Goal: Task Accomplishment & Management: Manage account settings

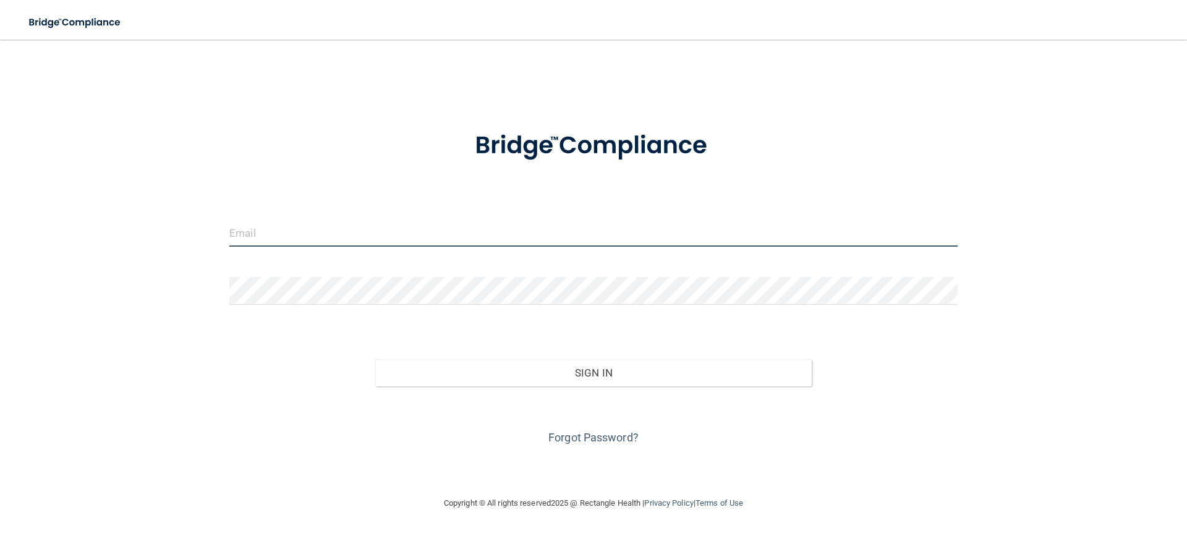
click at [399, 231] on input "email" at bounding box center [593, 233] width 728 height 28
type input "[EMAIL_ADDRESS][DOMAIN_NAME]"
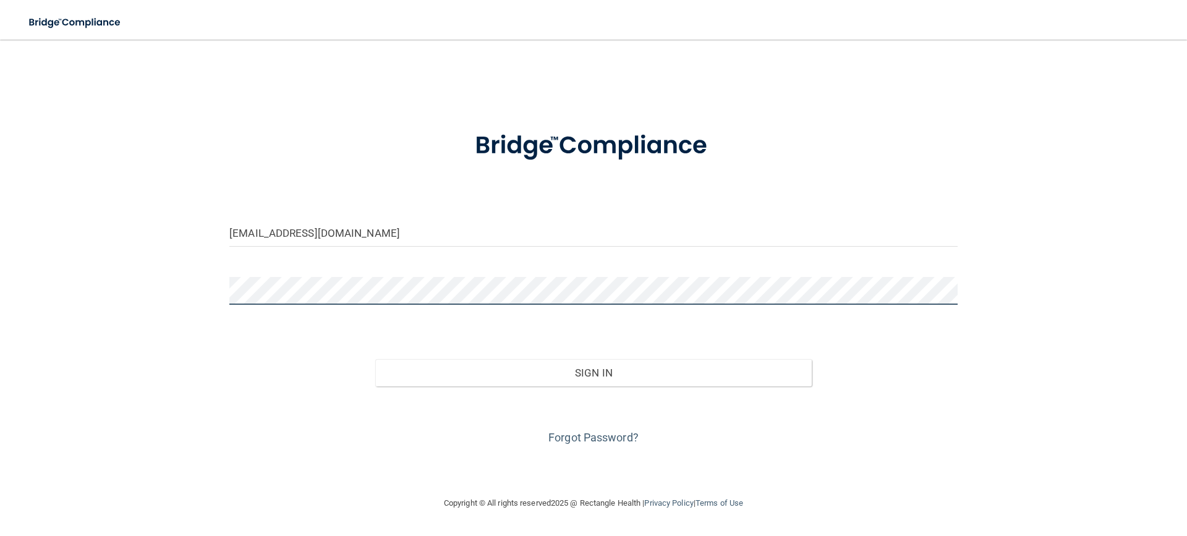
click at [375, 359] on button "Sign In" at bounding box center [593, 372] width 437 height 27
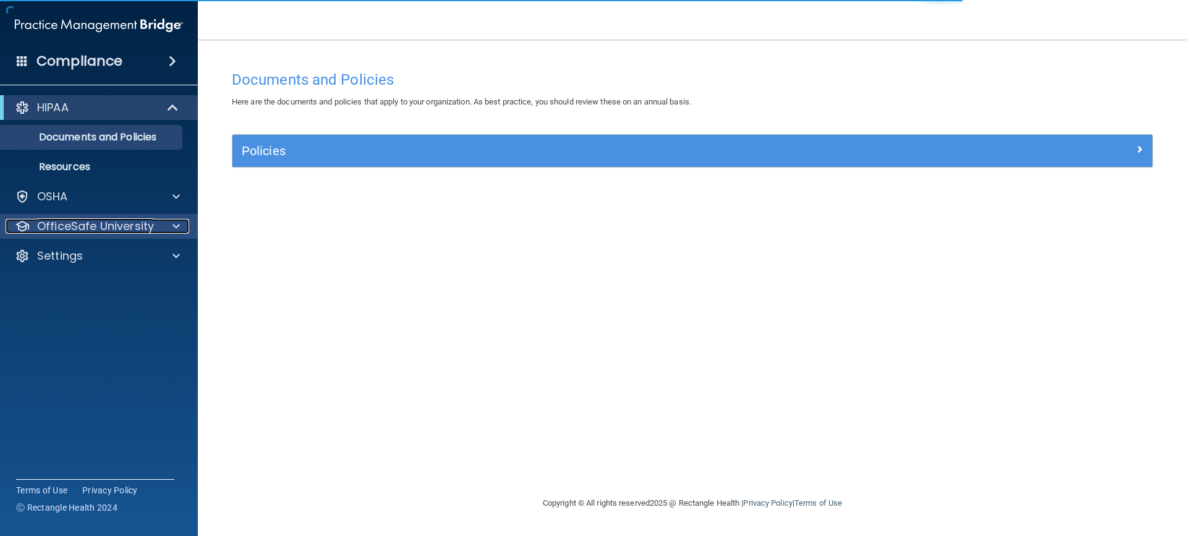
click at [64, 231] on p "OfficeSafe University" at bounding box center [95, 226] width 117 height 15
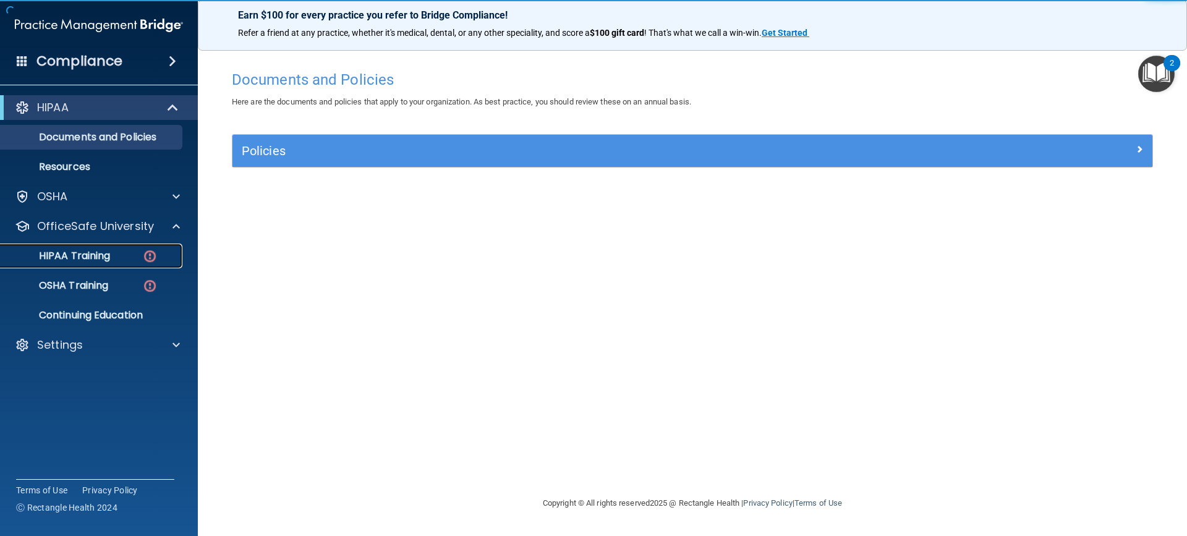
click at [89, 256] on p "HIPAA Training" at bounding box center [59, 256] width 102 height 12
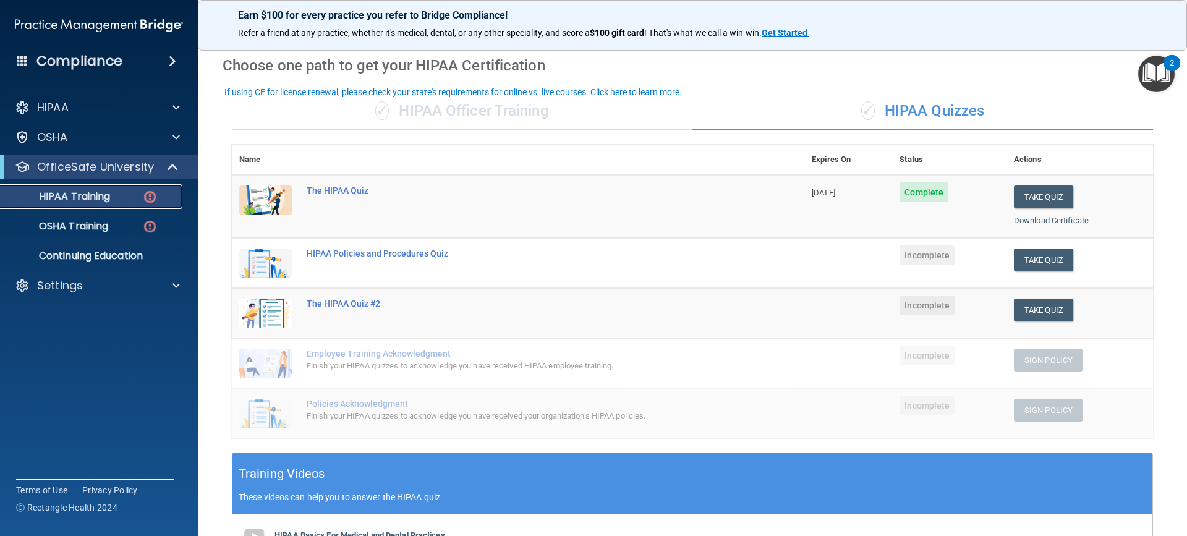
scroll to position [34, 0]
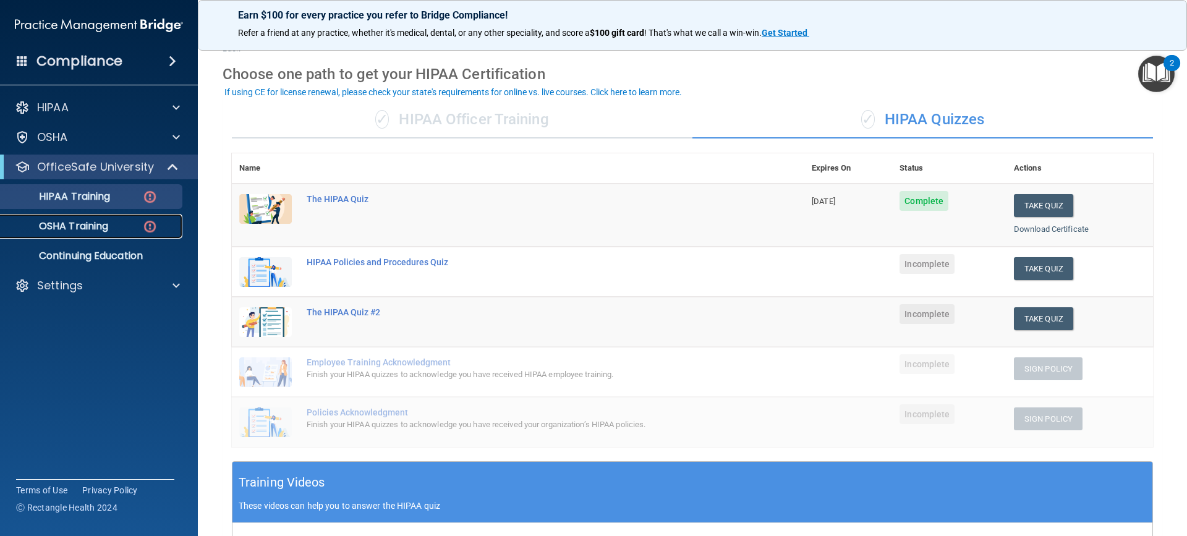
click at [97, 229] on p "OSHA Training" at bounding box center [58, 226] width 100 height 12
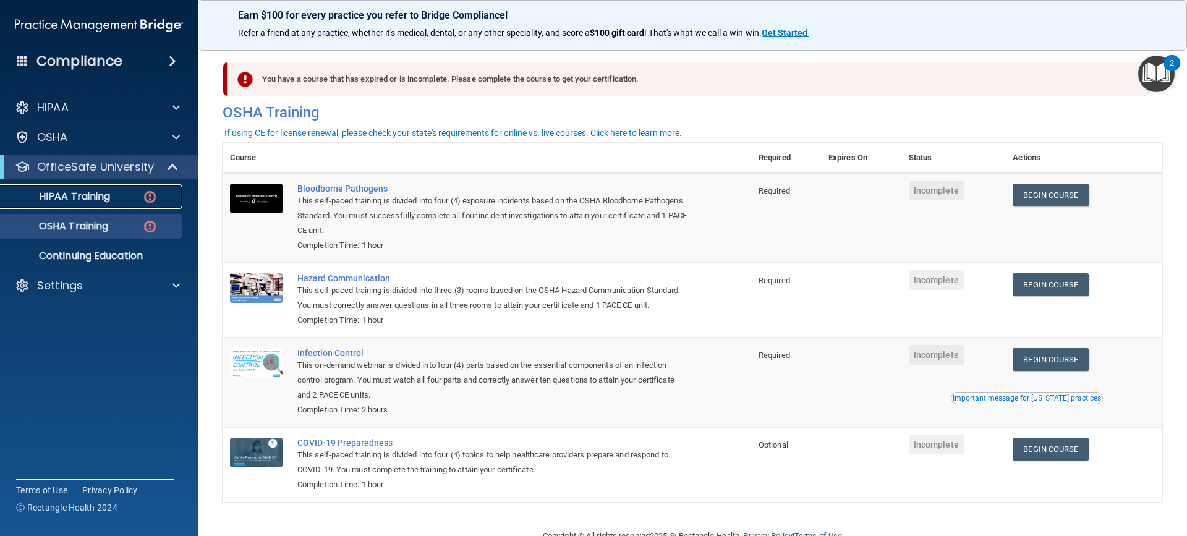
click at [93, 200] on p "HIPAA Training" at bounding box center [59, 196] width 102 height 12
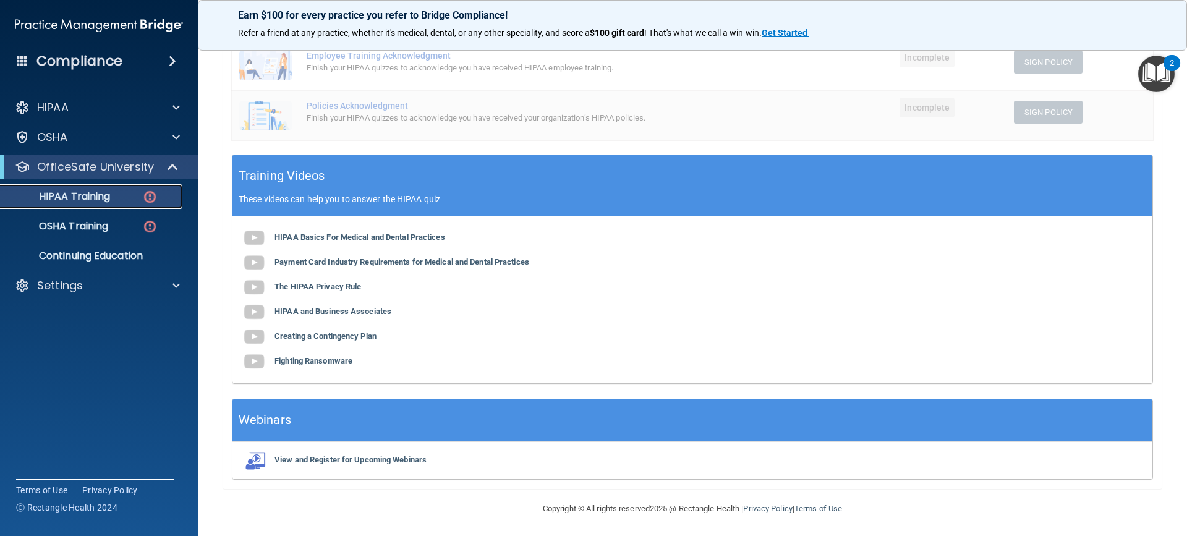
scroll to position [343, 0]
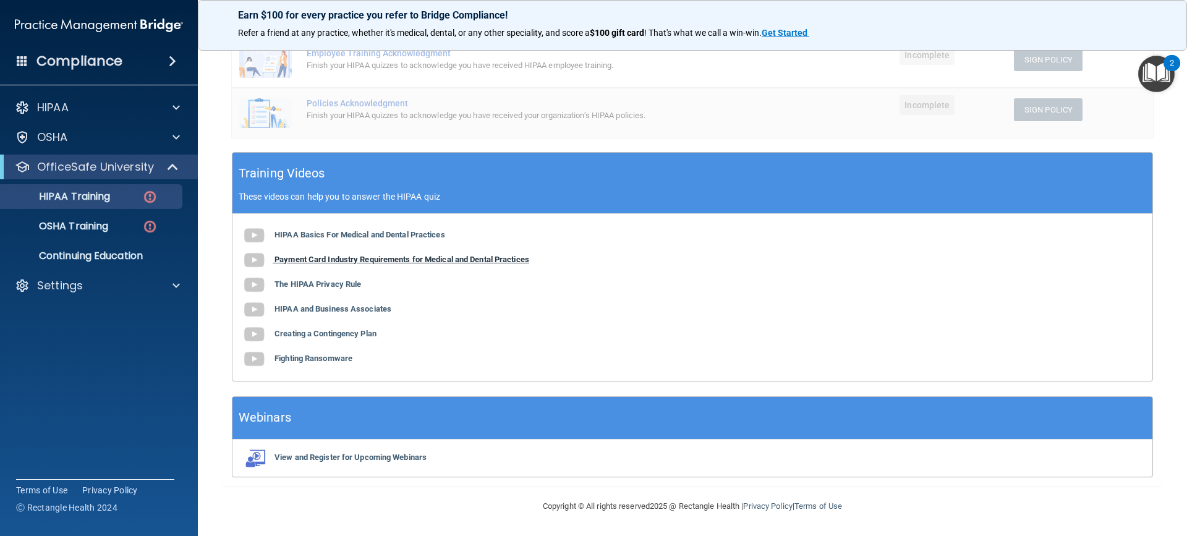
click at [452, 264] on div "HIPAA Basics For Medical and Dental Practices Payment Card Industry Requirement…" at bounding box center [692, 297] width 920 height 167
click at [409, 253] on div "HIPAA Basics For Medical and Dental Practices Payment Card Industry Requirement…" at bounding box center [692, 297] width 920 height 167
click at [302, 257] on b "Payment Card Industry Requirements for Medical and Dental Practices" at bounding box center [401, 259] width 255 height 9
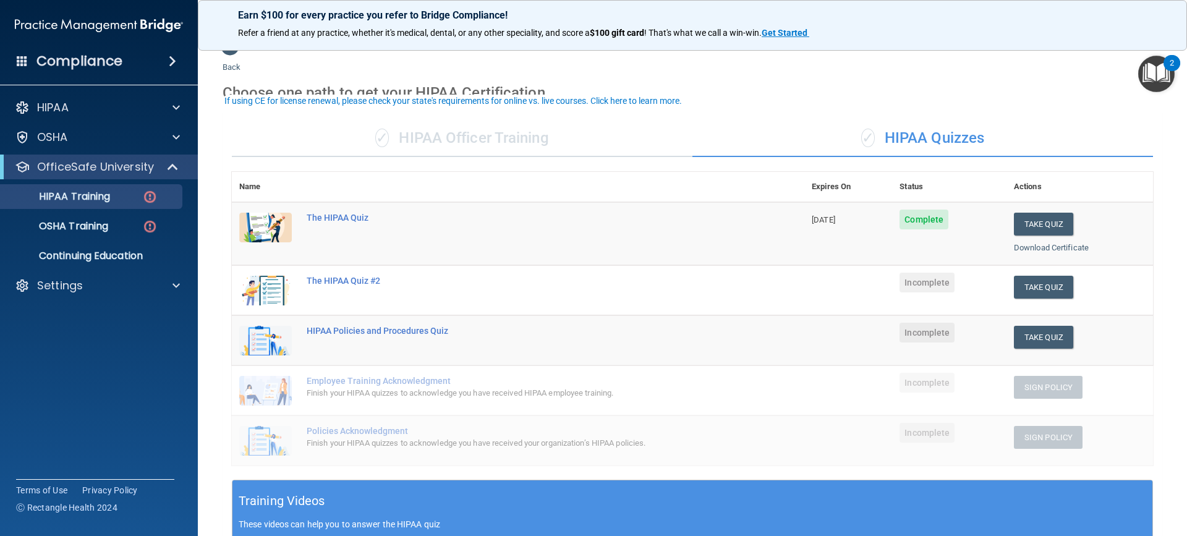
scroll to position [0, 0]
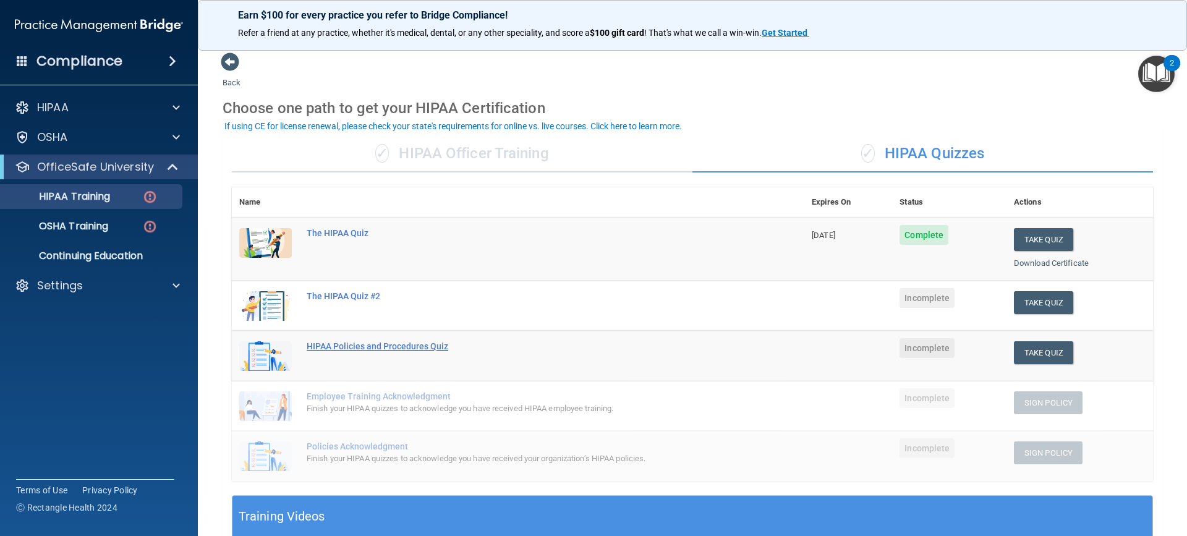
click at [349, 347] on div "HIPAA Policies and Procedures Quiz" at bounding box center [525, 346] width 436 height 10
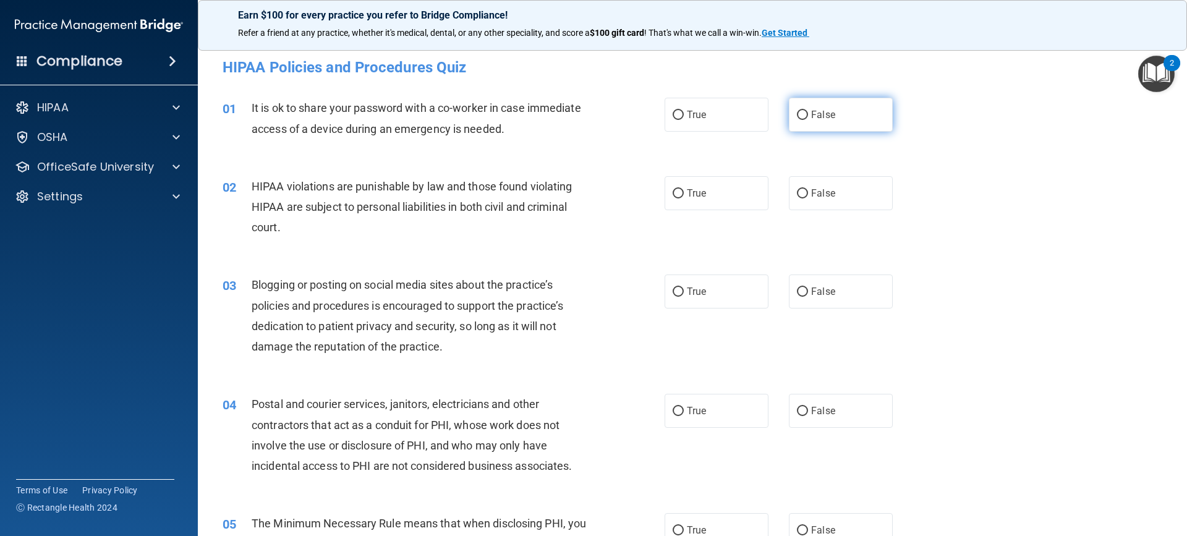
click at [797, 114] on input "False" at bounding box center [802, 115] width 11 height 9
radio input "true"
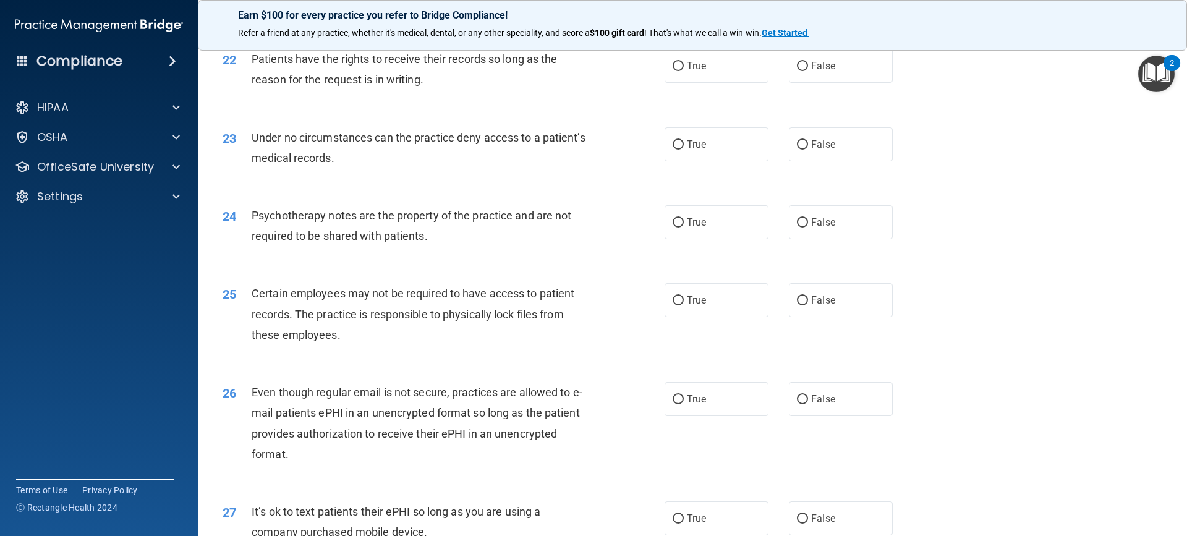
scroll to position [1949, 0]
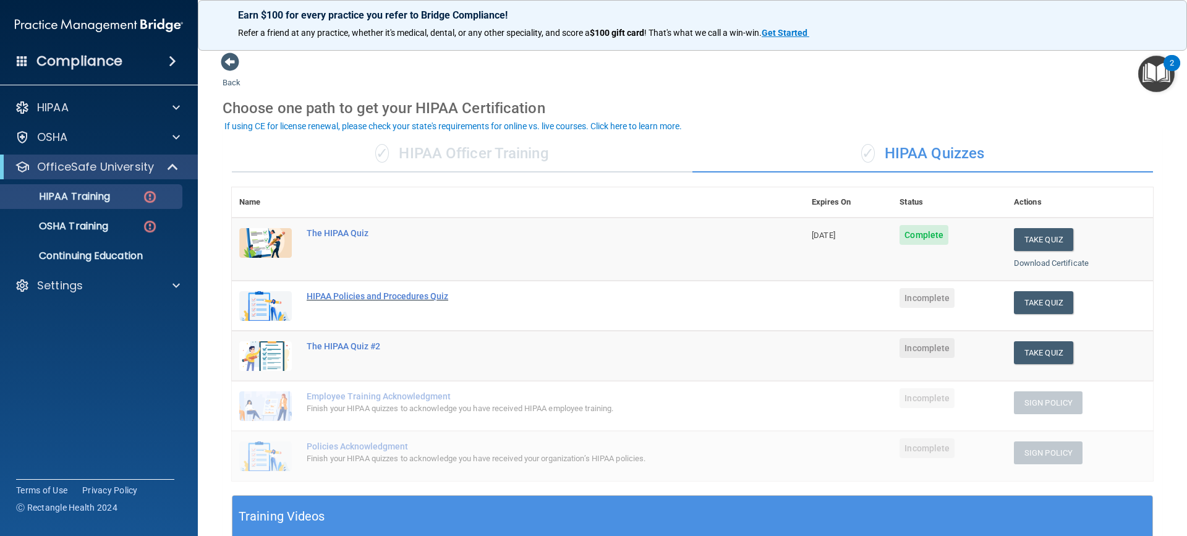
click at [355, 293] on div "HIPAA Policies and Procedures Quiz" at bounding box center [525, 296] width 436 height 10
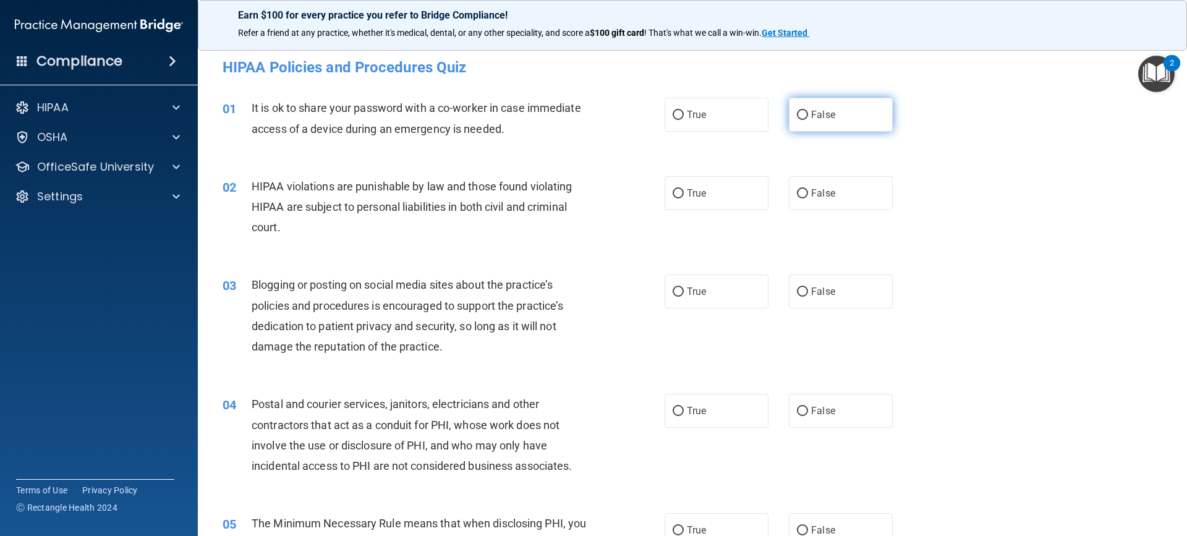
click at [792, 109] on label "False" at bounding box center [841, 115] width 104 height 34
click at [797, 111] on input "False" at bounding box center [802, 115] width 11 height 9
radio input "true"
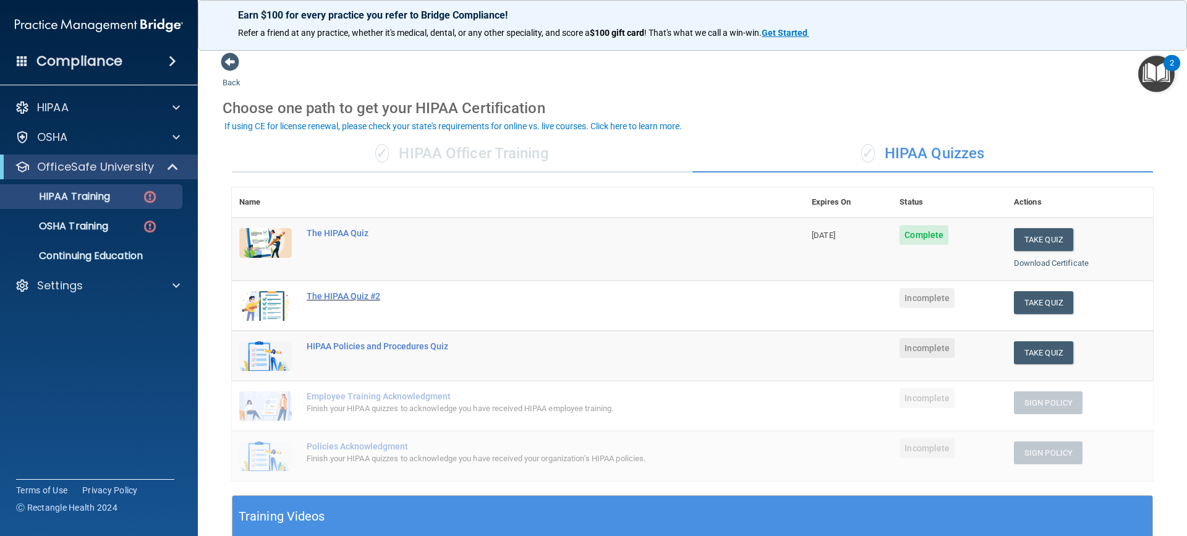
click at [334, 297] on div "The HIPAA Quiz #2" at bounding box center [525, 296] width 436 height 10
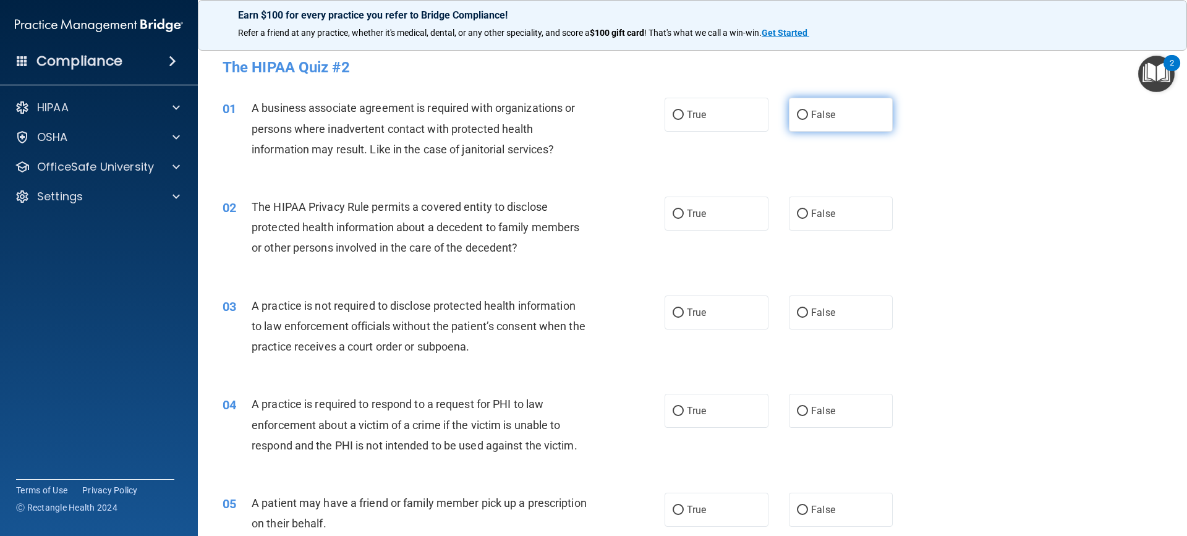
click at [797, 113] on input "False" at bounding box center [802, 115] width 11 height 9
radio input "true"
click at [673, 214] on input "True" at bounding box center [678, 214] width 11 height 9
radio input "true"
click at [673, 310] on input "True" at bounding box center [678, 312] width 11 height 9
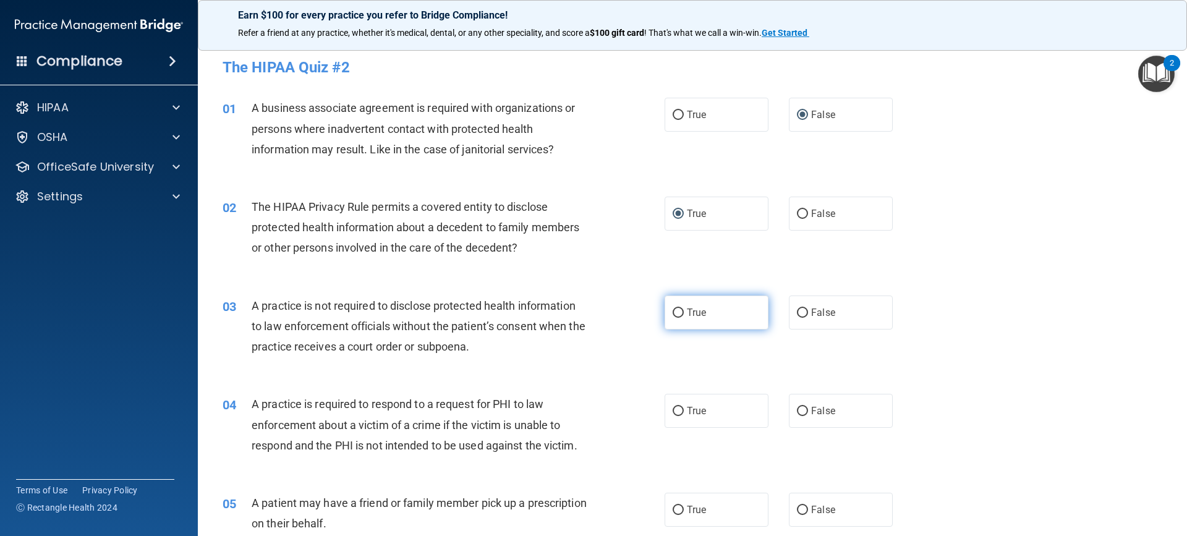
radio input "true"
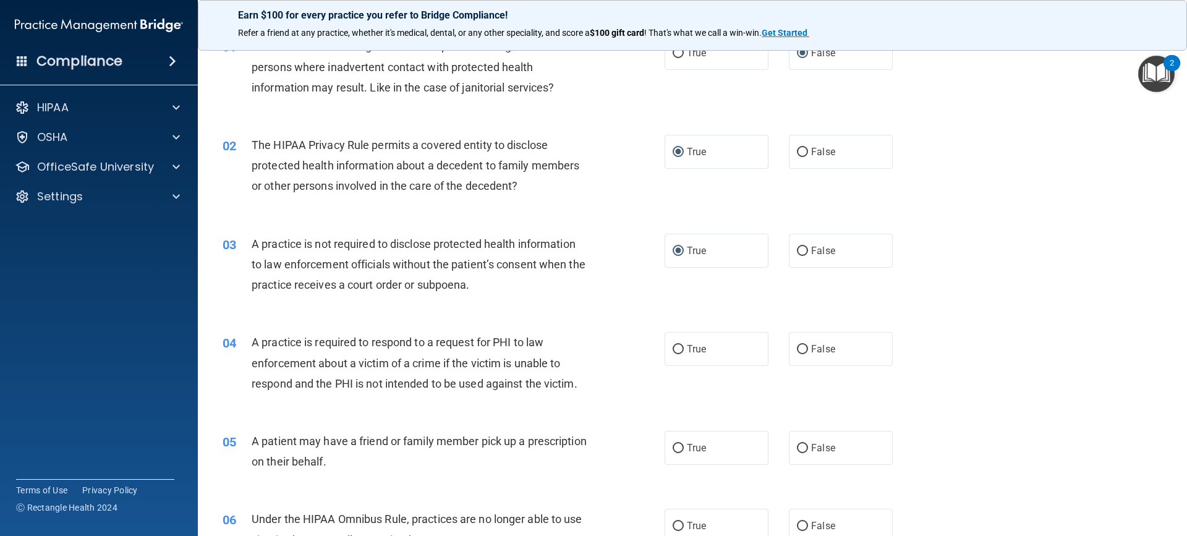
scroll to position [124, 0]
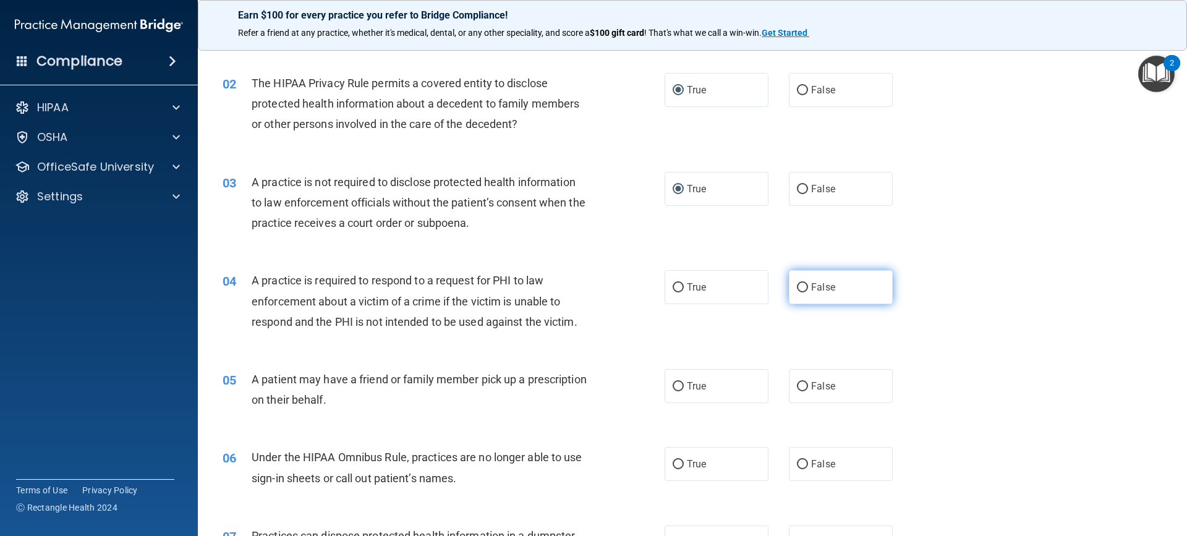
click at [802, 287] on input "False" at bounding box center [802, 287] width 11 height 9
radio input "true"
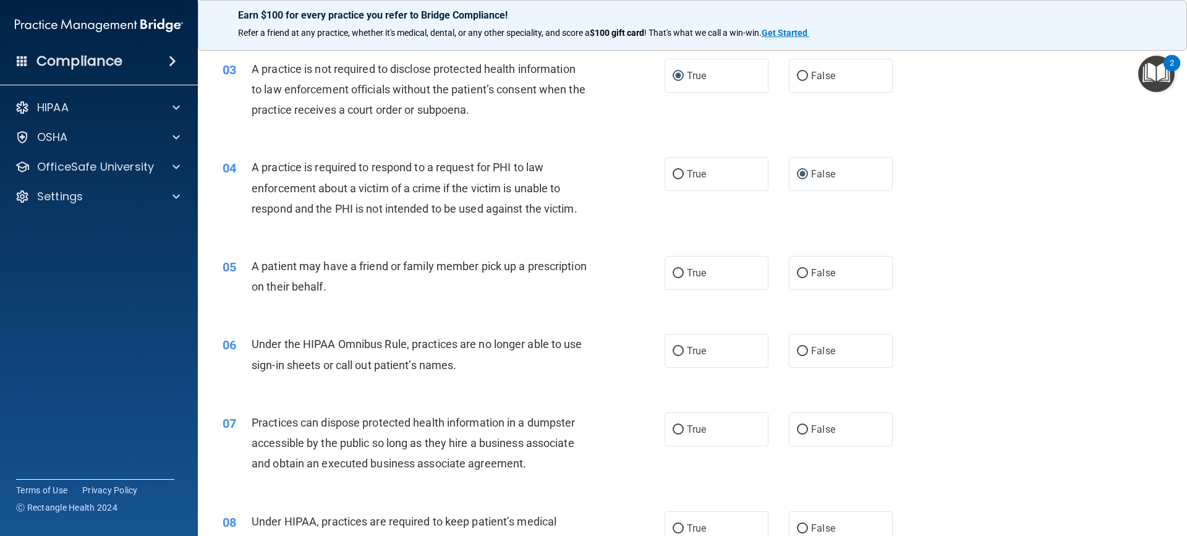
scroll to position [247, 0]
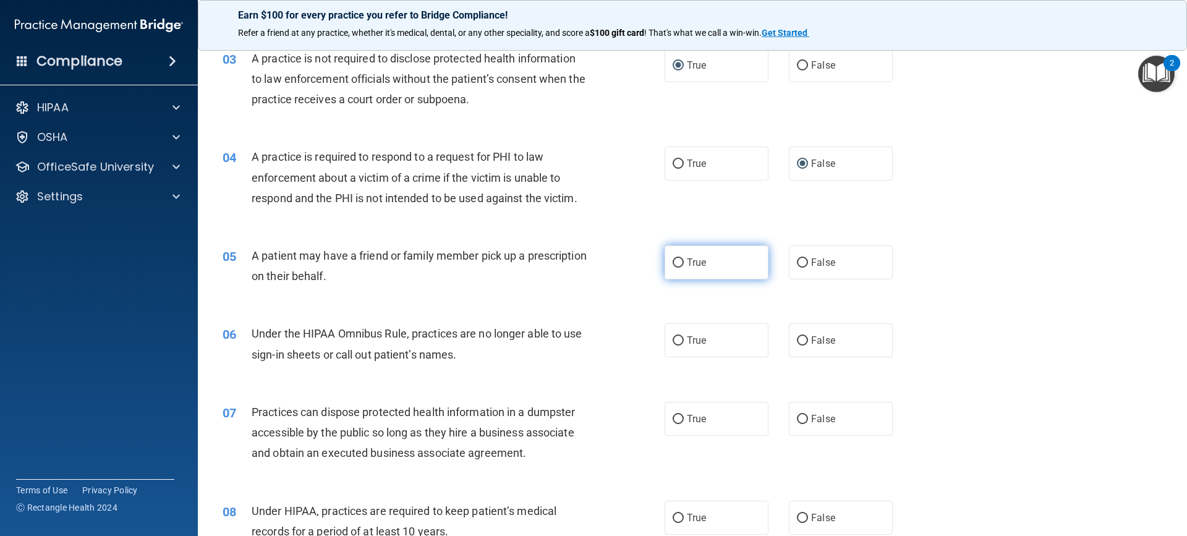
click at [673, 262] on input "True" at bounding box center [678, 262] width 11 height 9
radio input "true"
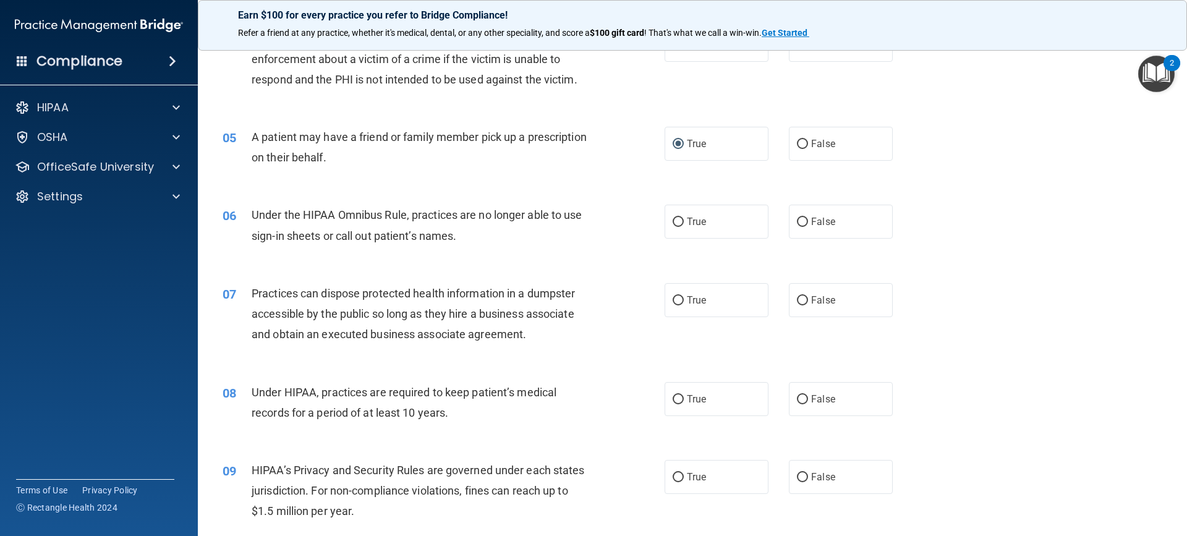
scroll to position [371, 0]
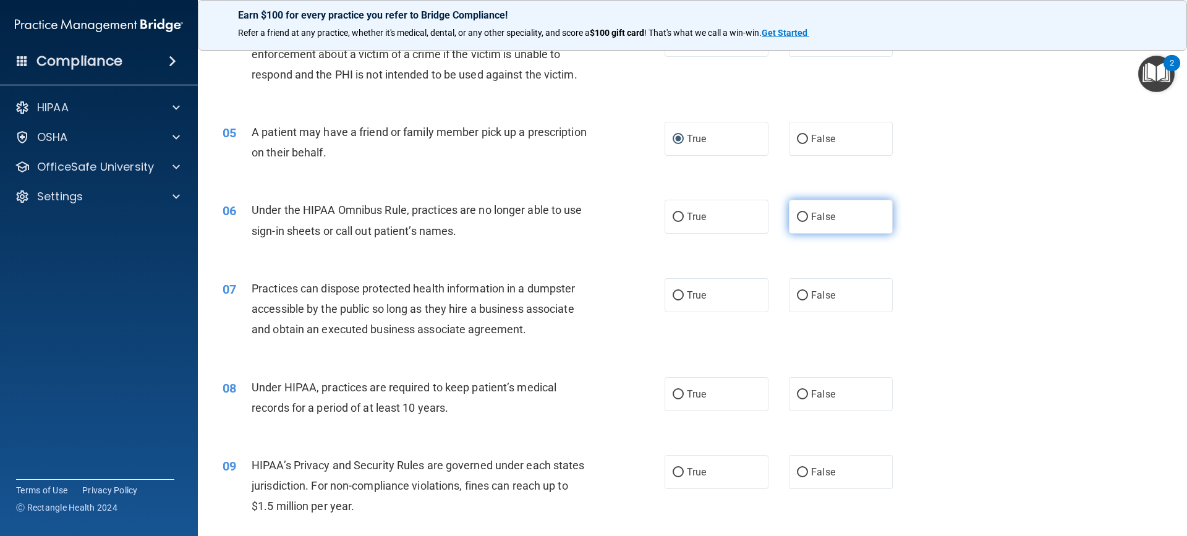
click at [797, 214] on input "False" at bounding box center [802, 217] width 11 height 9
radio input "true"
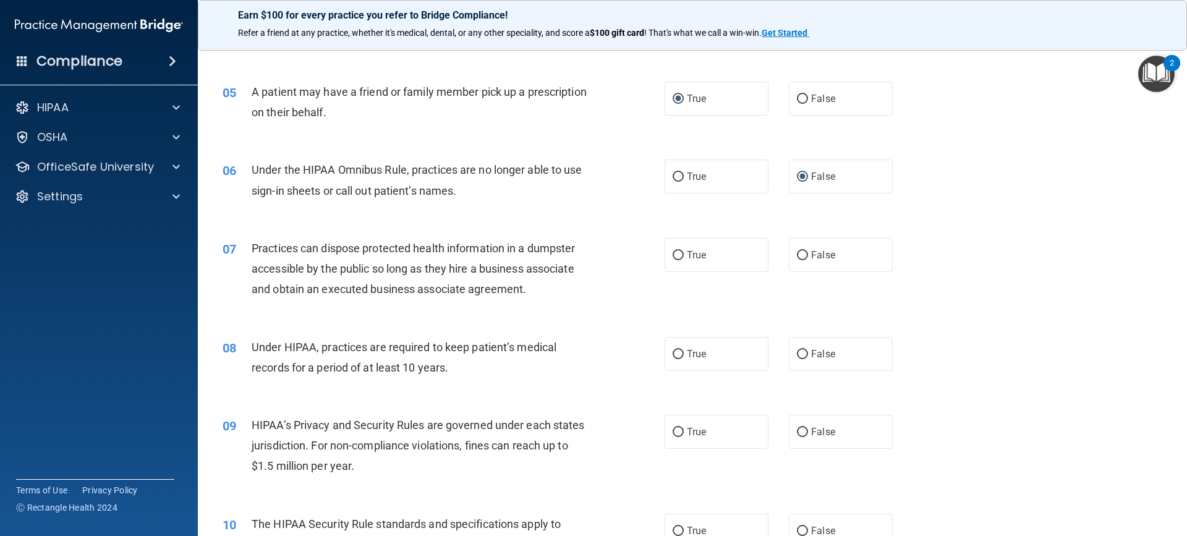
scroll to position [495, 0]
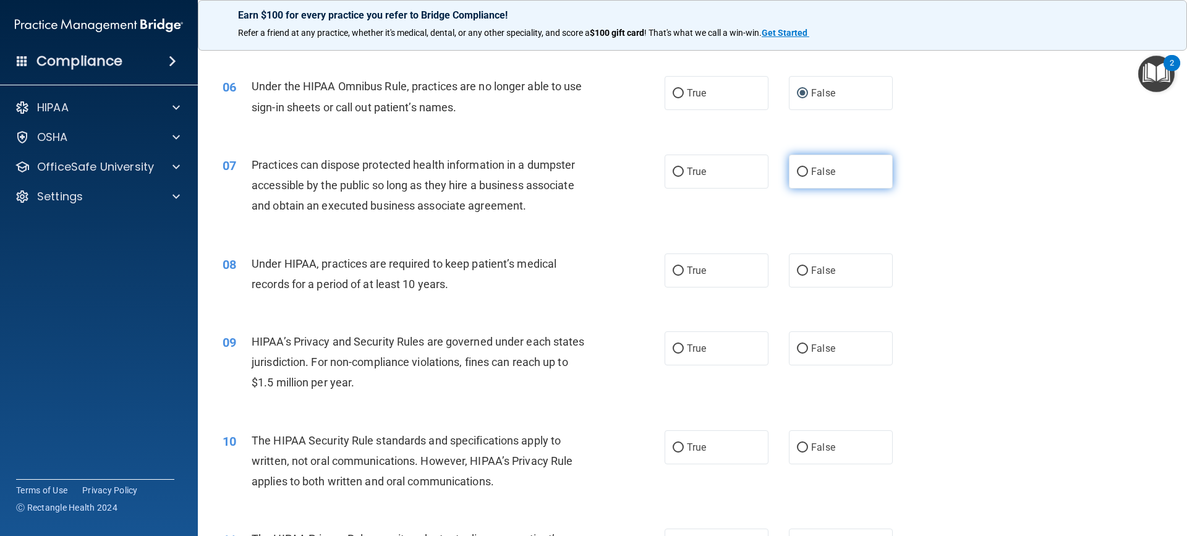
click at [799, 170] on input "False" at bounding box center [802, 172] width 11 height 9
radio input "true"
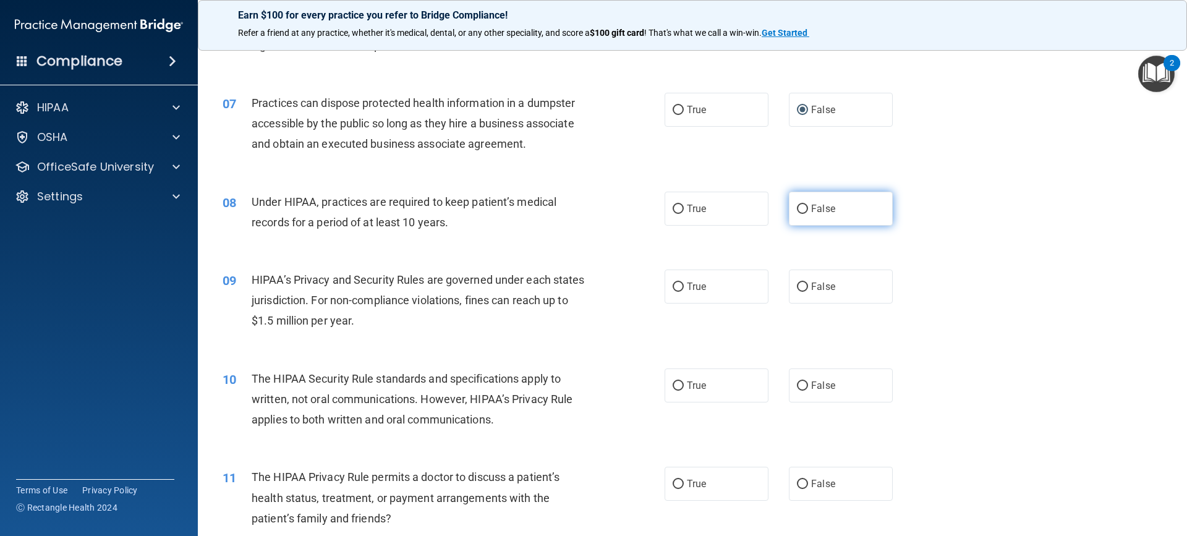
click at [790, 205] on label "False" at bounding box center [841, 209] width 104 height 34
click at [797, 205] on input "False" at bounding box center [802, 209] width 11 height 9
radio input "true"
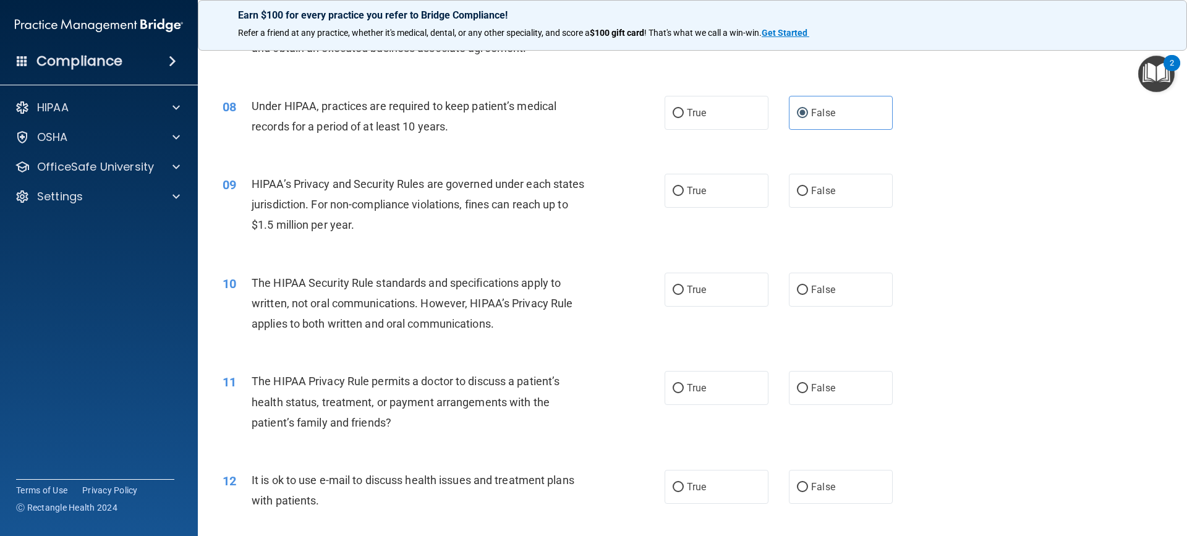
scroll to position [680, 0]
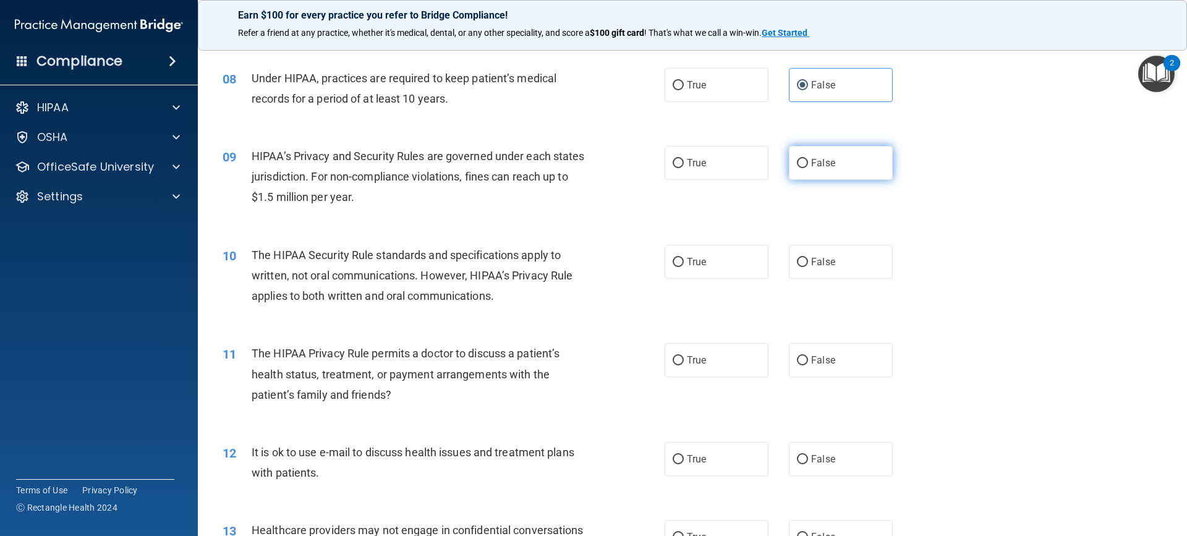
click at [797, 164] on input "False" at bounding box center [802, 163] width 11 height 9
radio input "true"
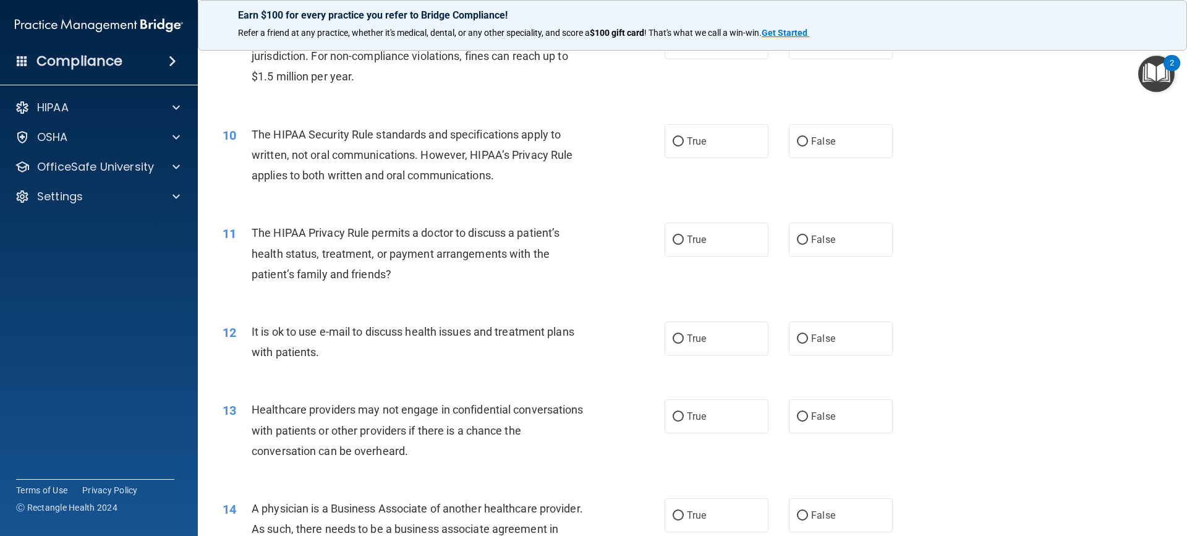
scroll to position [804, 0]
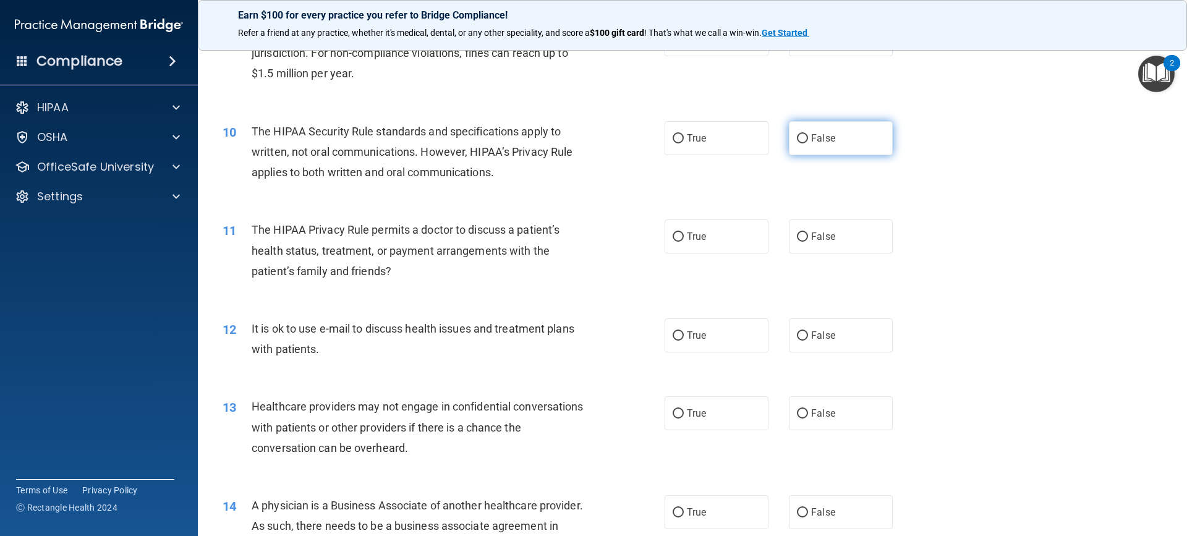
click at [798, 138] on input "False" at bounding box center [802, 138] width 11 height 9
radio input "true"
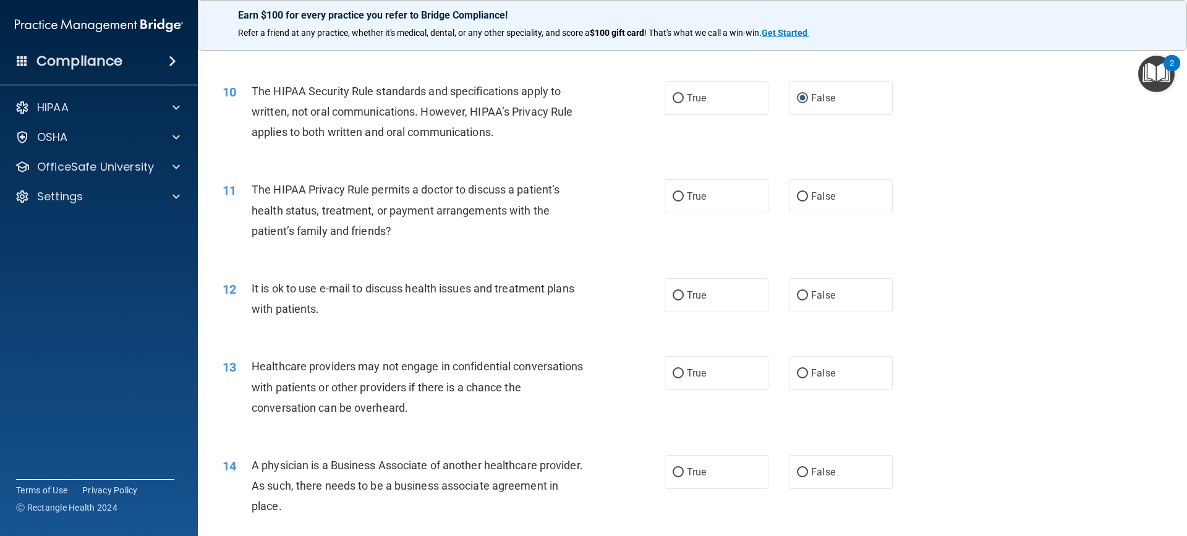
scroll to position [865, 0]
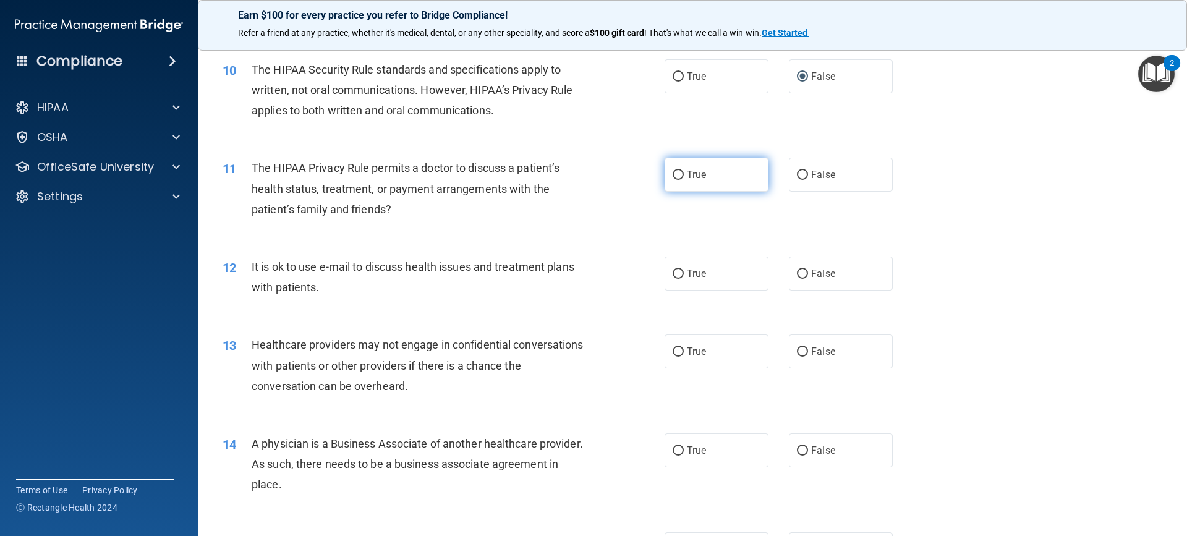
click at [667, 174] on label "True" at bounding box center [716, 175] width 104 height 34
click at [673, 174] on input "True" at bounding box center [678, 175] width 11 height 9
radio input "true"
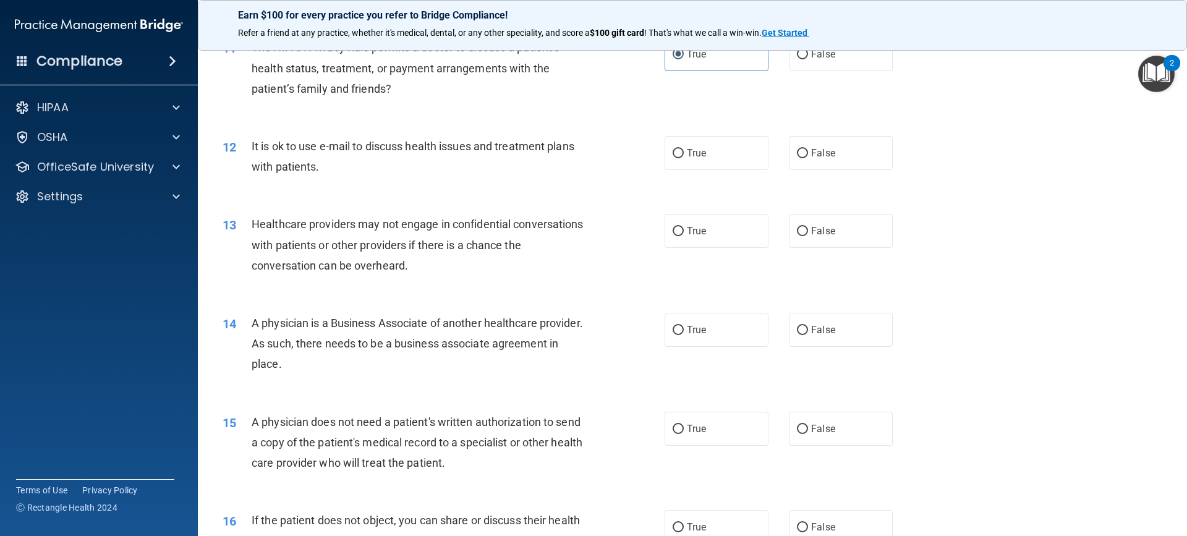
scroll to position [989, 0]
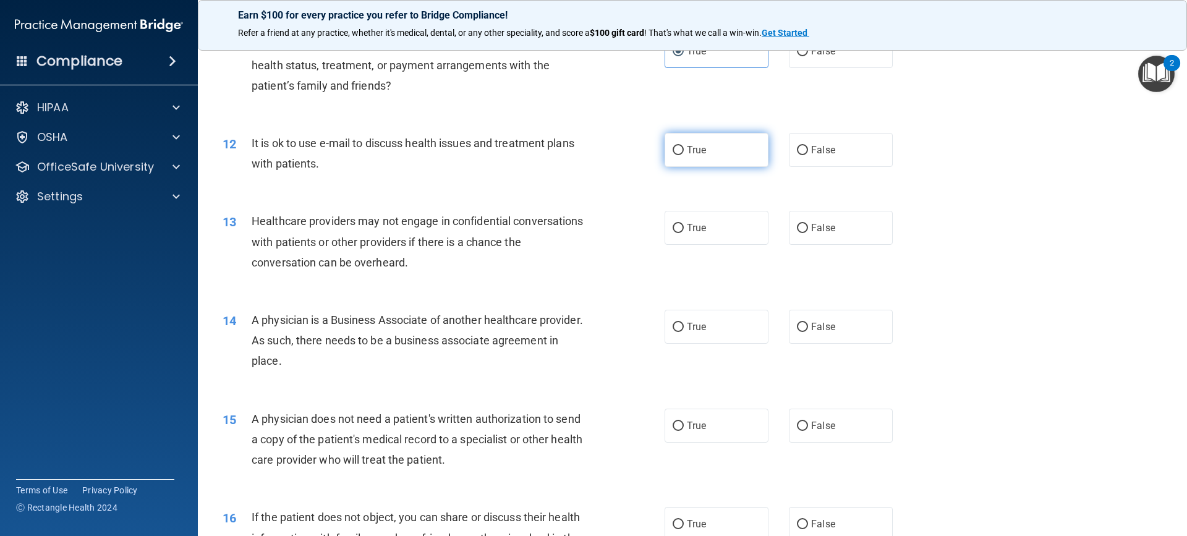
click at [673, 150] on input "True" at bounding box center [678, 150] width 11 height 9
radio input "true"
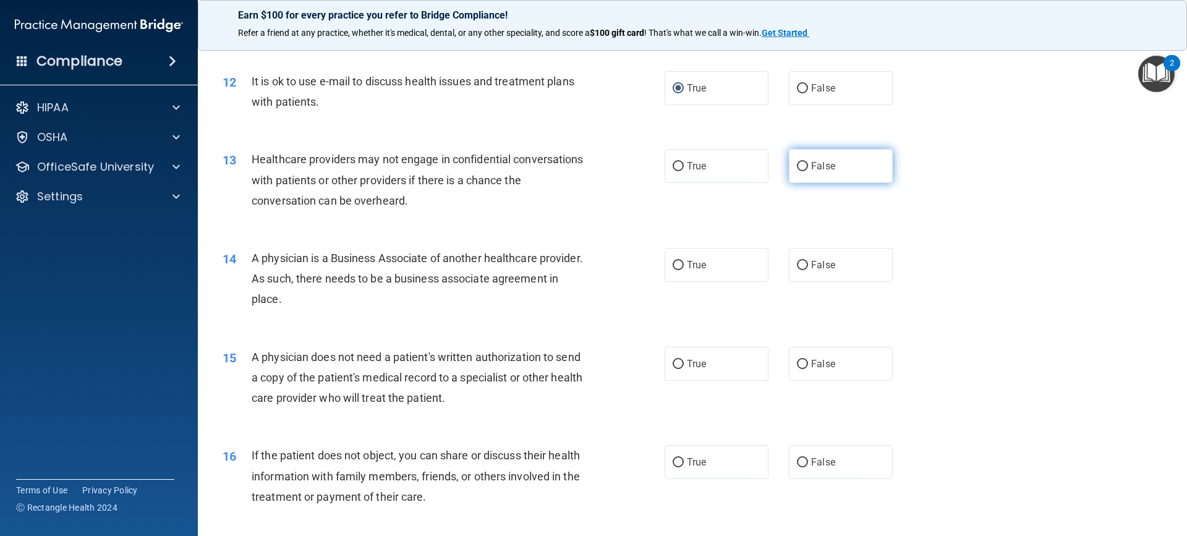
click at [797, 166] on input "False" at bounding box center [802, 166] width 11 height 9
radio input "true"
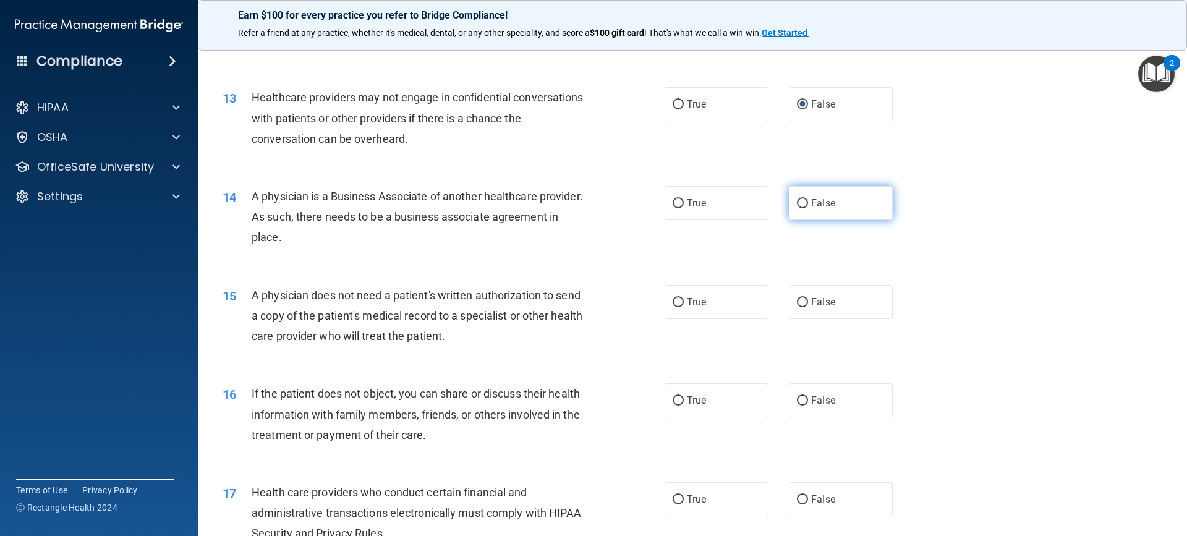
click at [797, 200] on input "False" at bounding box center [802, 203] width 11 height 9
radio input "true"
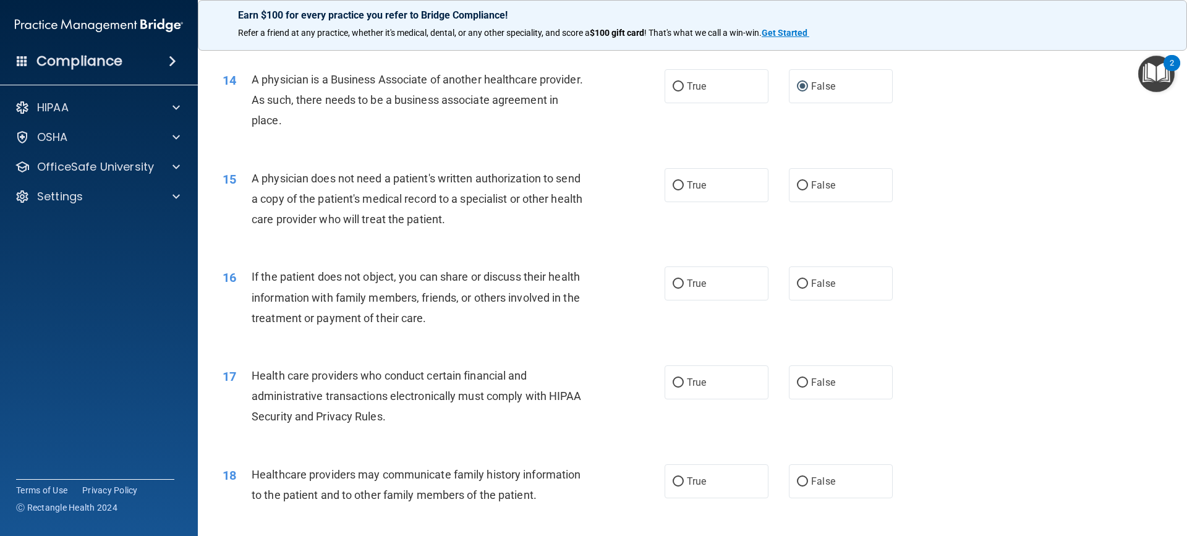
scroll to position [1236, 0]
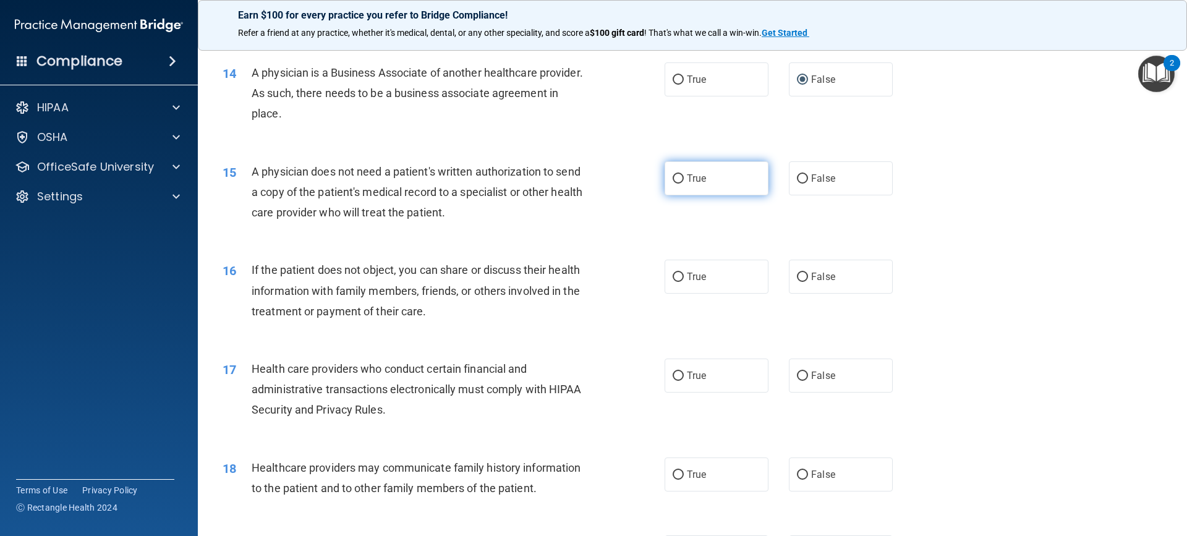
click at [675, 174] on label "True" at bounding box center [716, 178] width 104 height 34
click at [674, 179] on input "True" at bounding box center [678, 178] width 11 height 9
radio input "true"
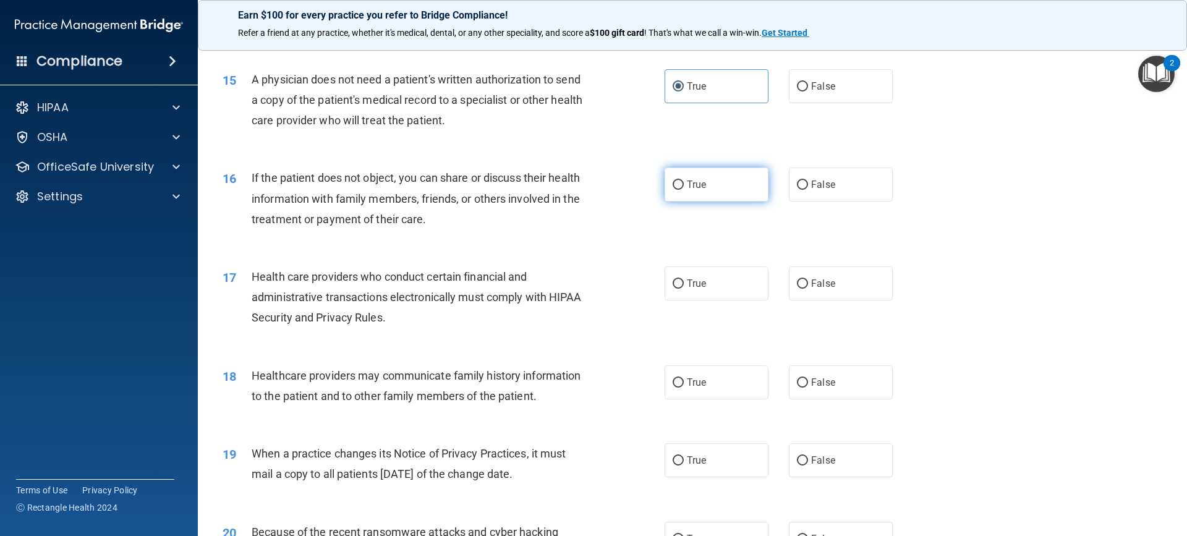
scroll to position [1360, 0]
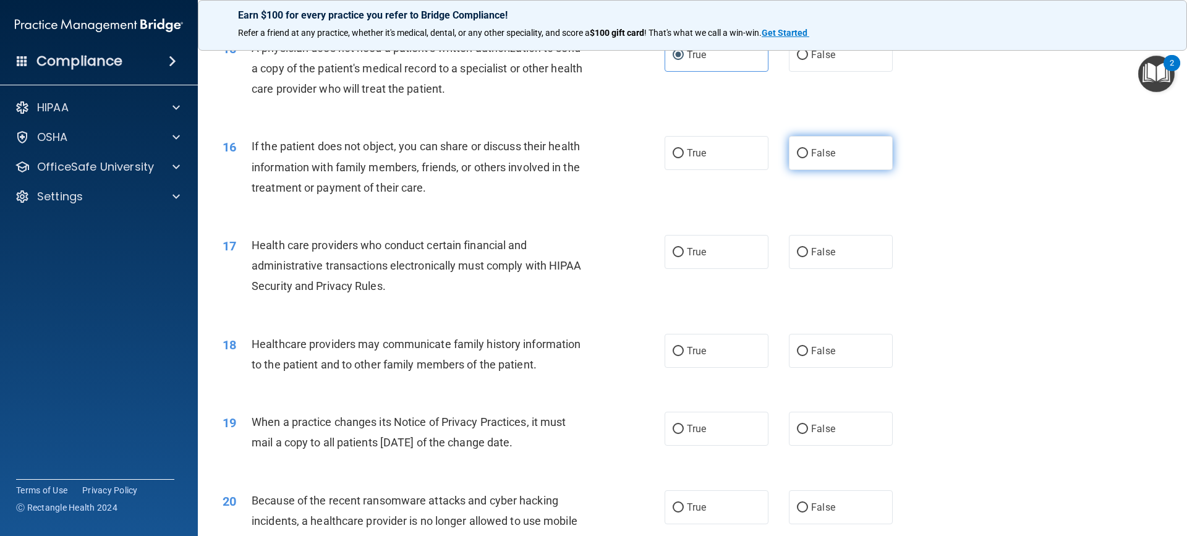
click at [797, 151] on input "False" at bounding box center [802, 153] width 11 height 9
radio input "true"
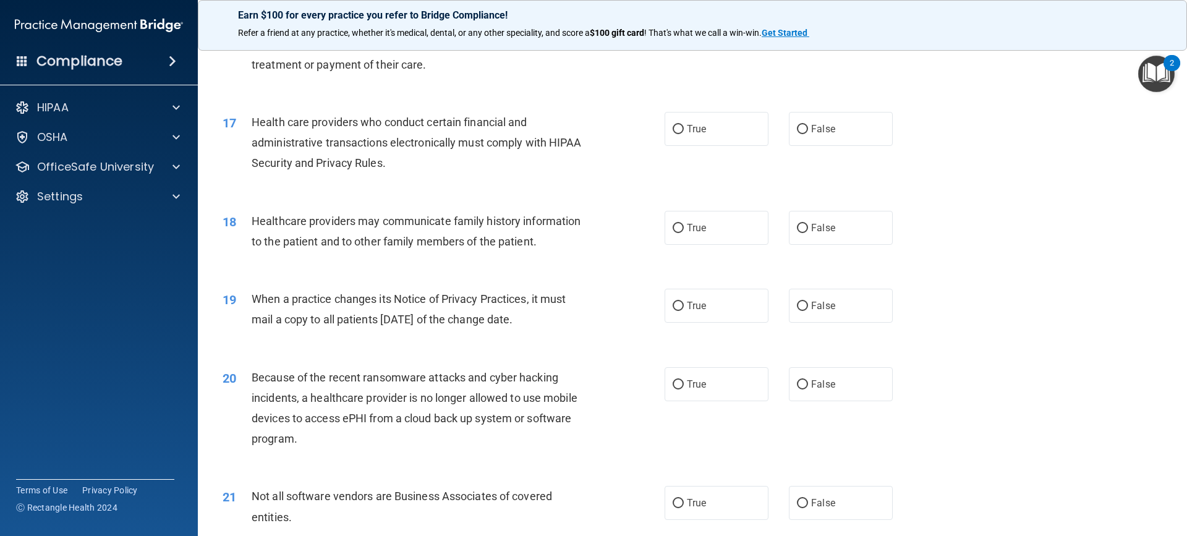
scroll to position [1484, 0]
click at [673, 127] on input "True" at bounding box center [678, 128] width 11 height 9
radio input "true"
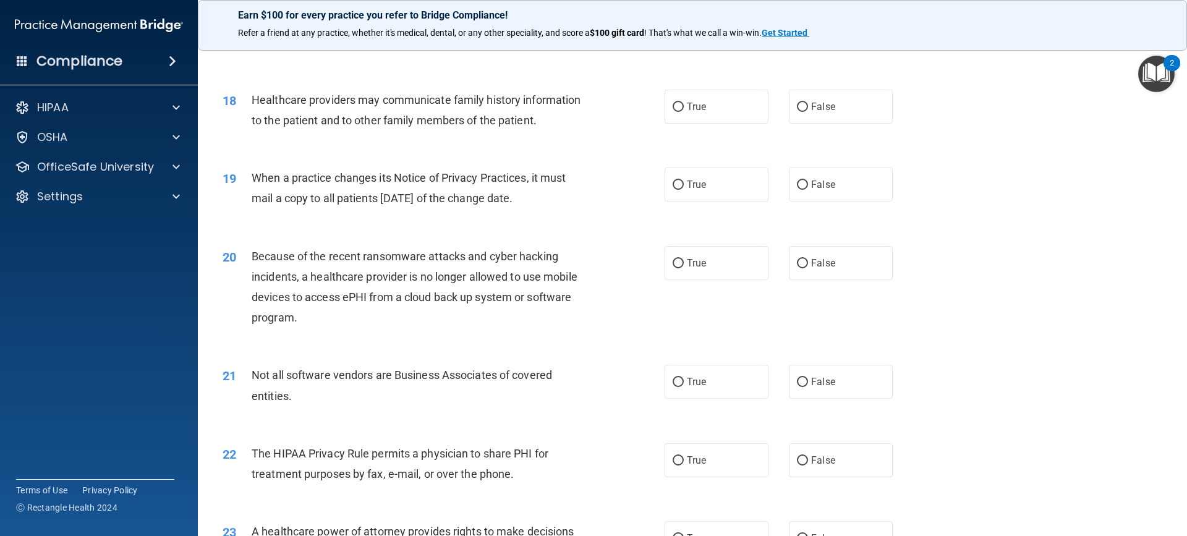
scroll to position [1607, 0]
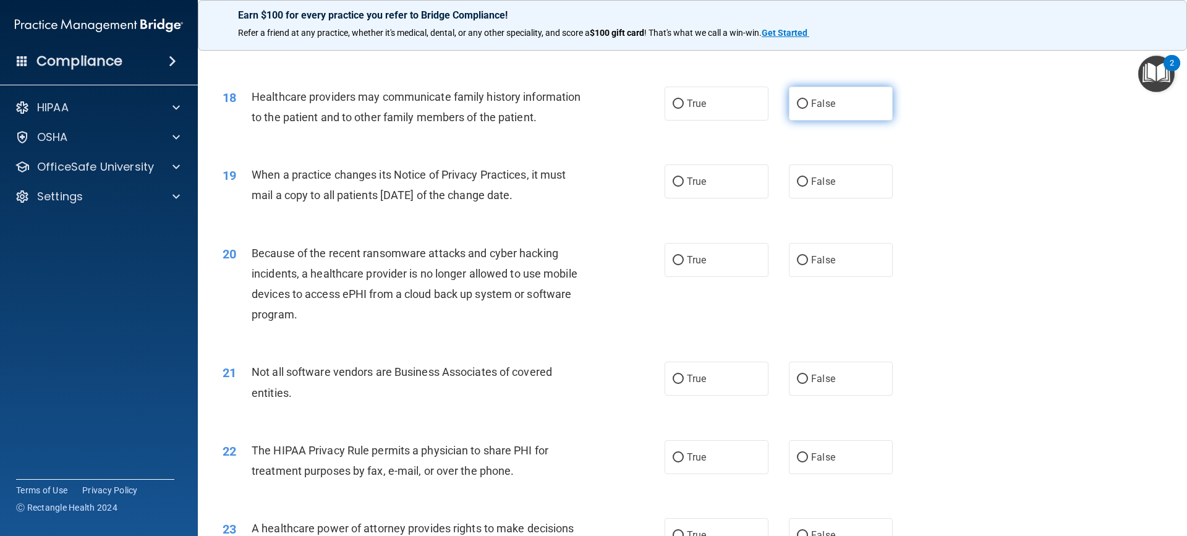
click at [797, 102] on input "False" at bounding box center [802, 104] width 11 height 9
radio input "true"
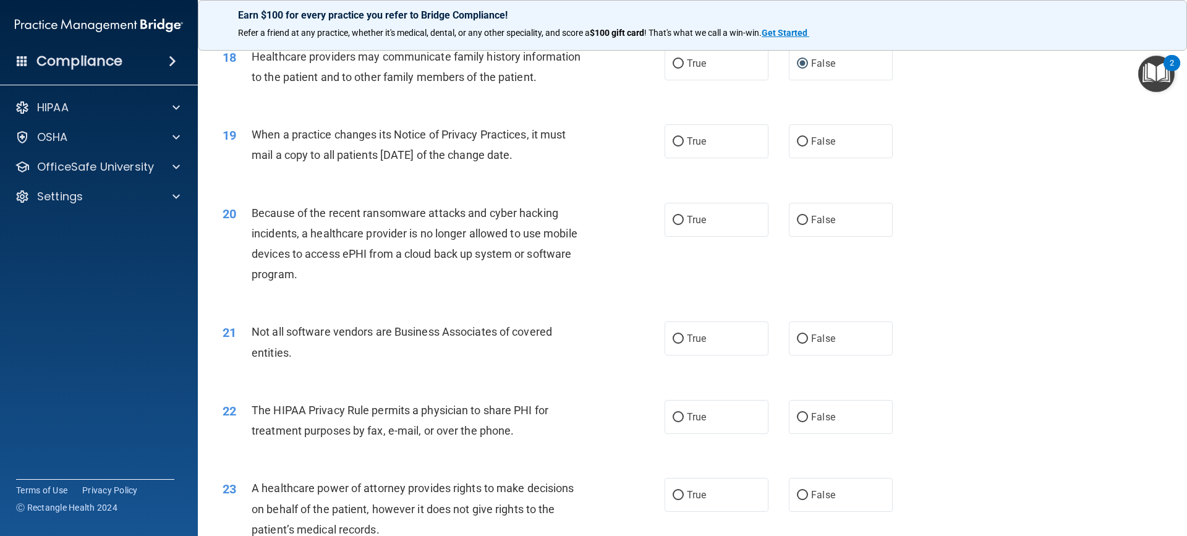
scroll to position [1669, 0]
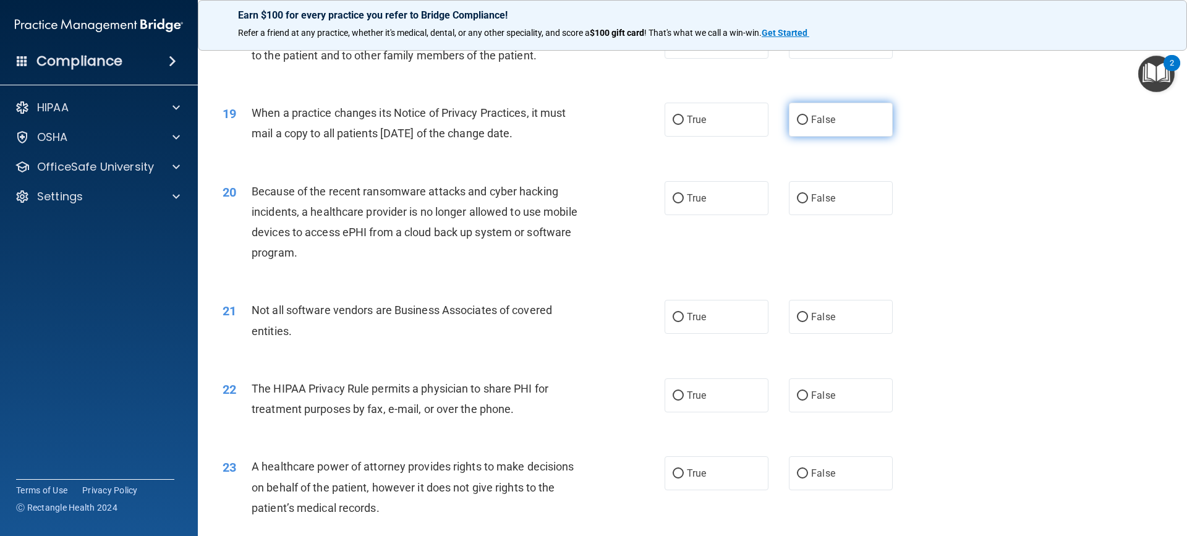
click at [797, 117] on input "False" at bounding box center [802, 120] width 11 height 9
radio input "true"
click at [673, 199] on input "True" at bounding box center [678, 198] width 11 height 9
radio input "true"
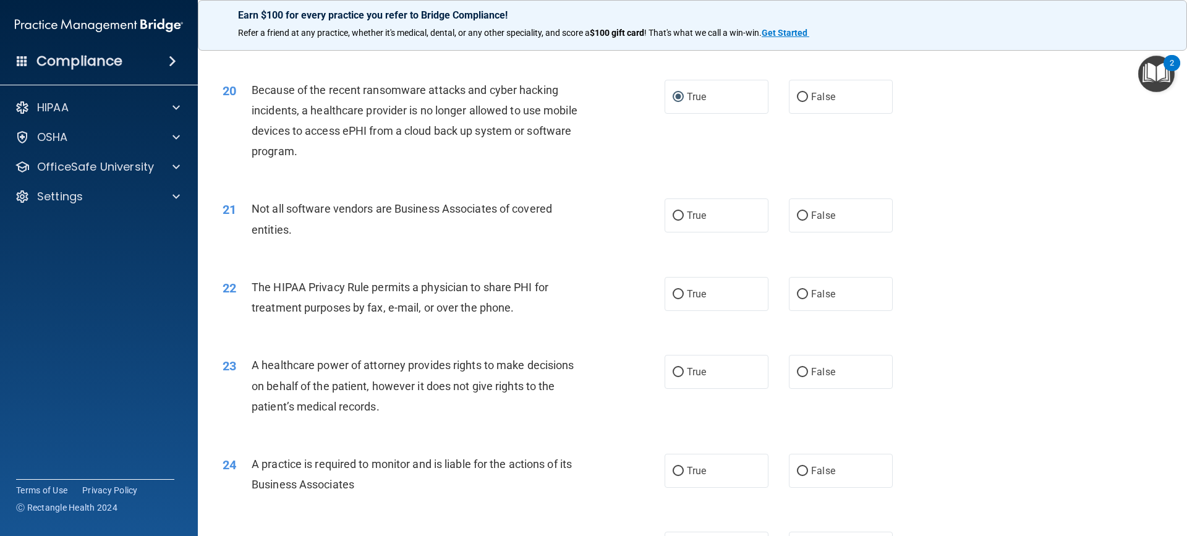
scroll to position [1793, 0]
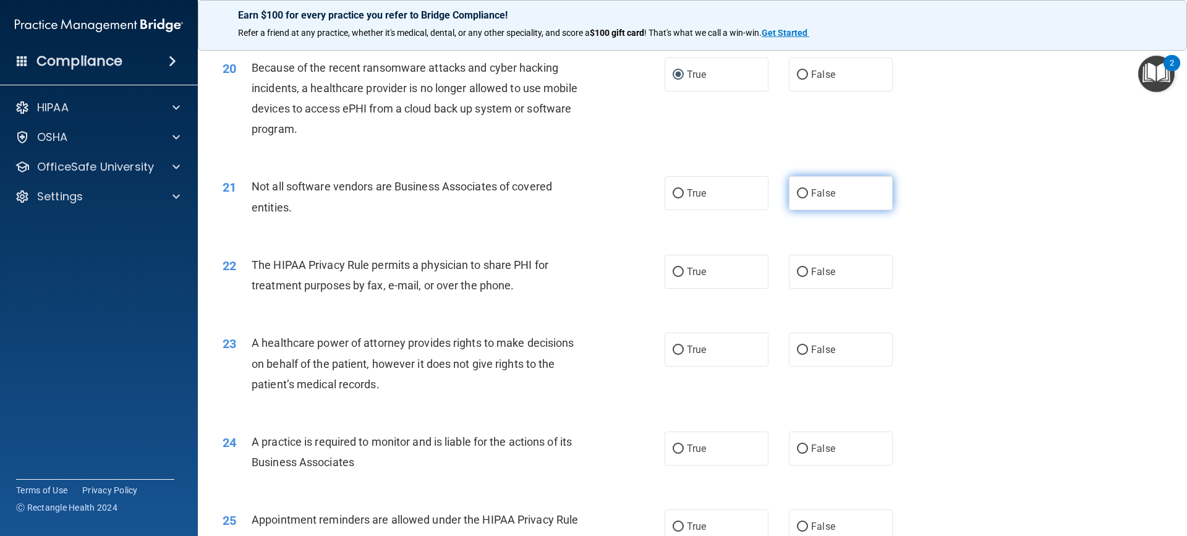
click at [799, 191] on input "False" at bounding box center [802, 193] width 11 height 9
radio input "true"
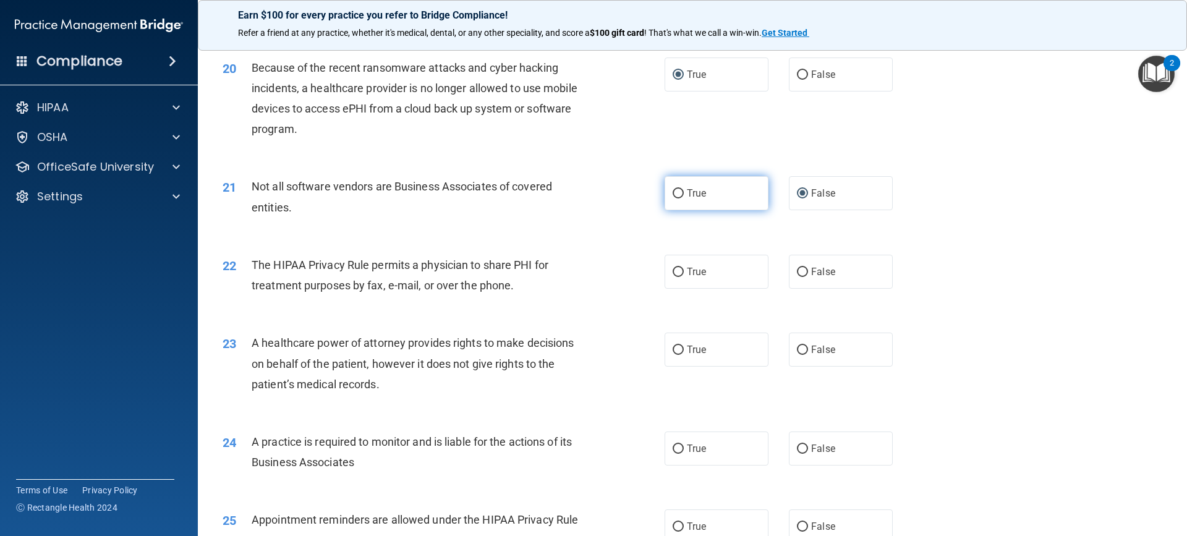
click at [673, 192] on input "True" at bounding box center [678, 193] width 11 height 9
radio input "true"
radio input "false"
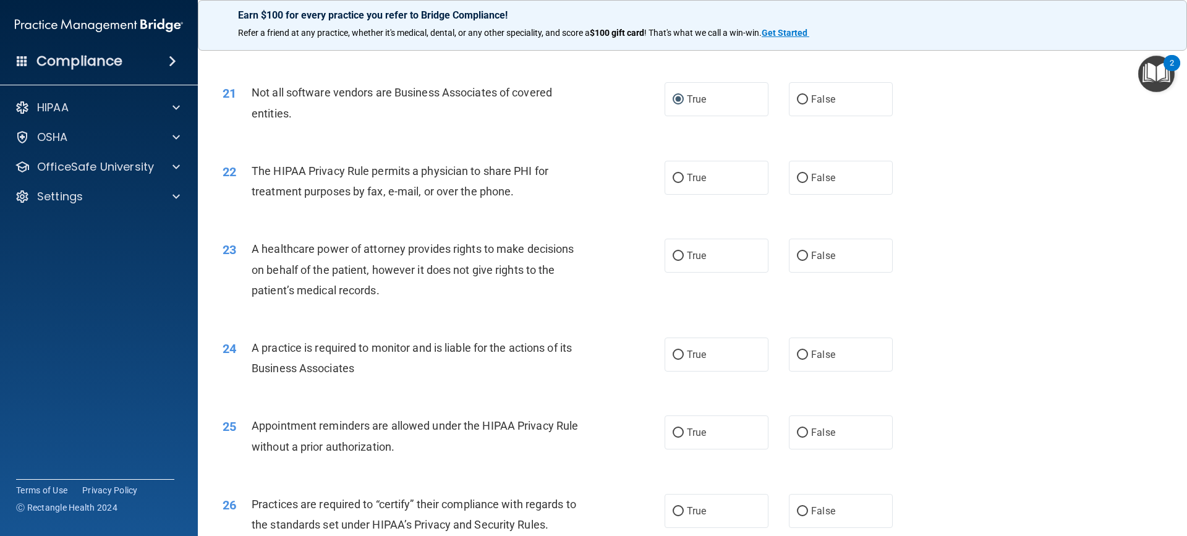
scroll to position [1916, 0]
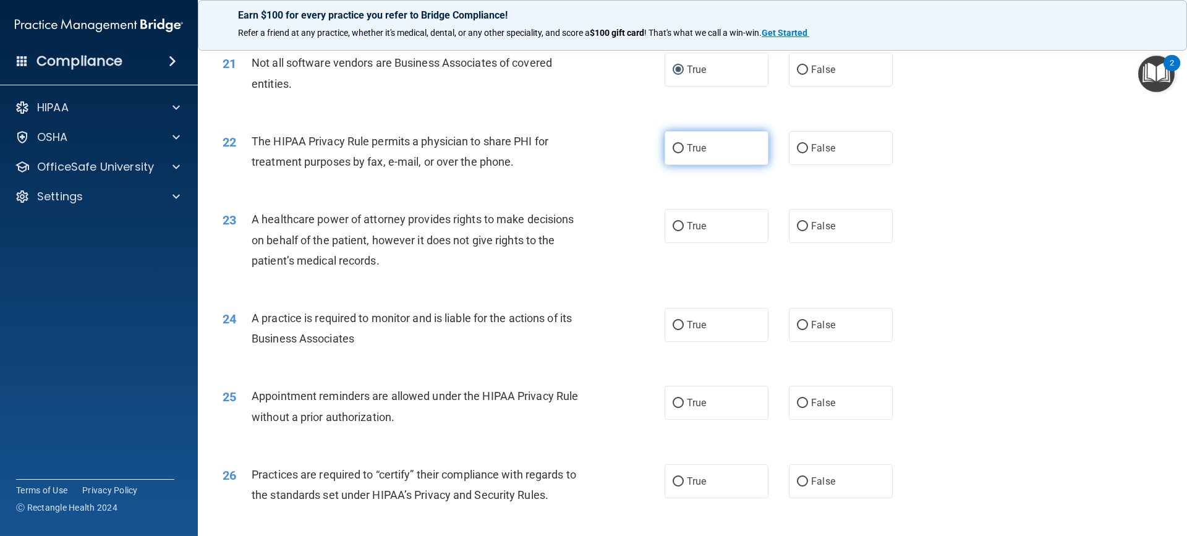
click at [673, 147] on input "True" at bounding box center [678, 148] width 11 height 9
radio input "true"
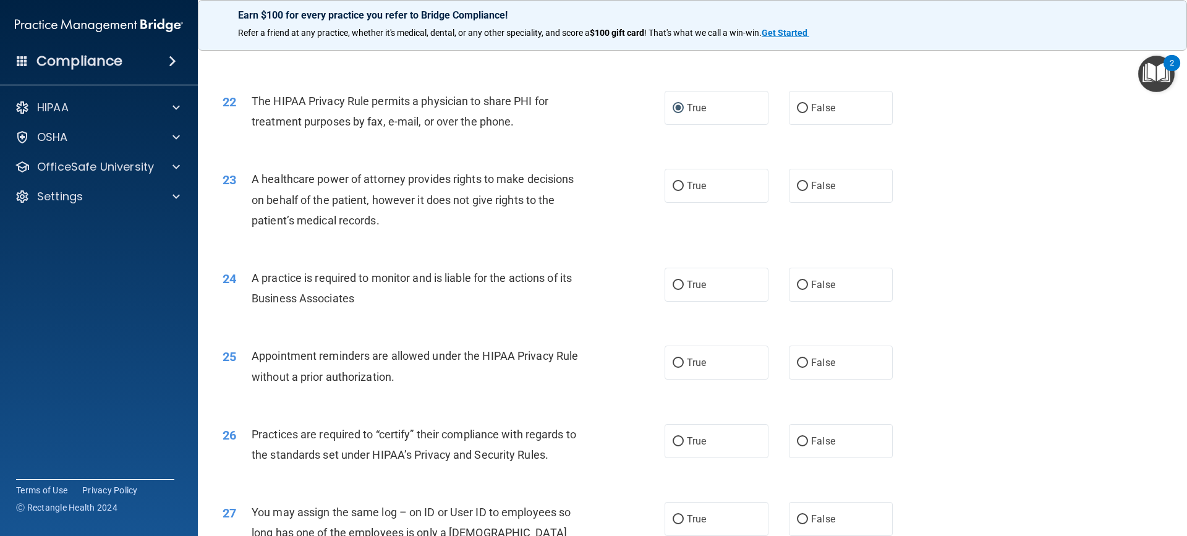
scroll to position [2040, 0]
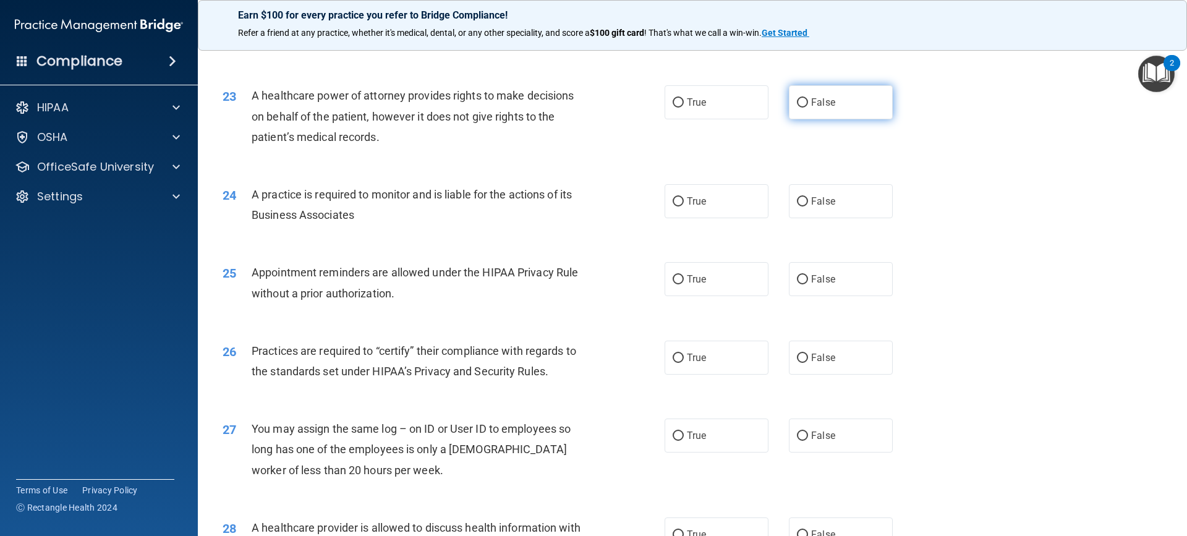
click at [797, 101] on input "False" at bounding box center [802, 102] width 11 height 9
radio input "true"
click at [797, 198] on input "False" at bounding box center [802, 201] width 11 height 9
radio input "true"
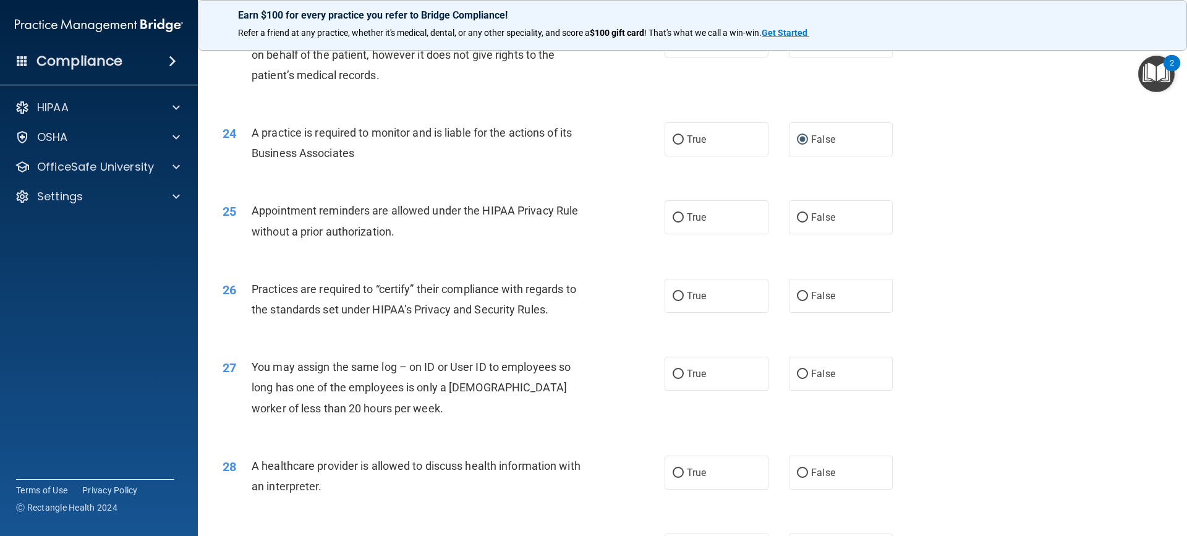
scroll to position [2163, 0]
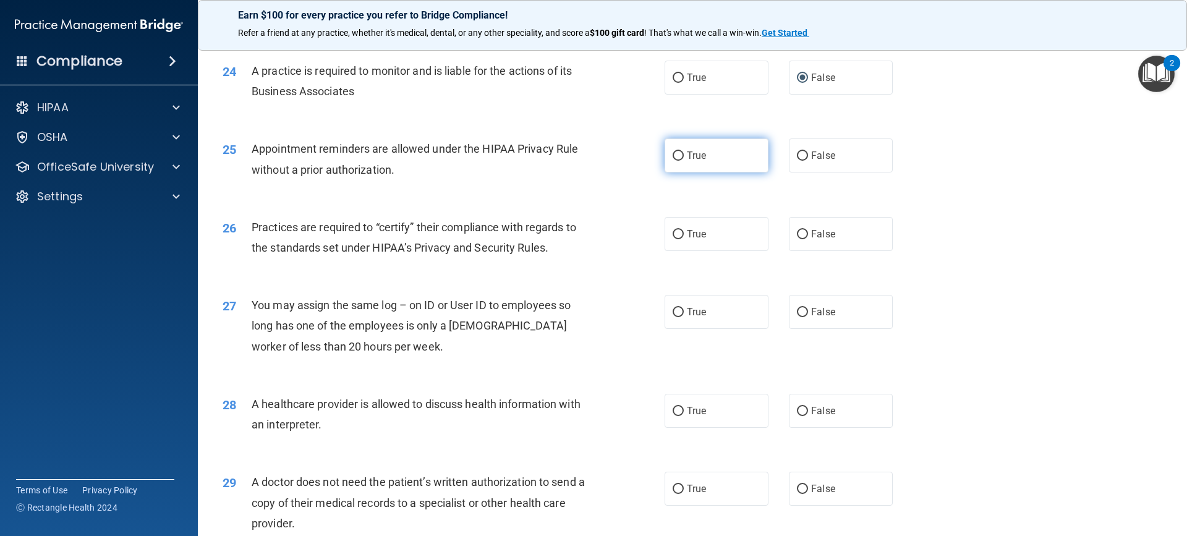
click at [674, 154] on input "True" at bounding box center [678, 155] width 11 height 9
radio input "true"
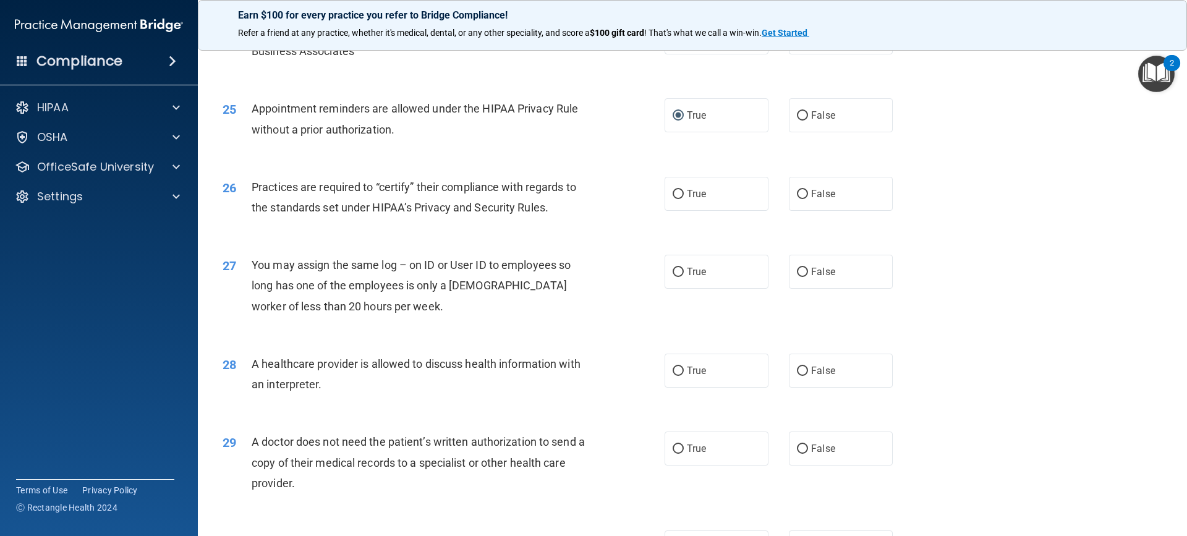
scroll to position [2225, 0]
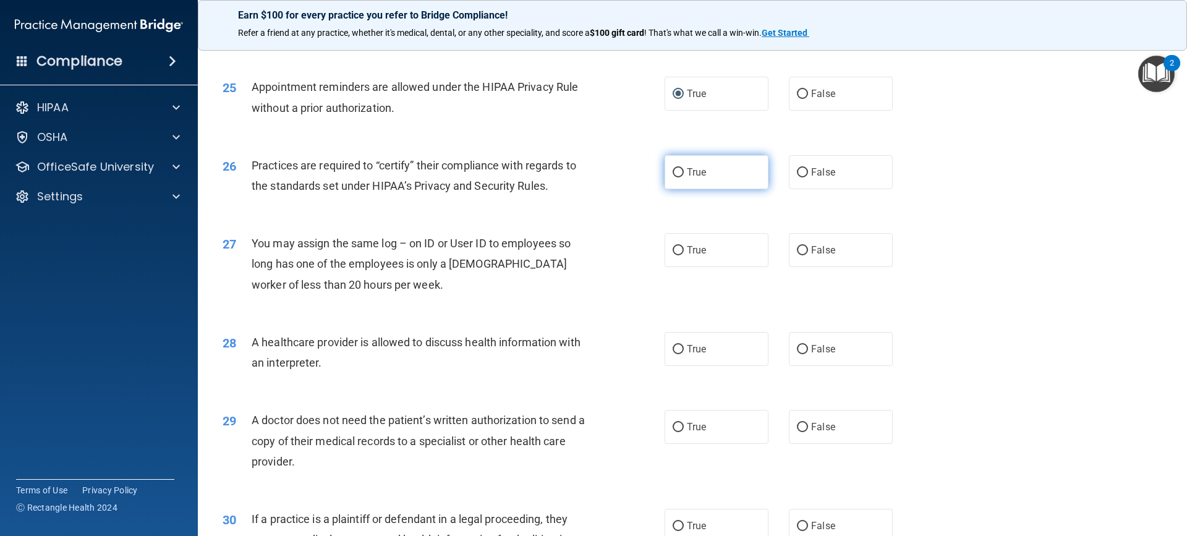
click at [685, 187] on label "True" at bounding box center [716, 172] width 104 height 34
click at [684, 177] on input "True" at bounding box center [678, 172] width 11 height 9
radio input "true"
click at [790, 249] on label "False" at bounding box center [841, 250] width 104 height 34
click at [797, 249] on input "False" at bounding box center [802, 250] width 11 height 9
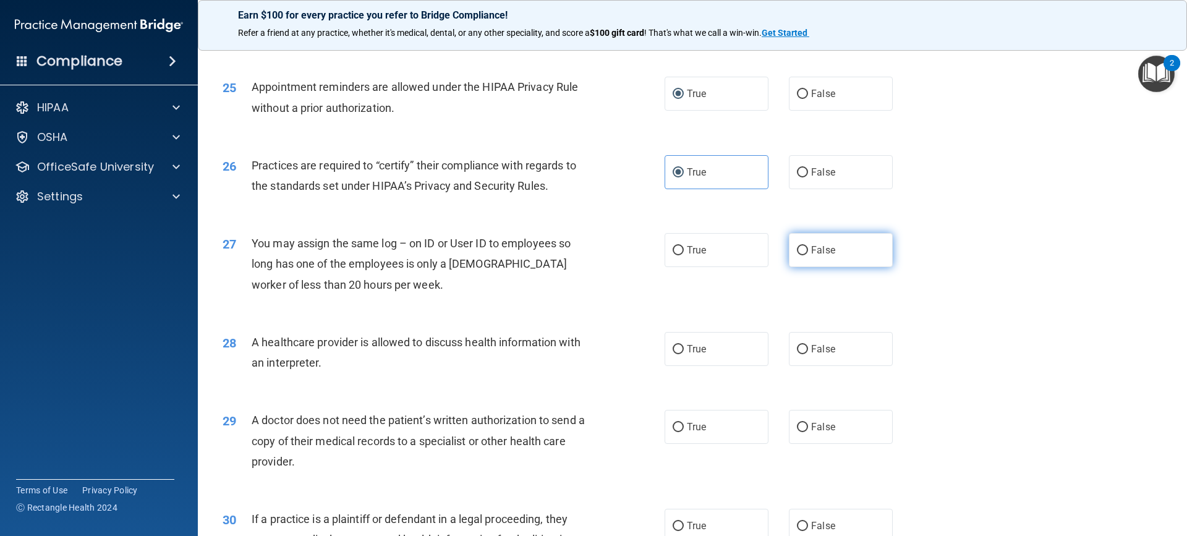
radio input "true"
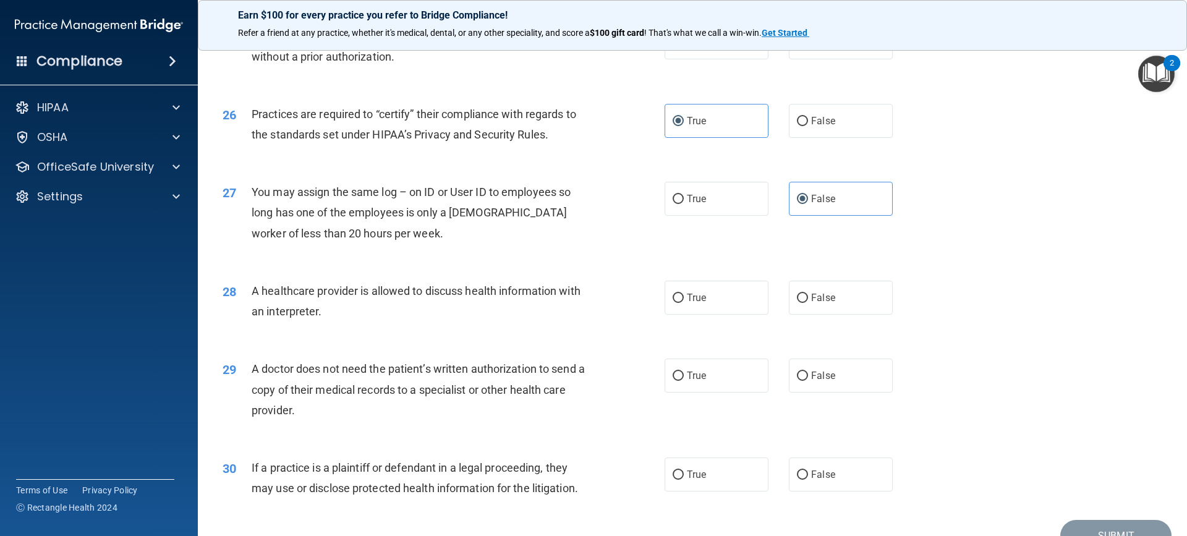
scroll to position [2341, 0]
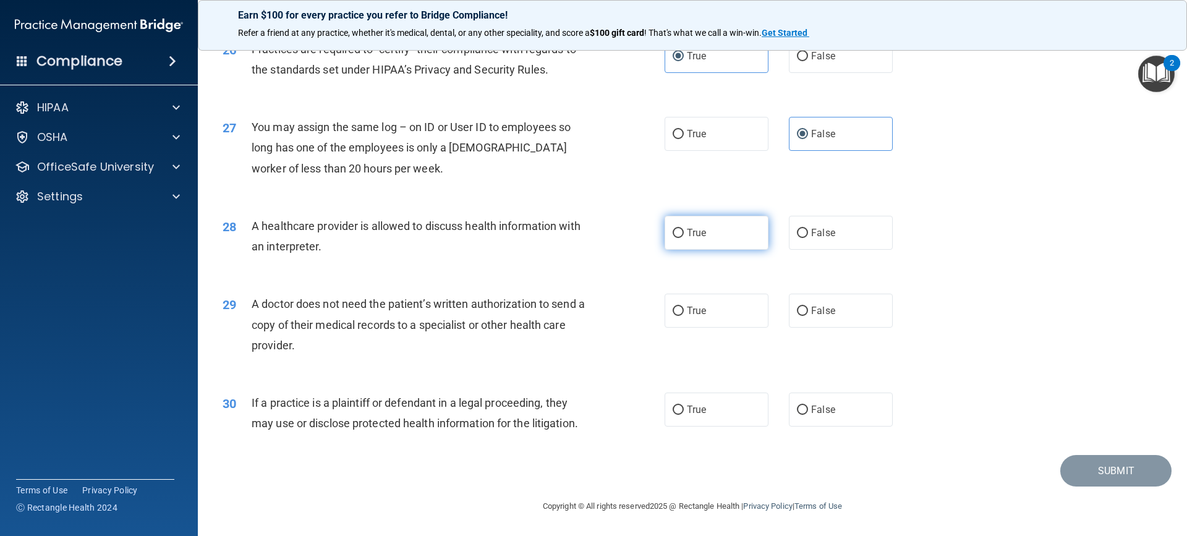
click at [673, 233] on input "True" at bounding box center [678, 233] width 11 height 9
radio input "true"
click at [692, 310] on span "True" at bounding box center [696, 311] width 19 height 12
click at [684, 310] on input "True" at bounding box center [678, 311] width 11 height 9
radio input "true"
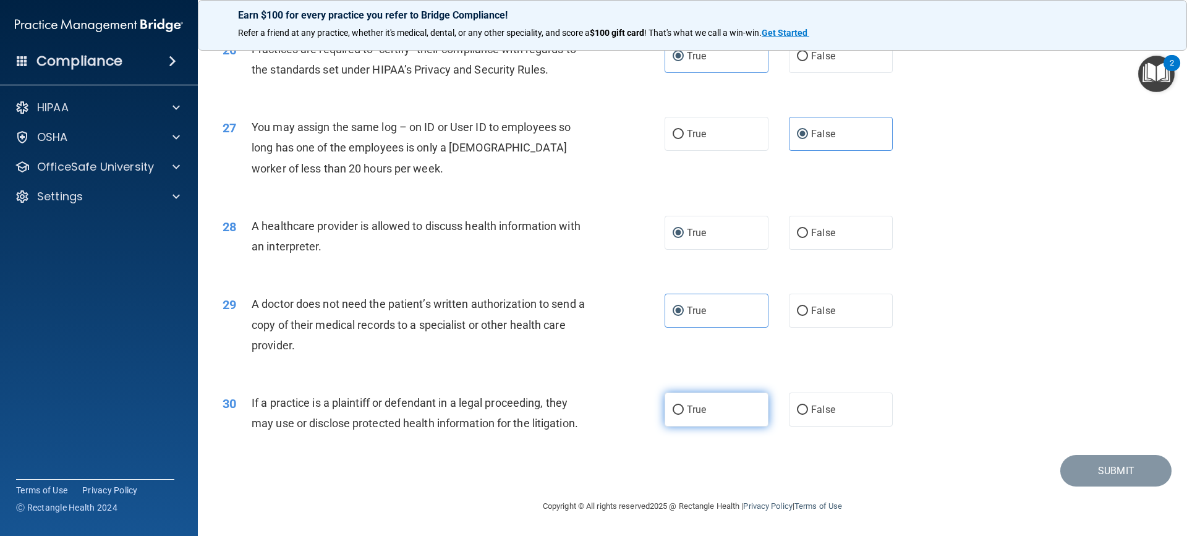
click at [674, 413] on input "True" at bounding box center [678, 409] width 11 height 9
radio input "true"
click at [1085, 474] on button "Submit" at bounding box center [1115, 471] width 111 height 32
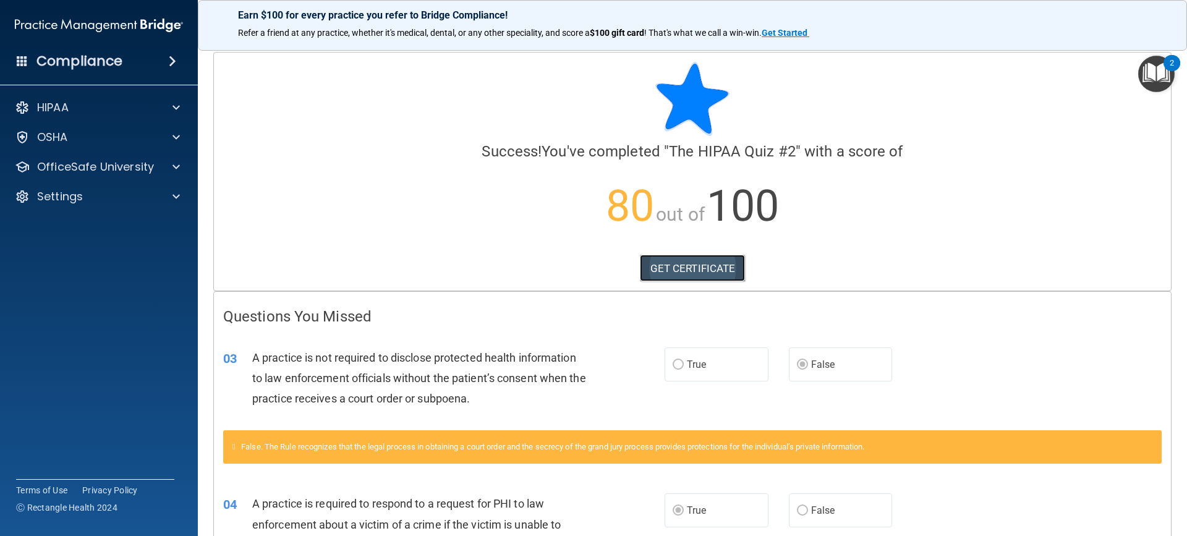
click at [679, 268] on link "GET CERTIFICATE" at bounding box center [693, 268] width 106 height 27
click at [103, 134] on div "OSHA" at bounding box center [82, 137] width 153 height 15
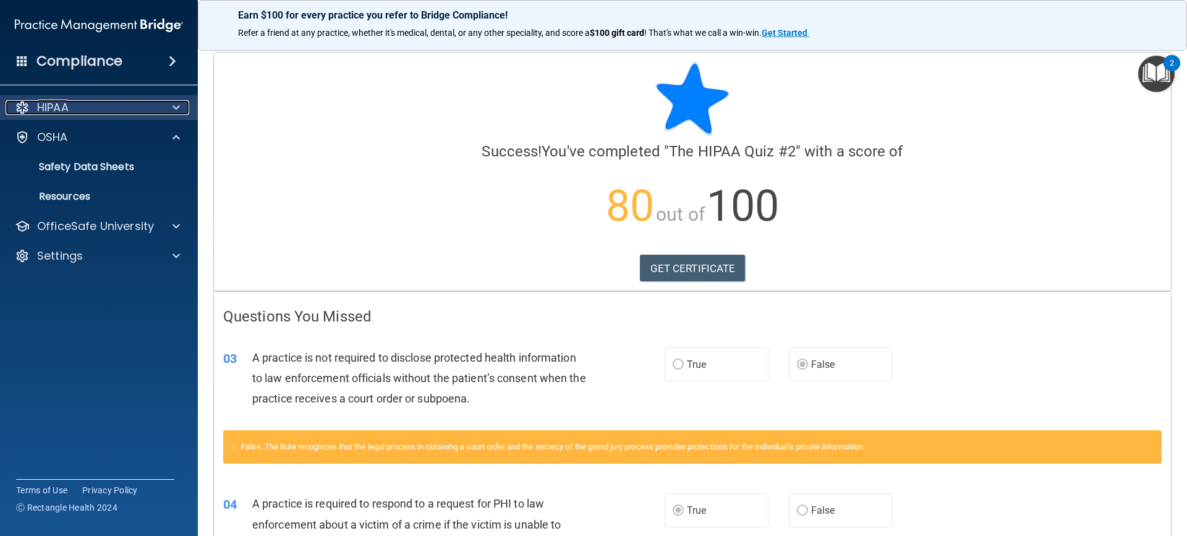
click at [108, 105] on div "HIPAA" at bounding box center [82, 107] width 153 height 15
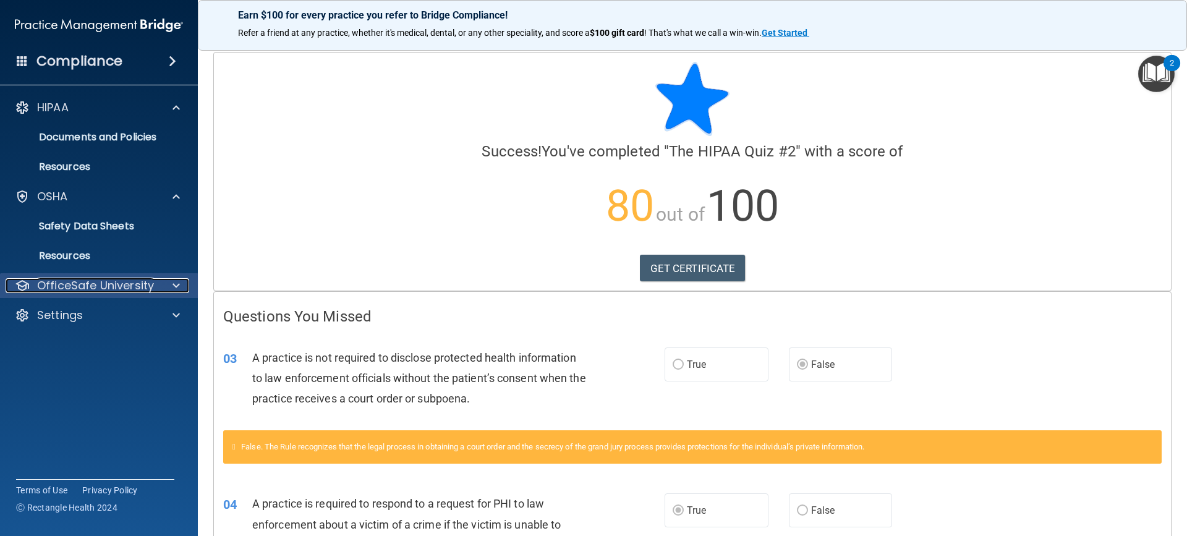
click at [129, 284] on p "OfficeSafe University" at bounding box center [95, 285] width 117 height 15
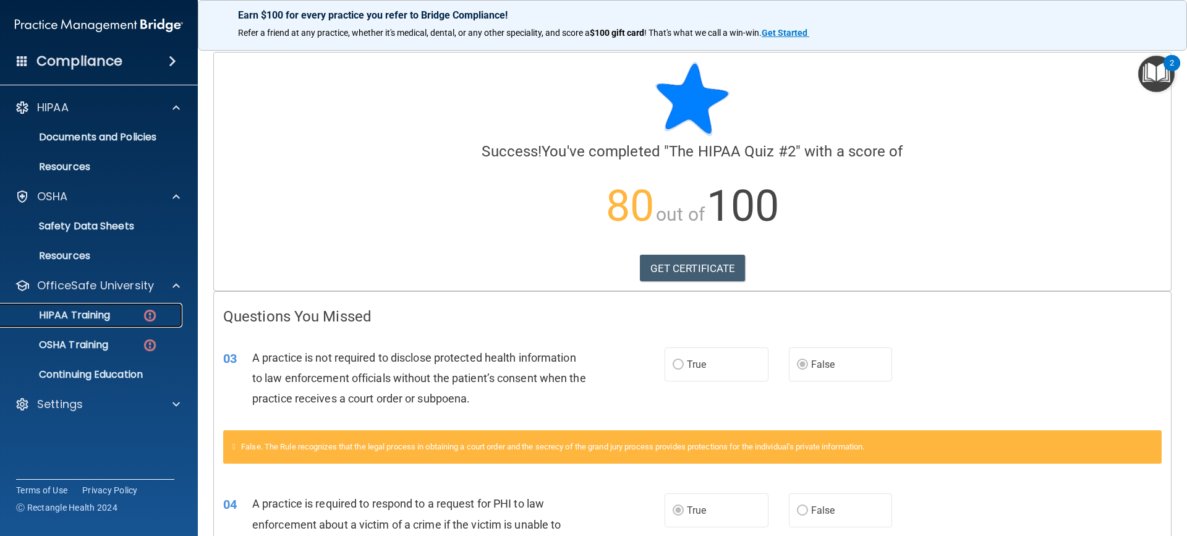
click at [110, 311] on p "HIPAA Training" at bounding box center [59, 315] width 102 height 12
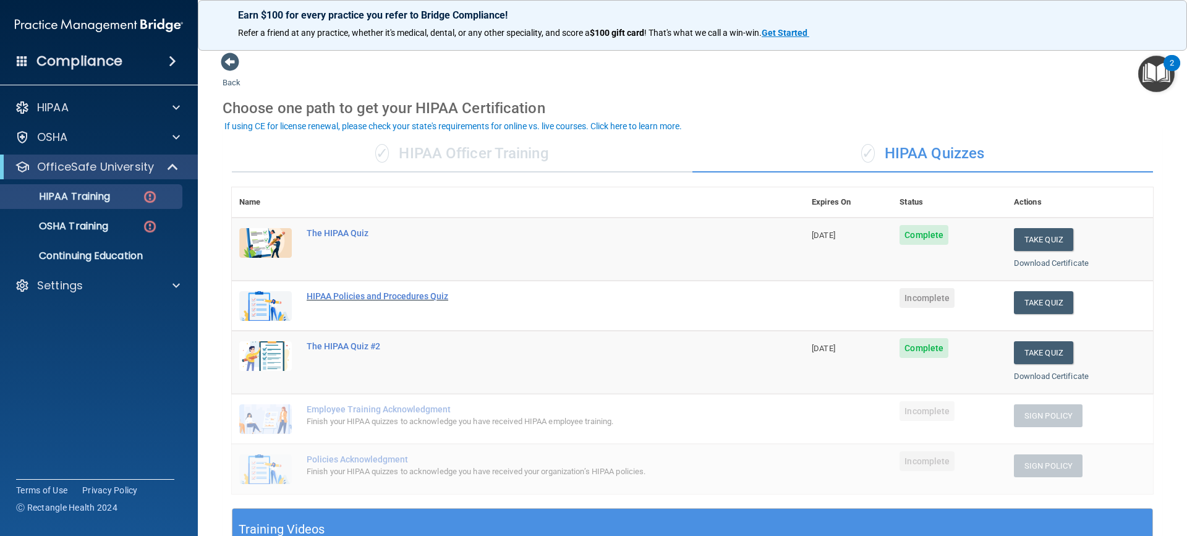
click at [357, 294] on div "HIPAA Policies and Procedures Quiz" at bounding box center [525, 296] width 436 height 10
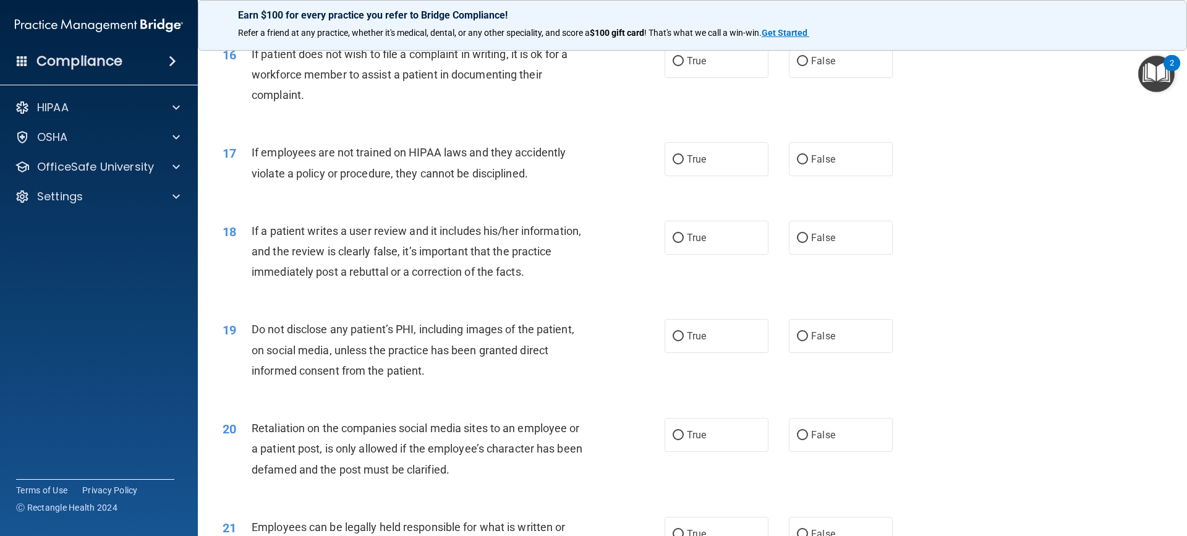
scroll to position [1731, 0]
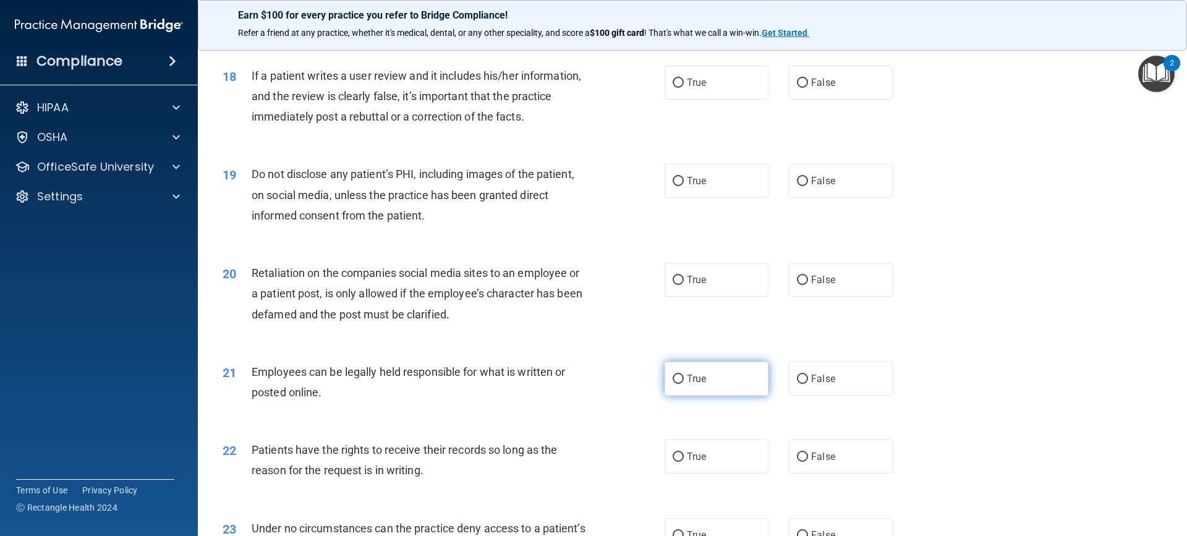
click at [677, 384] on input "True" at bounding box center [678, 379] width 11 height 9
radio input "true"
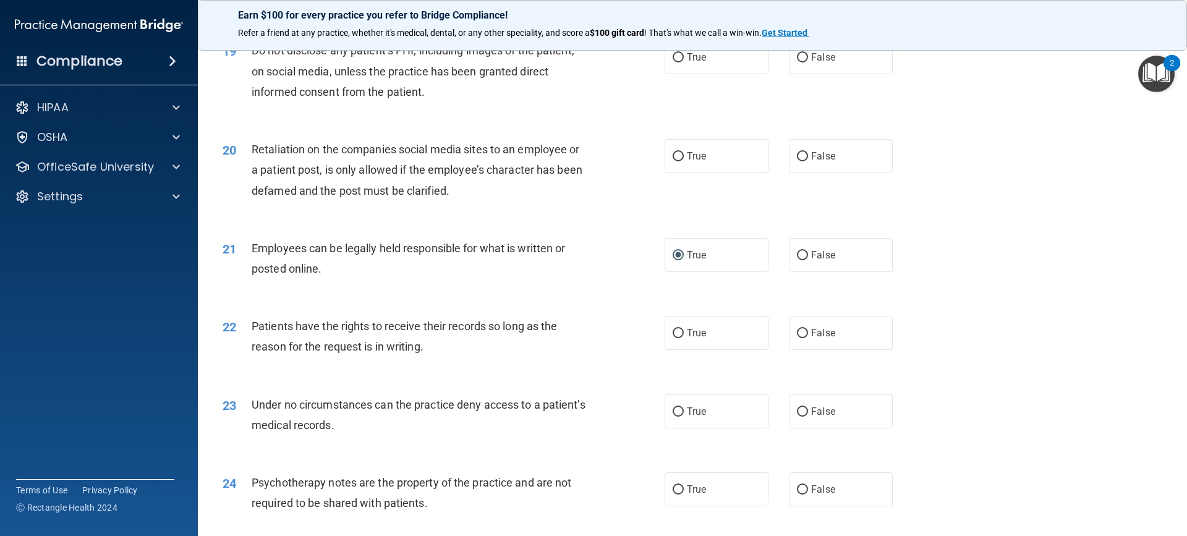
scroll to position [1978, 0]
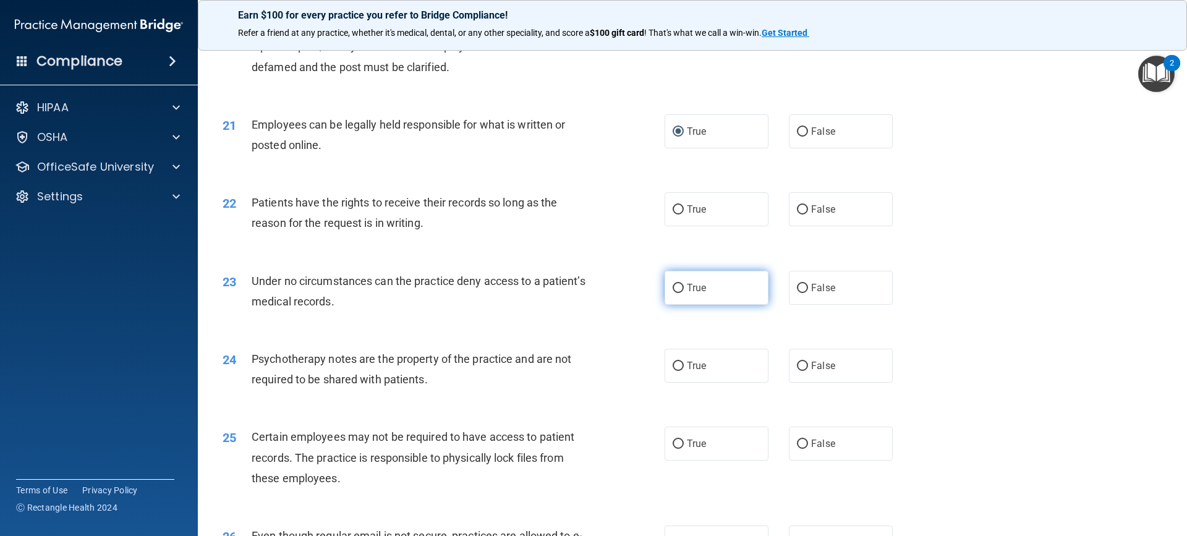
click at [687, 294] on span "True" at bounding box center [696, 288] width 19 height 12
click at [682, 293] on input "True" at bounding box center [678, 288] width 11 height 9
radio input "true"
click at [789, 305] on label "False" at bounding box center [841, 288] width 104 height 34
click at [797, 293] on input "False" at bounding box center [802, 288] width 11 height 9
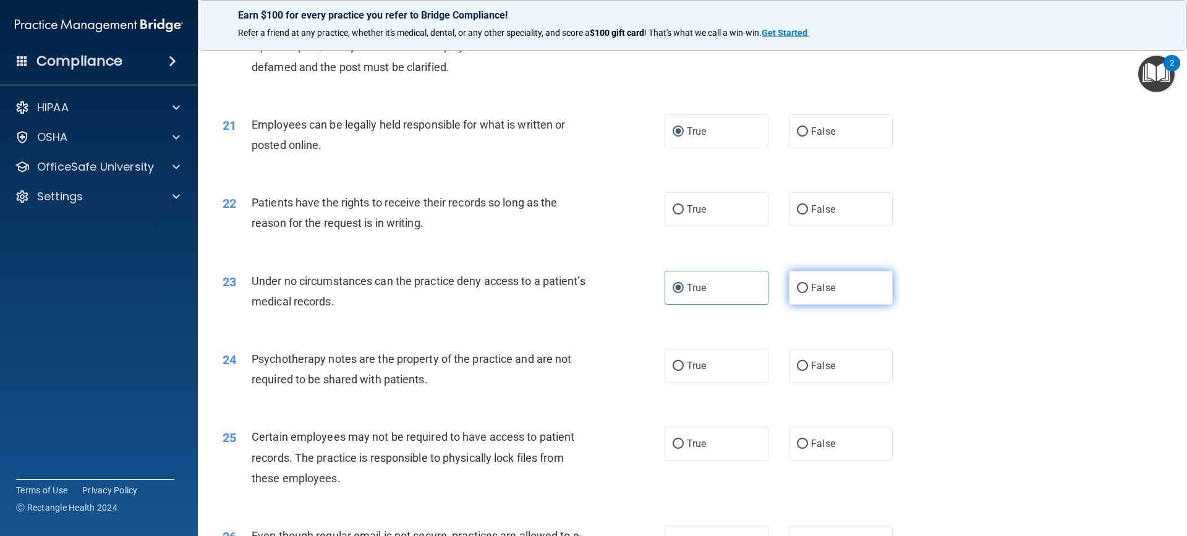
radio input "true"
radio input "false"
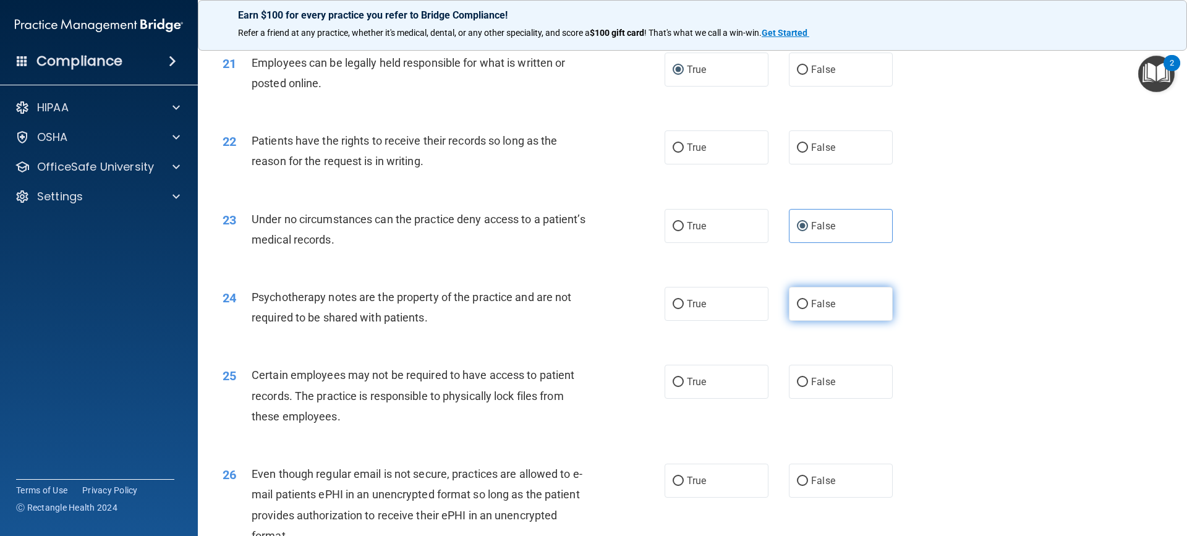
click at [797, 309] on input "False" at bounding box center [802, 304] width 11 height 9
radio input "true"
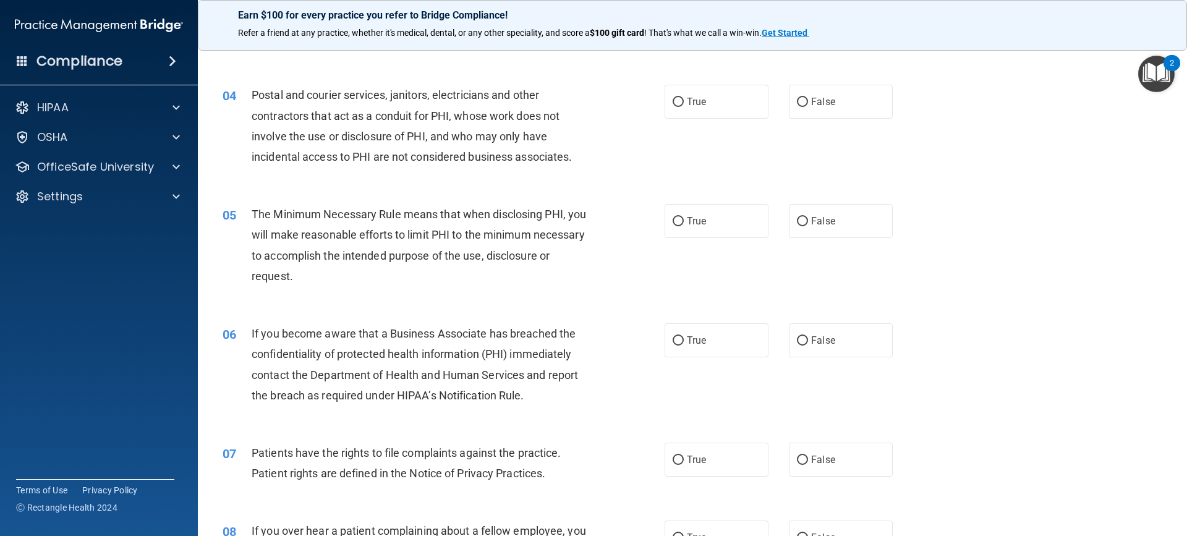
scroll to position [0, 0]
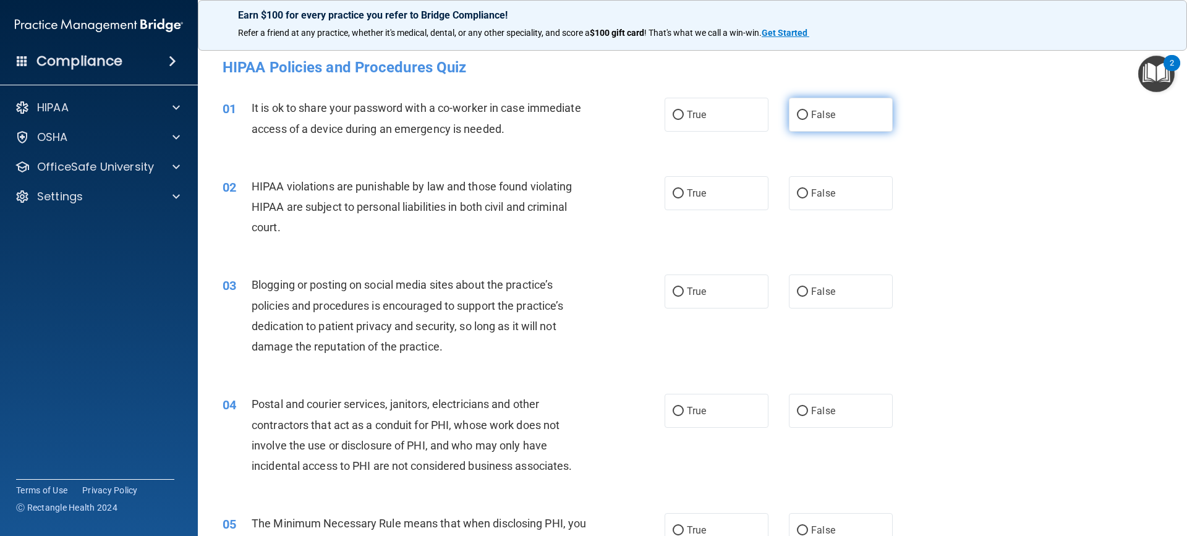
click at [801, 113] on input "False" at bounding box center [802, 115] width 11 height 9
radio input "true"
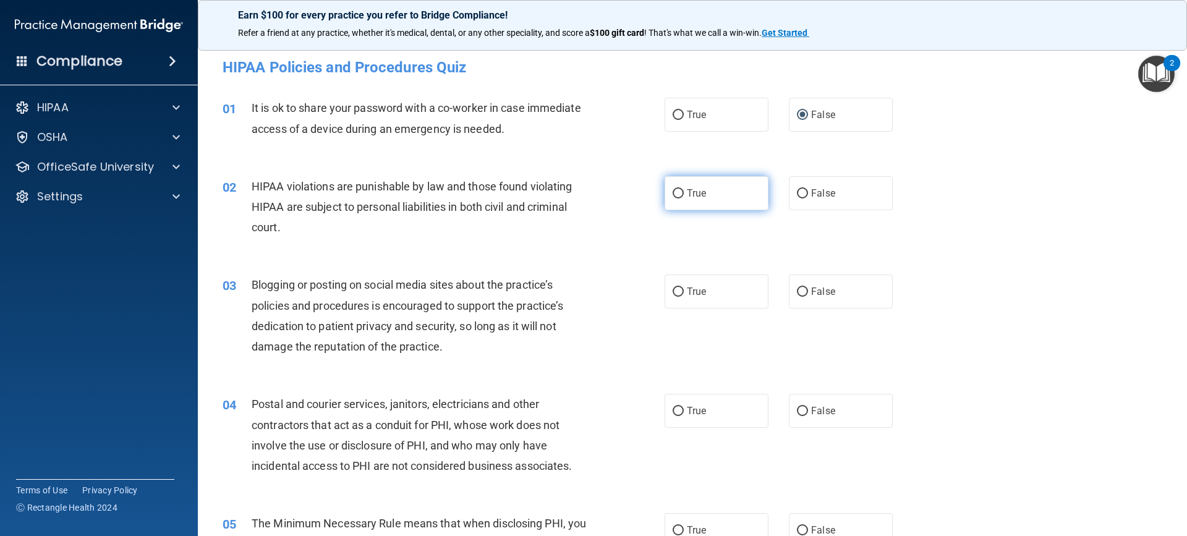
drag, startPoint x: 677, startPoint y: 189, endPoint x: 681, endPoint y: 194, distance: 6.6
click at [677, 190] on input "True" at bounding box center [678, 193] width 11 height 9
radio input "true"
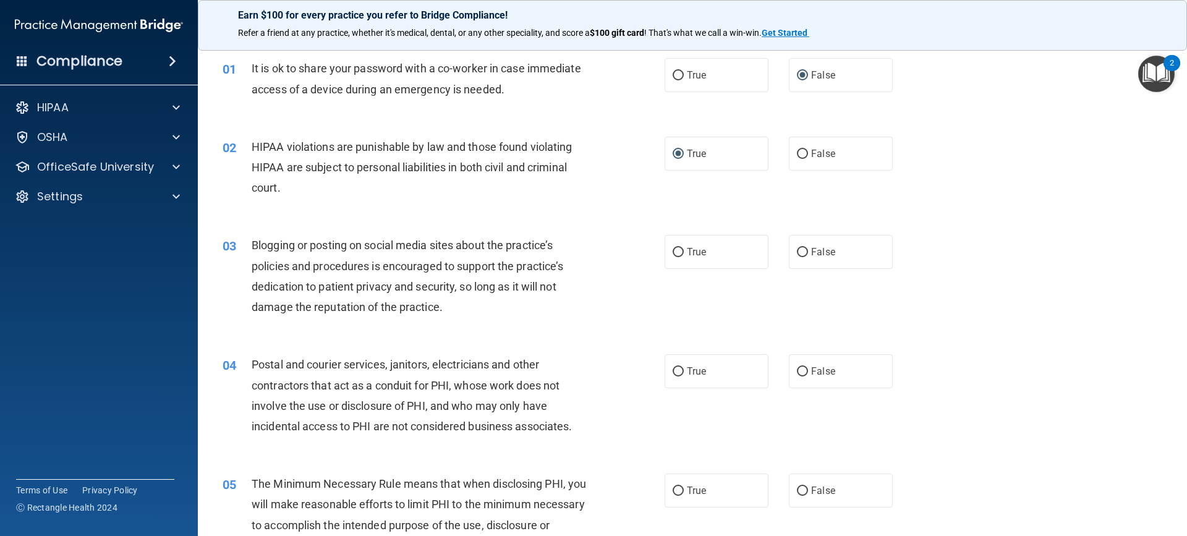
scroll to position [62, 0]
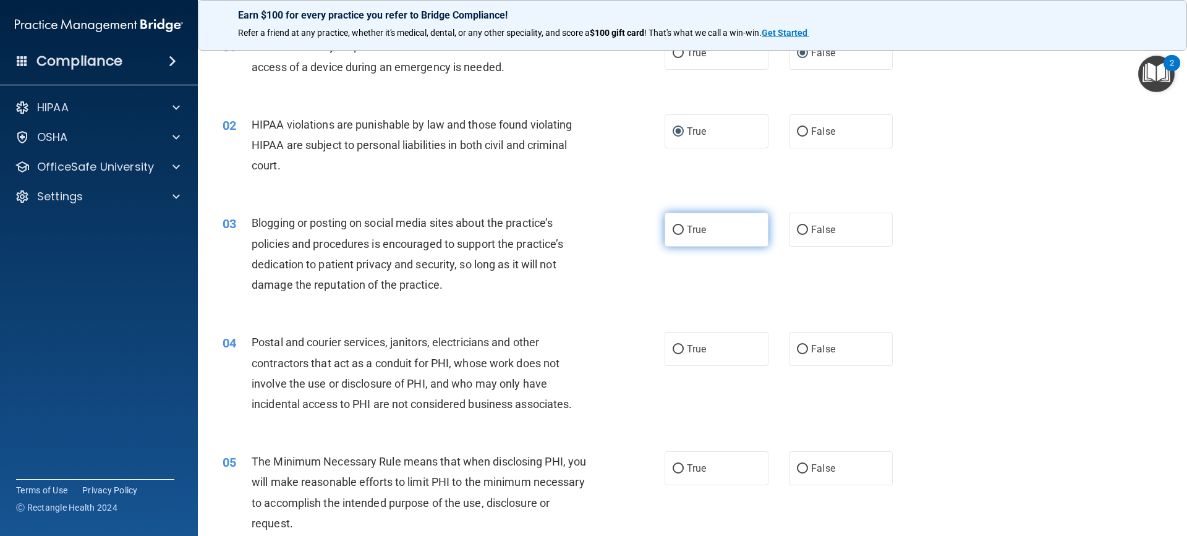
click at [673, 231] on input "True" at bounding box center [678, 230] width 11 height 9
radio input "true"
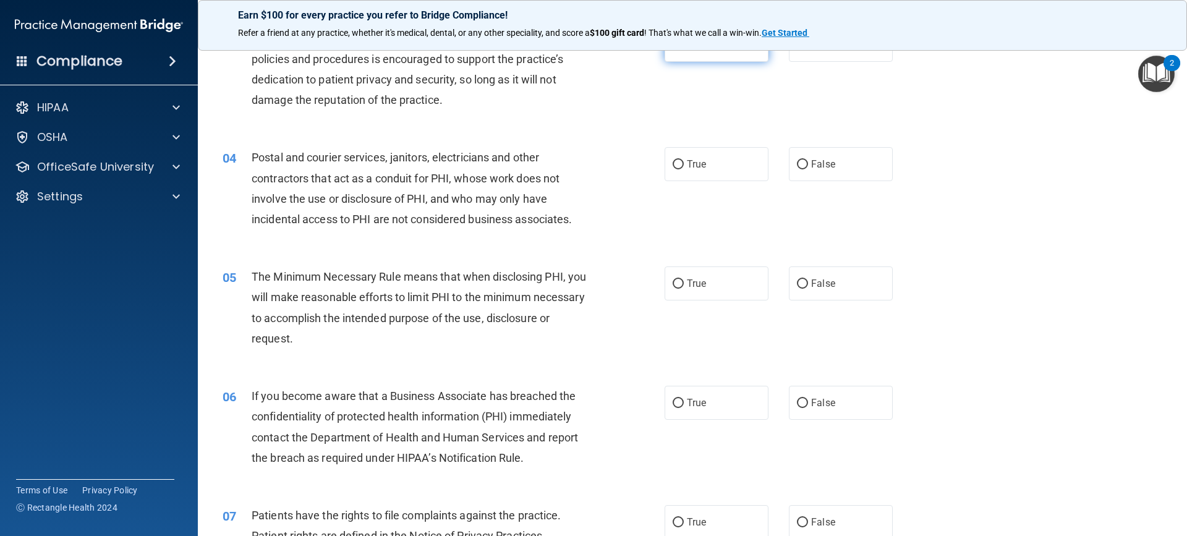
scroll to position [247, 0]
click at [673, 159] on input "True" at bounding box center [678, 163] width 11 height 9
radio input "true"
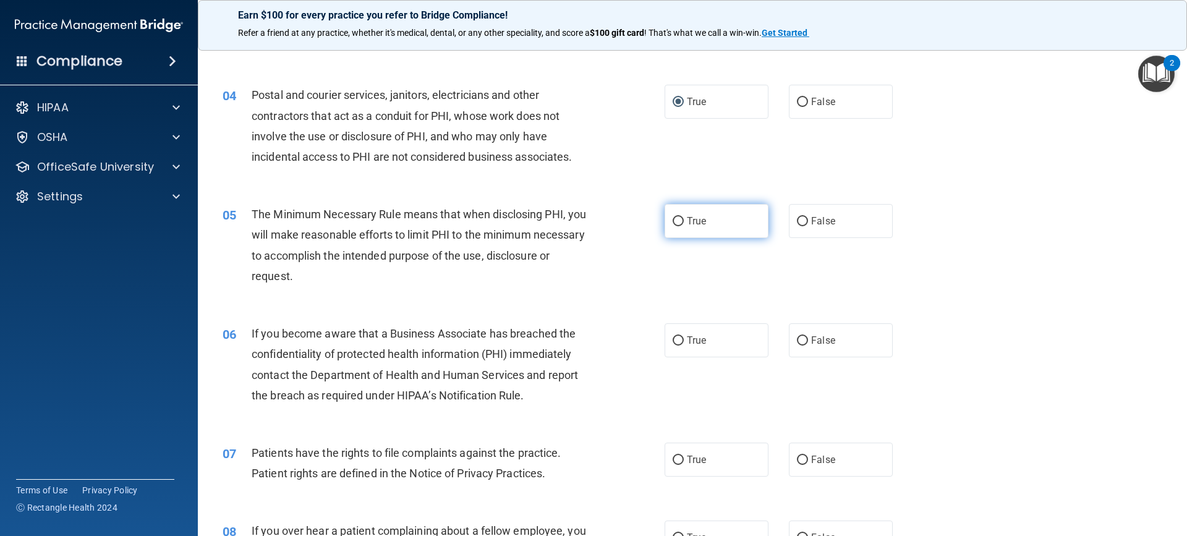
click at [680, 223] on label "True" at bounding box center [716, 221] width 104 height 34
click at [680, 223] on input "True" at bounding box center [678, 221] width 11 height 9
radio input "true"
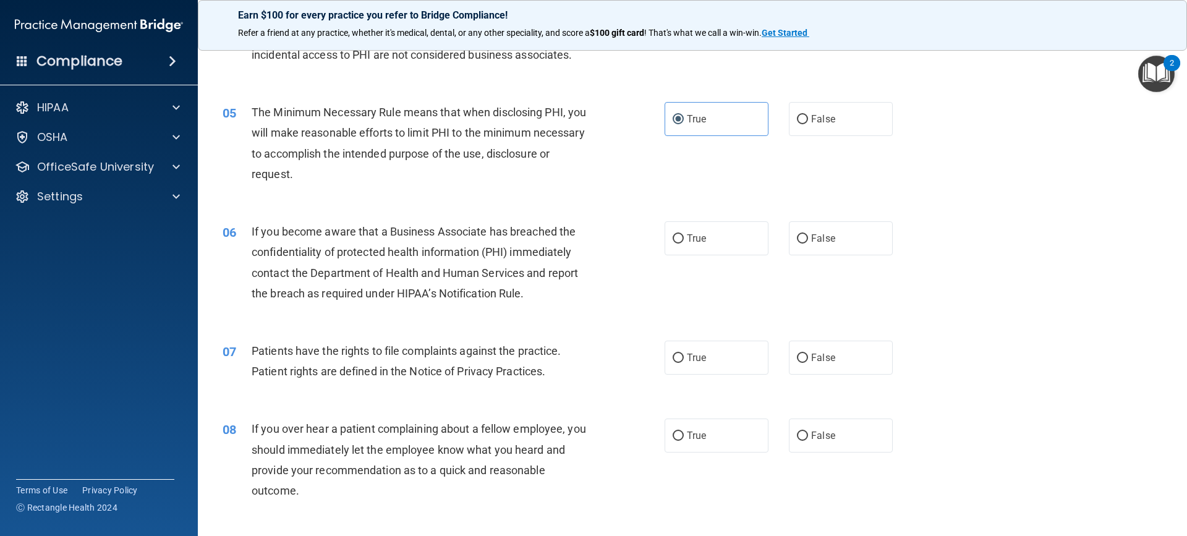
scroll to position [433, 0]
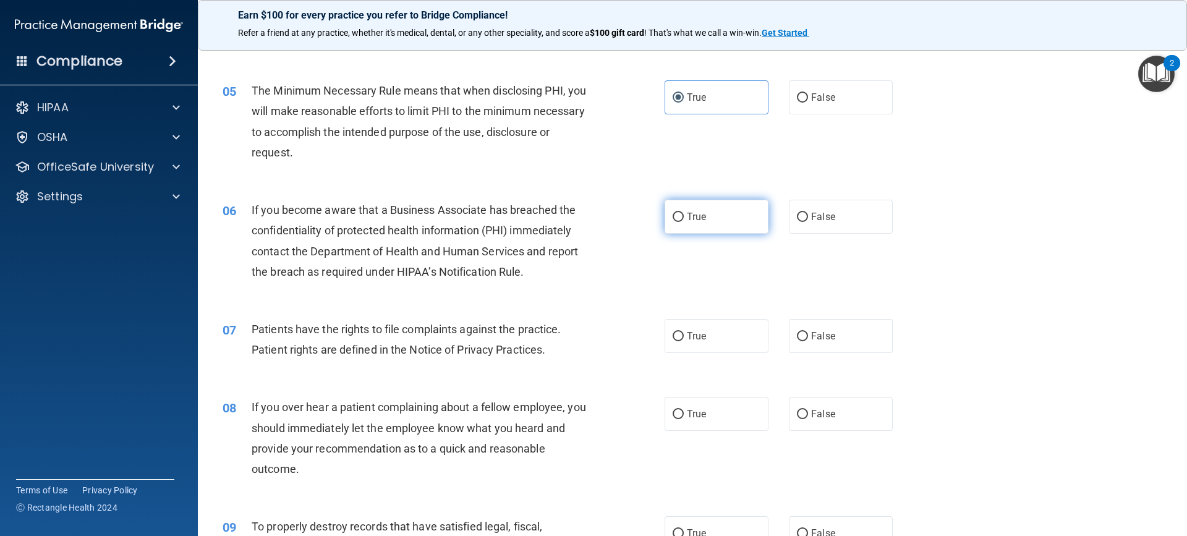
click at [702, 219] on span "True" at bounding box center [696, 217] width 19 height 12
click at [684, 219] on input "True" at bounding box center [678, 217] width 11 height 9
radio input "true"
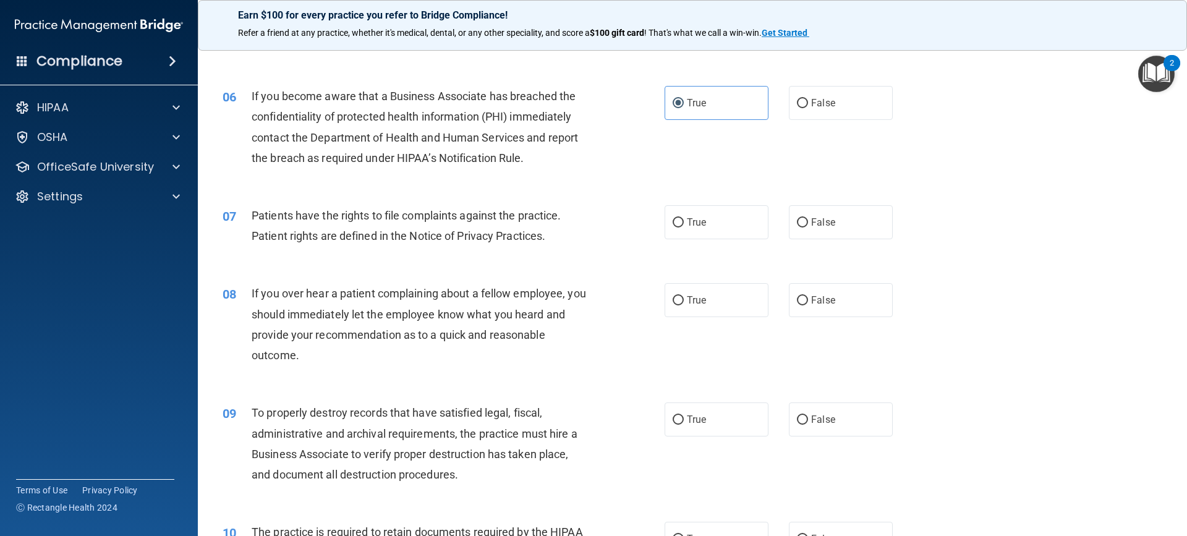
scroll to position [556, 0]
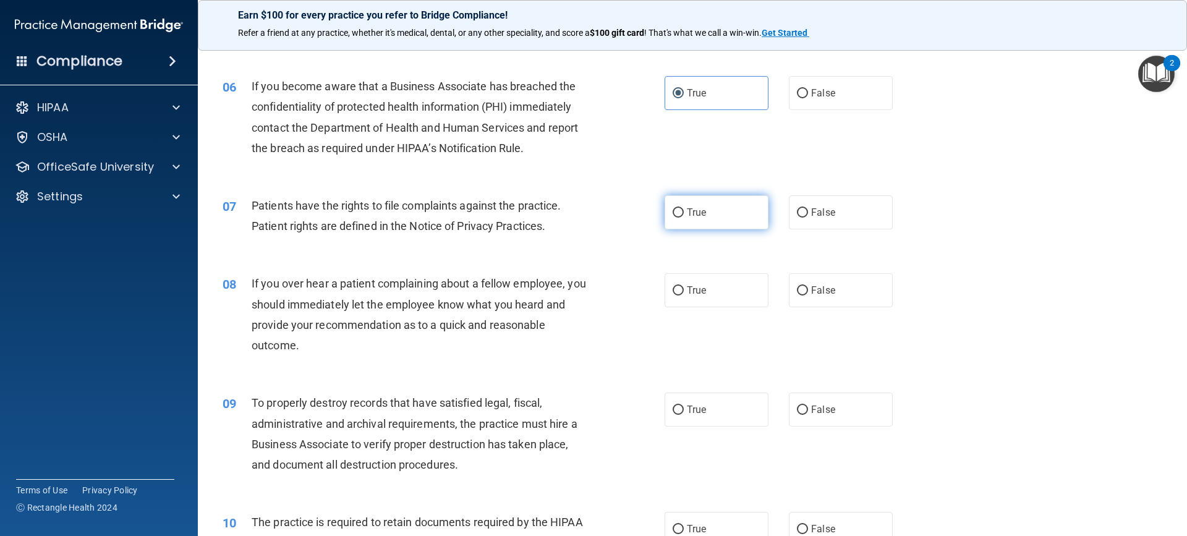
click at [687, 214] on span "True" at bounding box center [696, 212] width 19 height 12
click at [683, 214] on input "True" at bounding box center [678, 212] width 11 height 9
radio input "true"
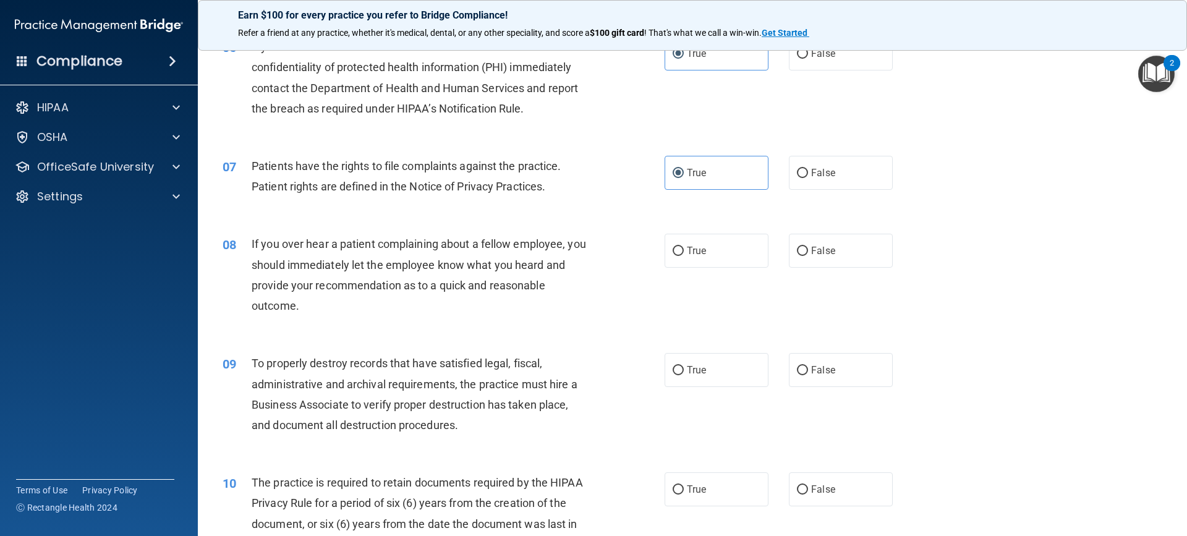
scroll to position [618, 0]
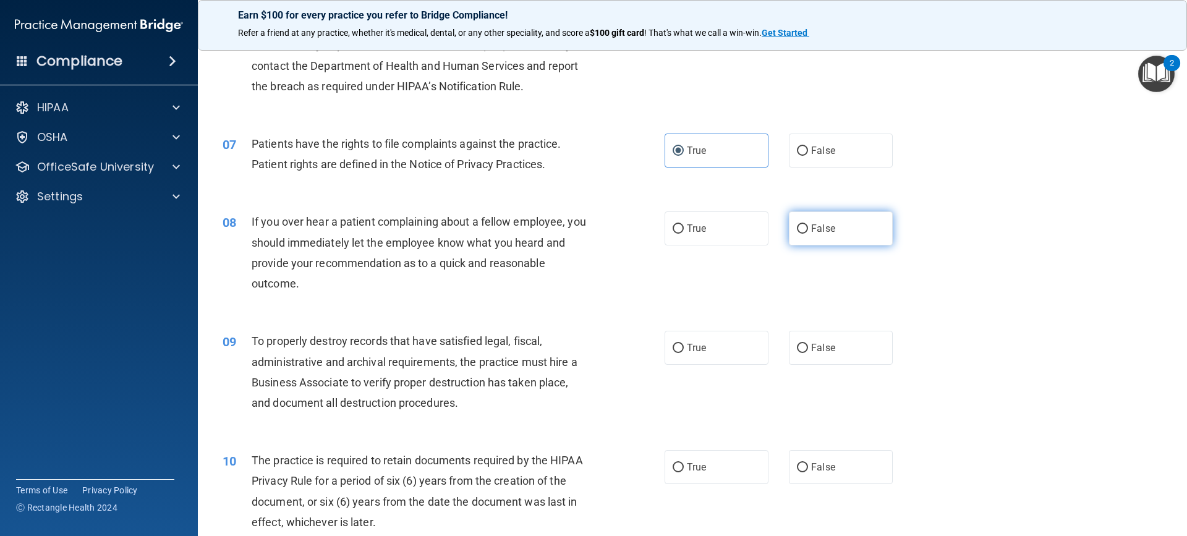
click at [797, 228] on input "False" at bounding box center [802, 228] width 11 height 9
radio input "true"
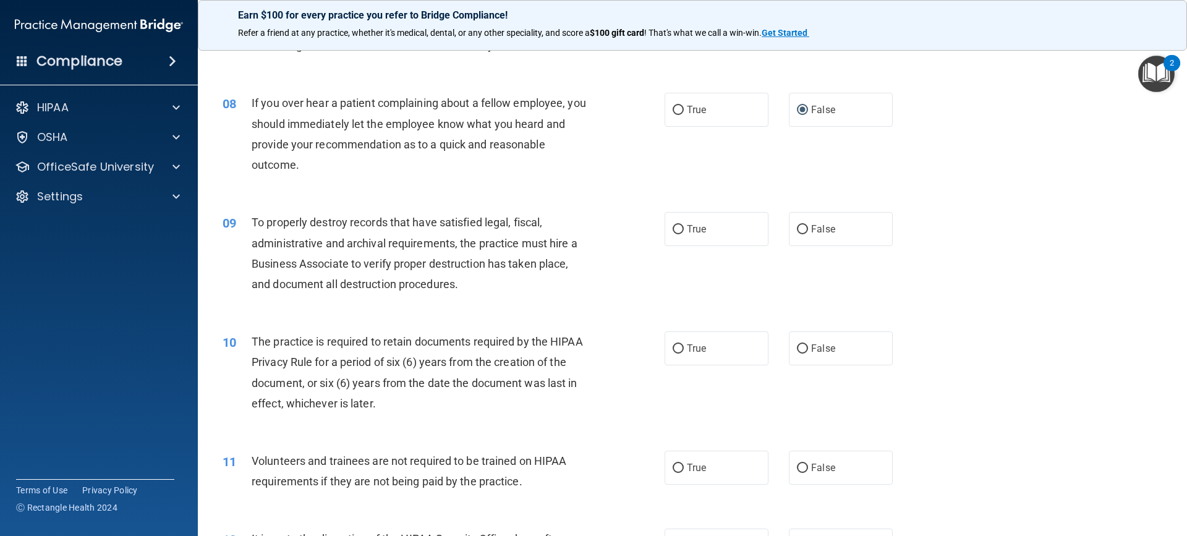
scroll to position [742, 0]
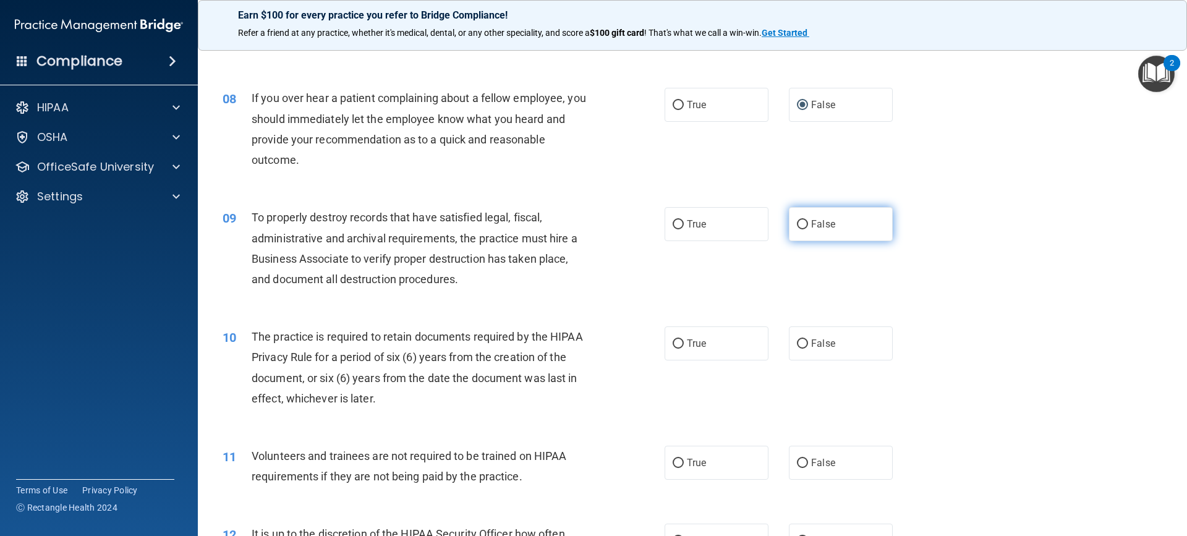
click at [797, 228] on input "False" at bounding box center [802, 224] width 11 height 9
radio input "true"
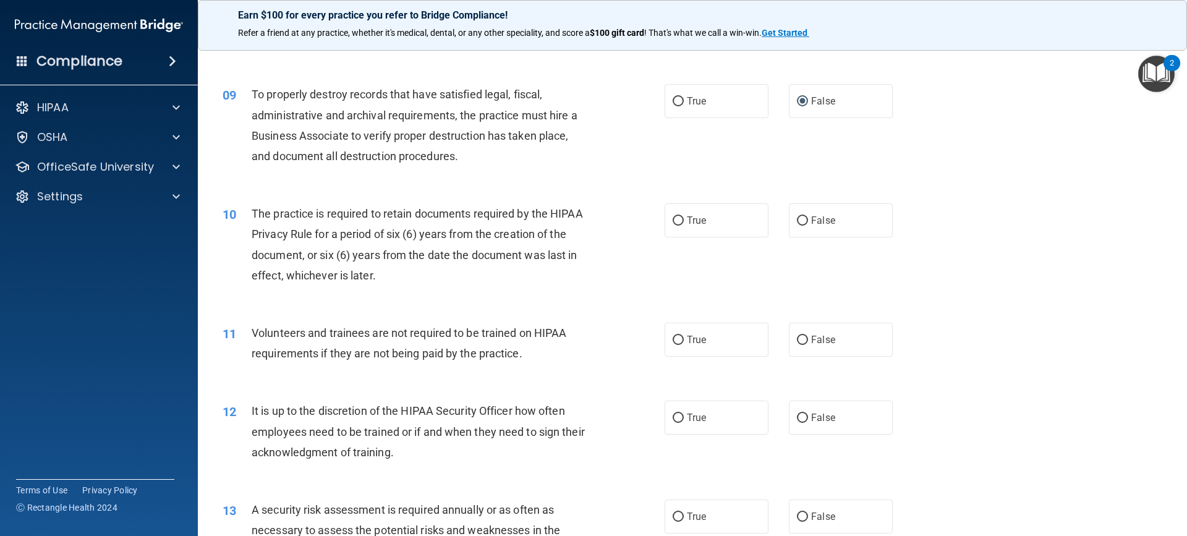
scroll to position [865, 0]
click at [796, 226] on label "False" at bounding box center [841, 220] width 104 height 34
click at [797, 225] on input "False" at bounding box center [802, 220] width 11 height 9
radio input "true"
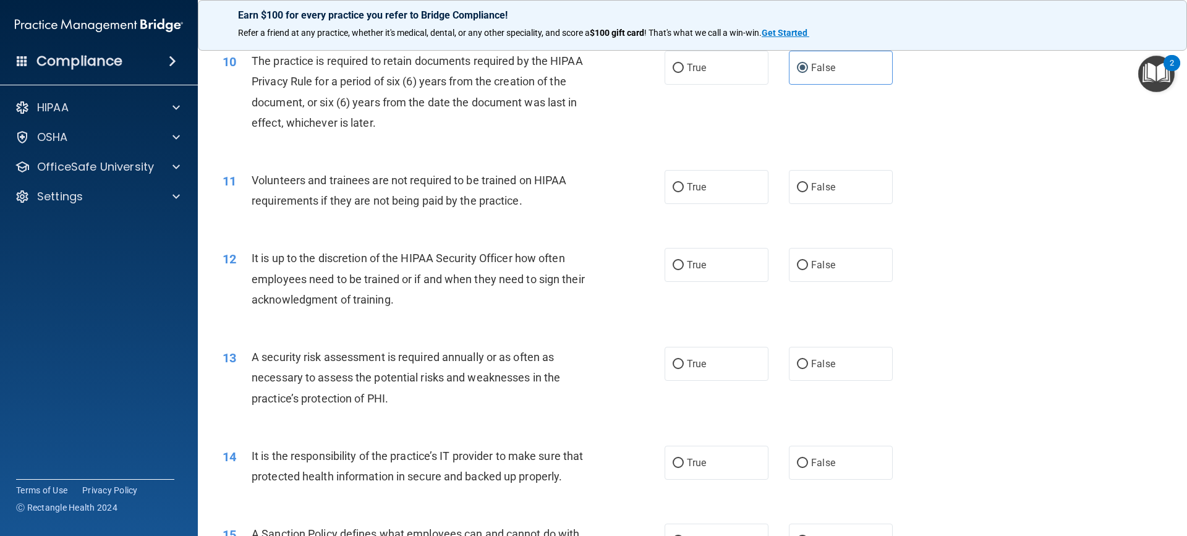
scroll to position [1051, 0]
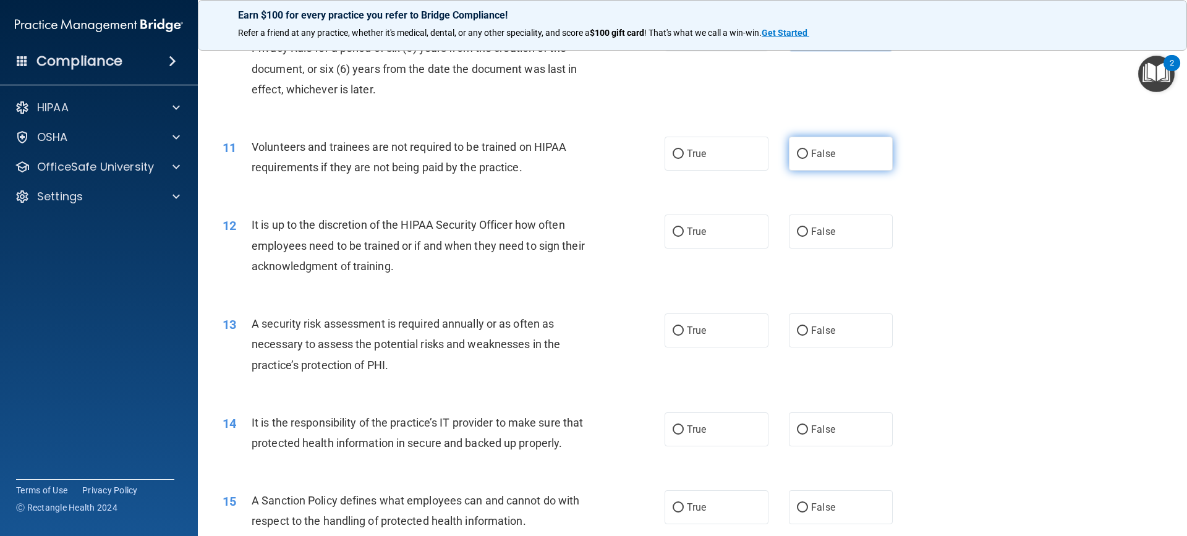
click at [811, 152] on span "False" at bounding box center [823, 154] width 24 height 12
click at [808, 152] on input "False" at bounding box center [802, 154] width 11 height 9
radio input "true"
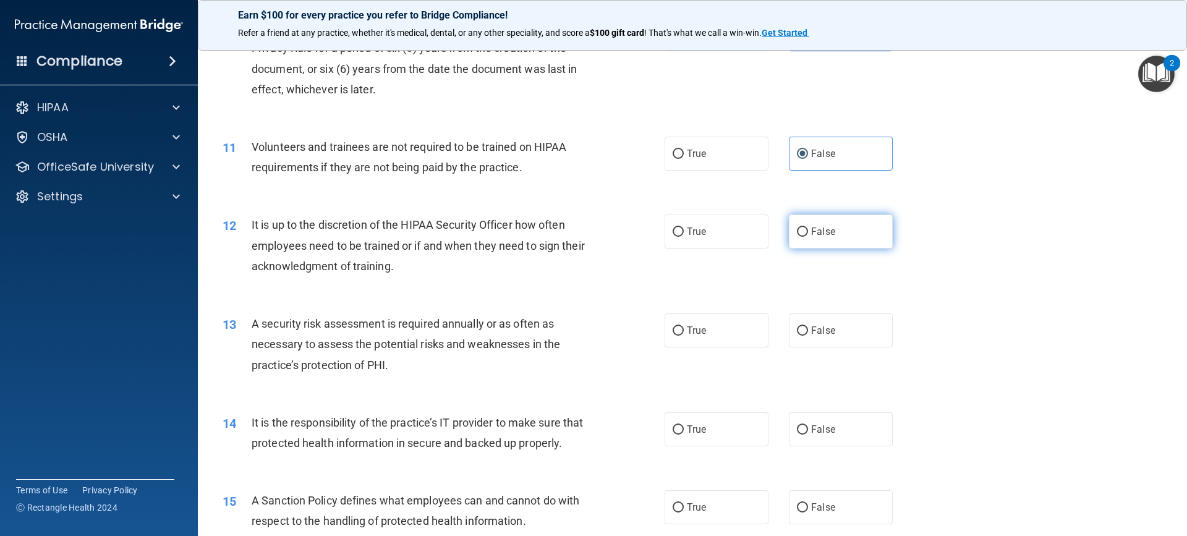
click at [797, 230] on input "False" at bounding box center [802, 231] width 11 height 9
radio input "true"
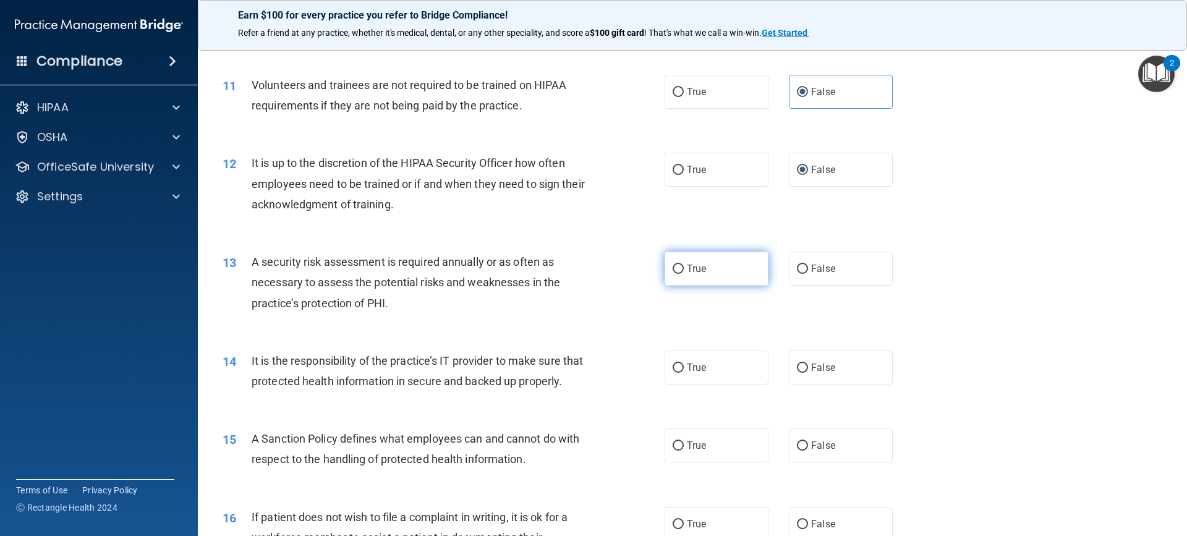
scroll to position [1174, 0]
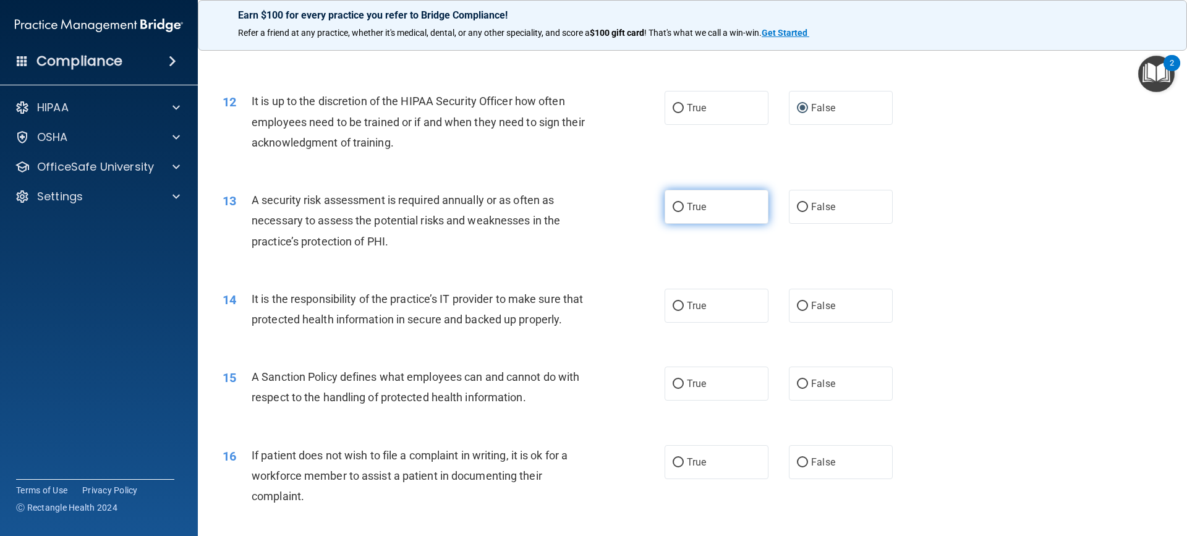
click at [692, 203] on span "True" at bounding box center [696, 207] width 19 height 12
click at [684, 203] on input "True" at bounding box center [678, 207] width 11 height 9
radio input "true"
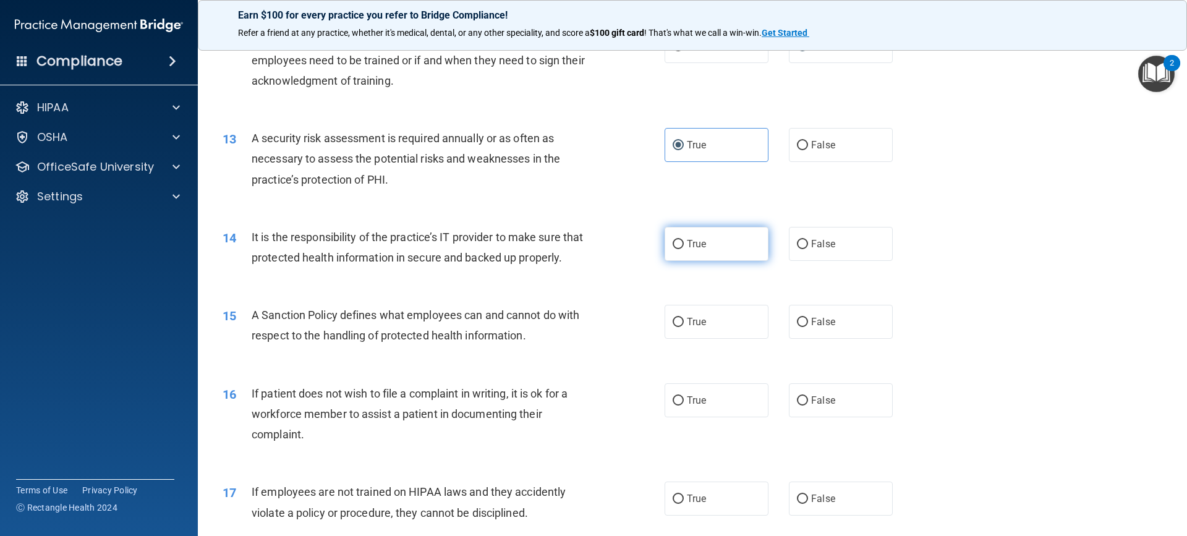
click at [687, 248] on span "True" at bounding box center [696, 244] width 19 height 12
click at [684, 248] on input "True" at bounding box center [678, 244] width 11 height 9
radio input "true"
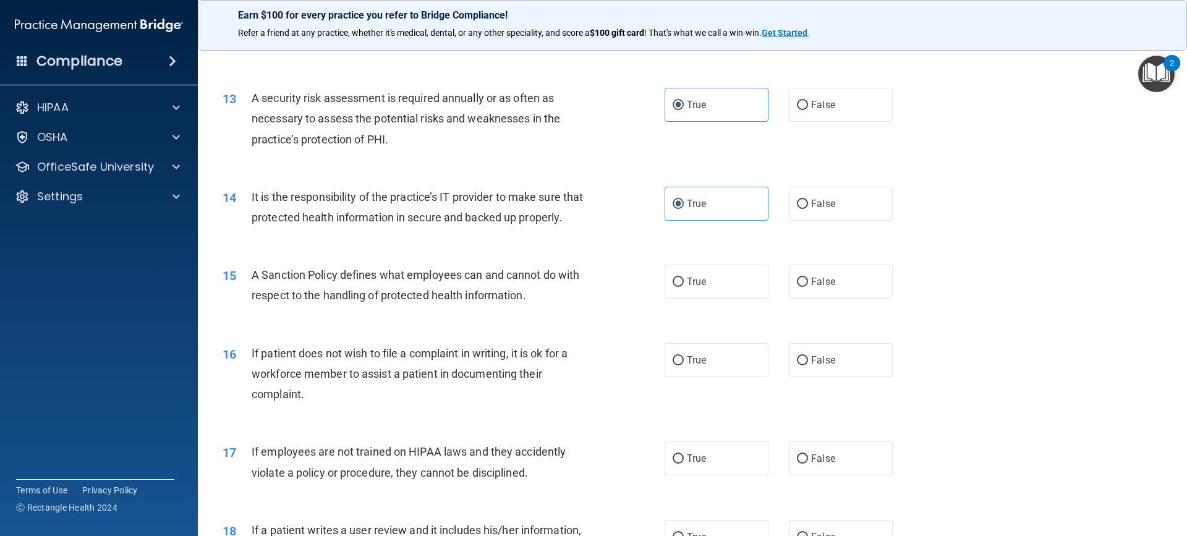
scroll to position [1298, 0]
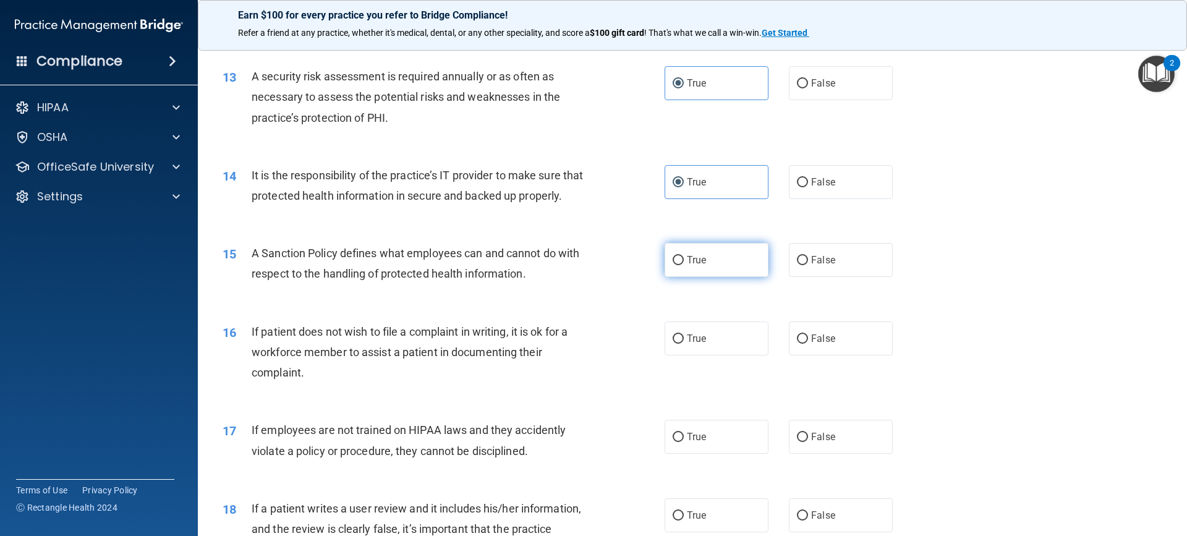
click at [726, 277] on label "True" at bounding box center [716, 260] width 104 height 34
click at [684, 265] on input "True" at bounding box center [678, 260] width 11 height 9
radio input "true"
click at [801, 183] on input "False" at bounding box center [802, 182] width 11 height 9
radio input "true"
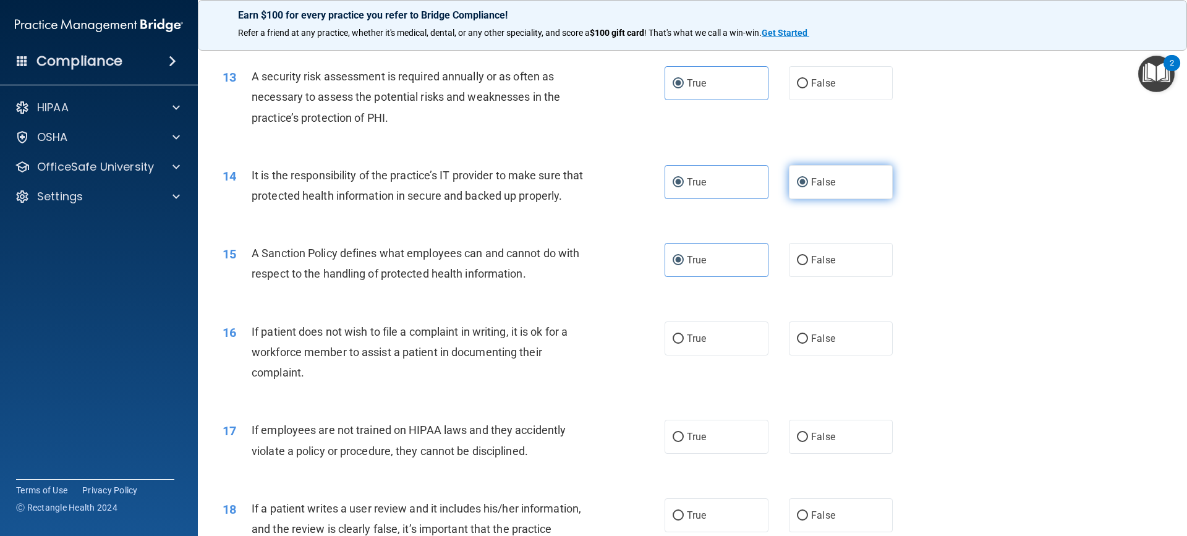
radio input "false"
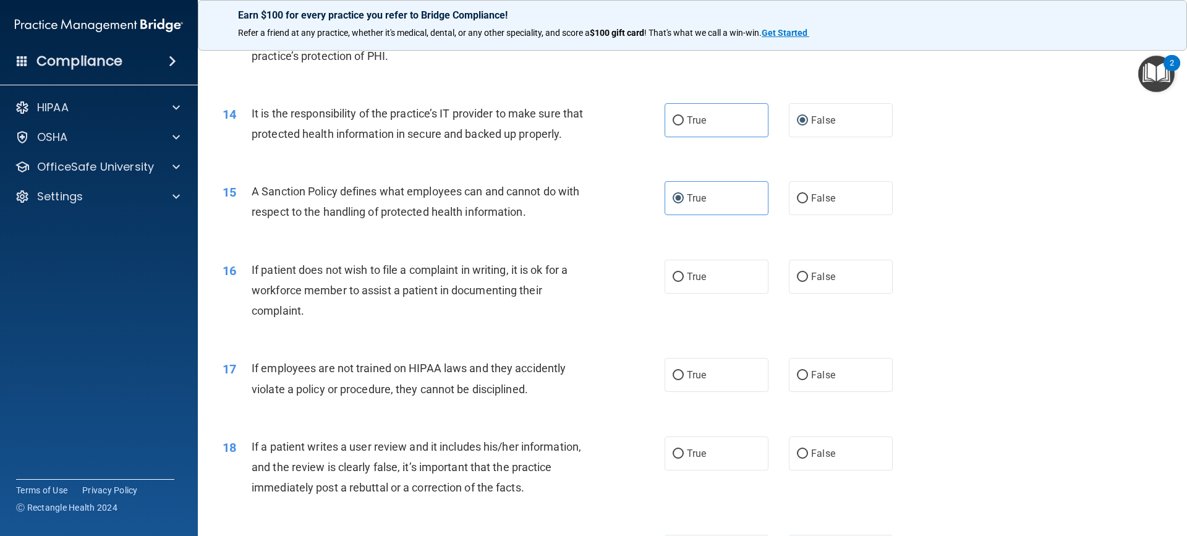
scroll to position [1422, 0]
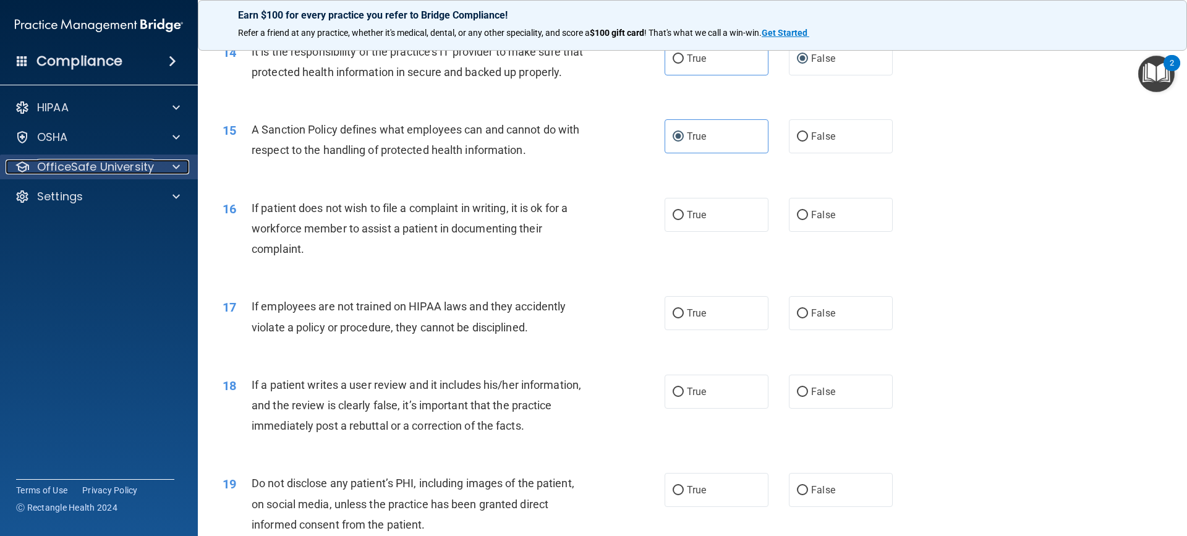
click at [156, 166] on div "OfficeSafe University" at bounding box center [82, 166] width 153 height 15
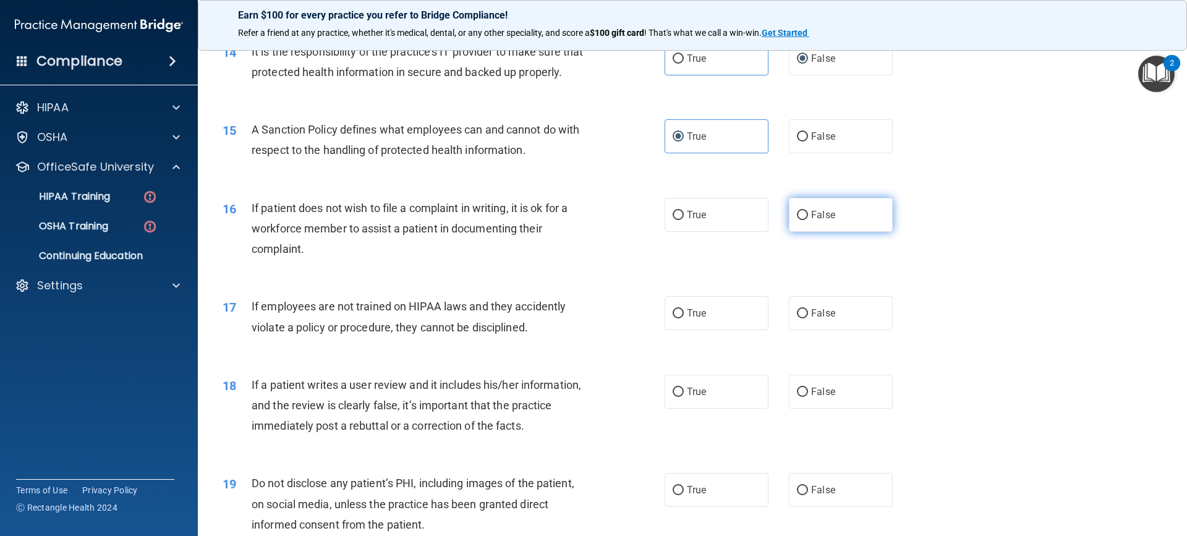
drag, startPoint x: 816, startPoint y: 229, endPoint x: 791, endPoint y: 231, distance: 24.8
click at [811, 221] on span "False" at bounding box center [823, 215] width 24 height 12
click at [799, 220] on input "False" at bounding box center [802, 215] width 11 height 9
radio input "true"
click at [551, 324] on span "If employees are not trained on HIPAA laws and they accidently violate a policy…" at bounding box center [409, 316] width 314 height 33
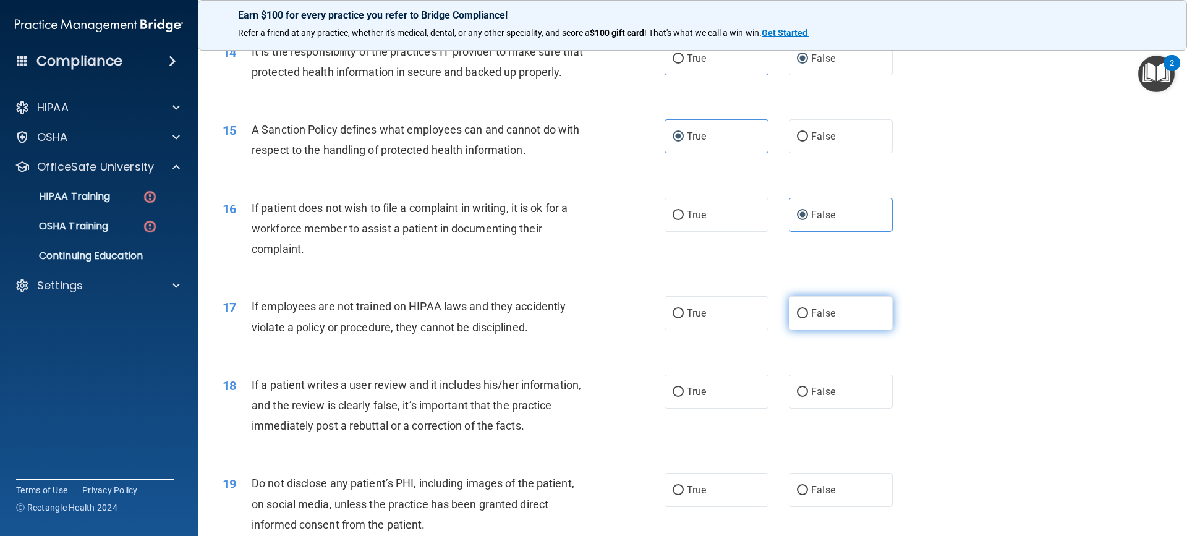
click at [797, 318] on input "False" at bounding box center [802, 313] width 11 height 9
radio input "true"
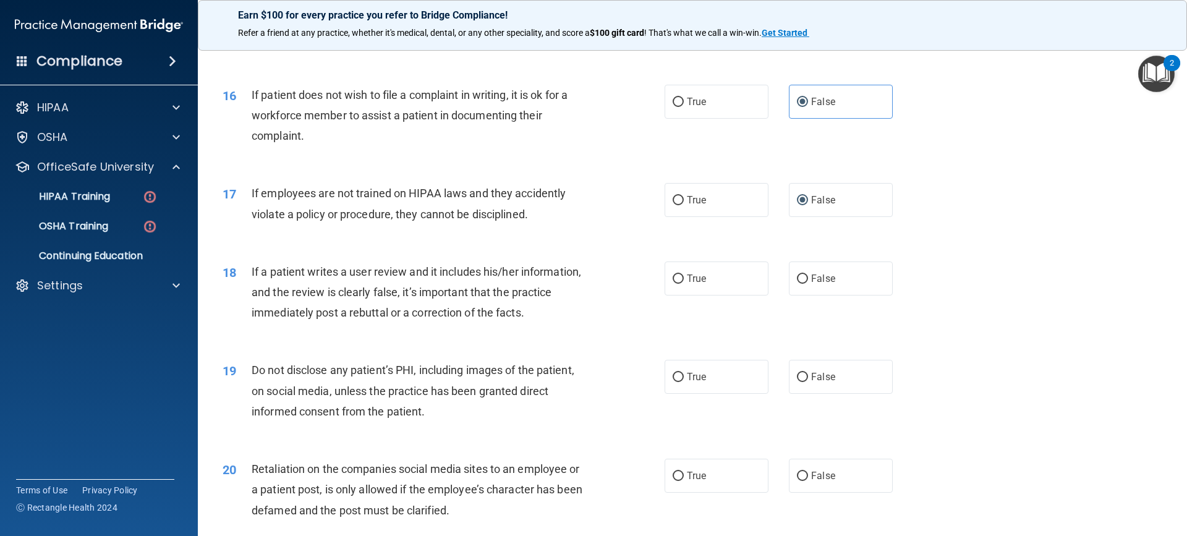
scroll to position [1545, 0]
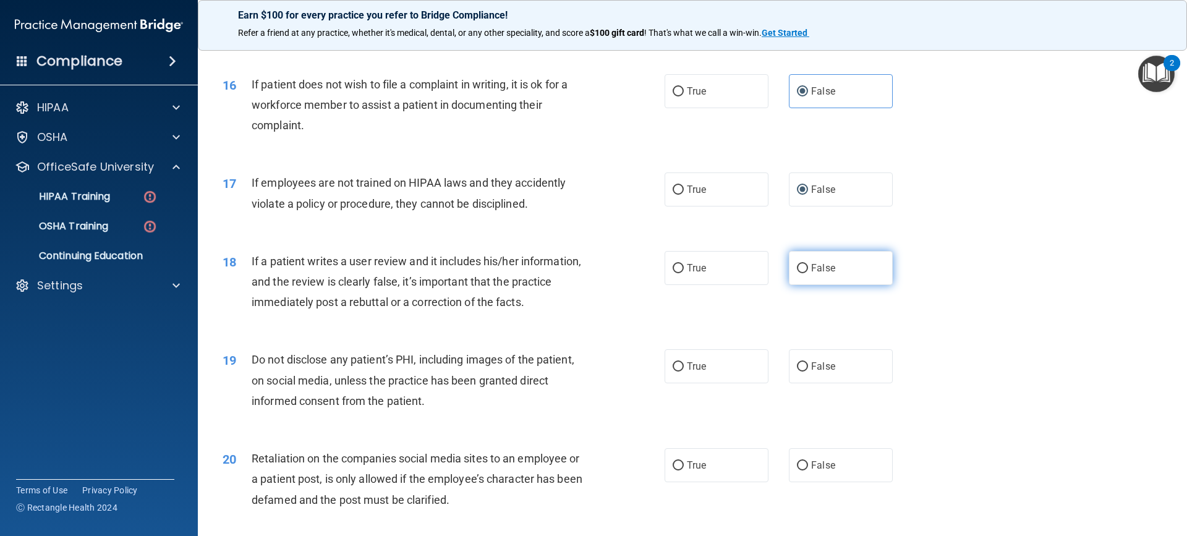
click at [797, 273] on input "False" at bounding box center [802, 268] width 11 height 9
radio input "true"
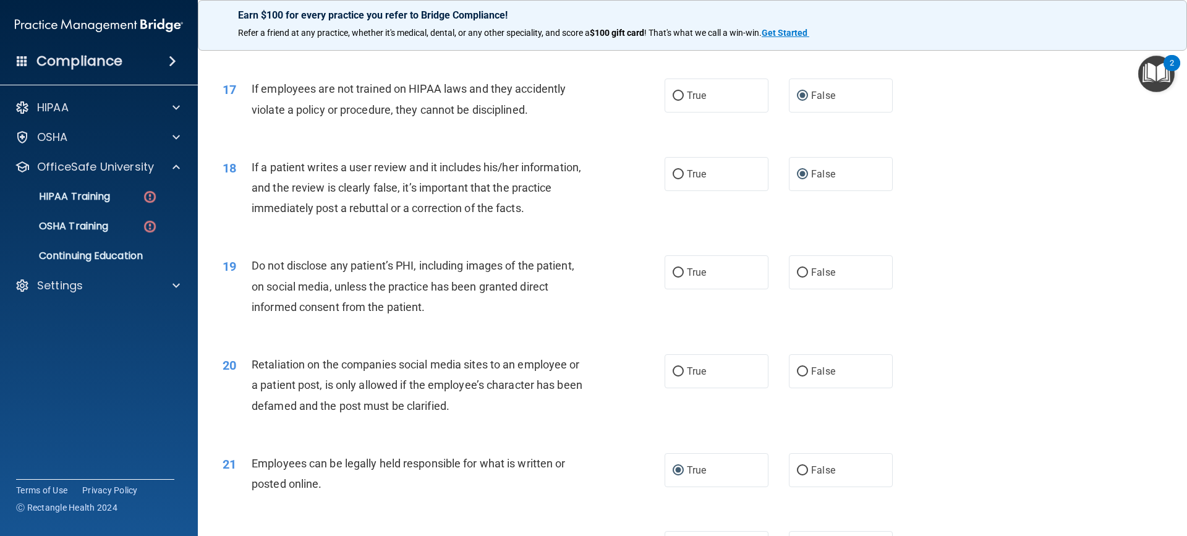
scroll to position [1669, 0]
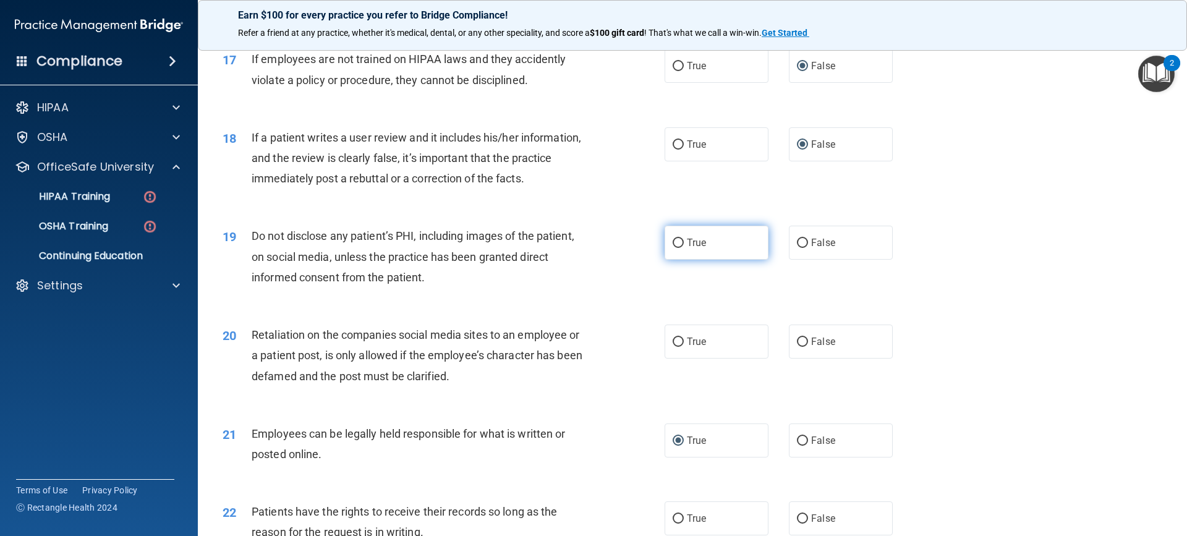
click at [674, 248] on input "True" at bounding box center [678, 243] width 11 height 9
radio input "true"
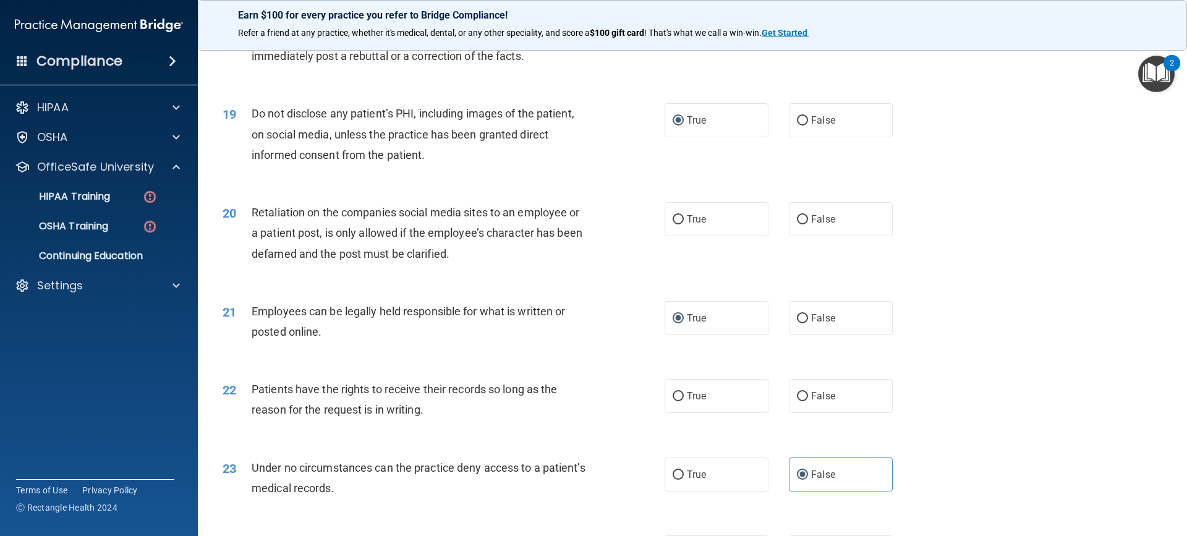
scroll to position [1793, 0]
drag, startPoint x: 791, startPoint y: 235, endPoint x: 779, endPoint y: 238, distance: 12.1
click at [789, 235] on label "False" at bounding box center [841, 218] width 104 height 34
click at [797, 223] on input "False" at bounding box center [802, 218] width 11 height 9
radio input "true"
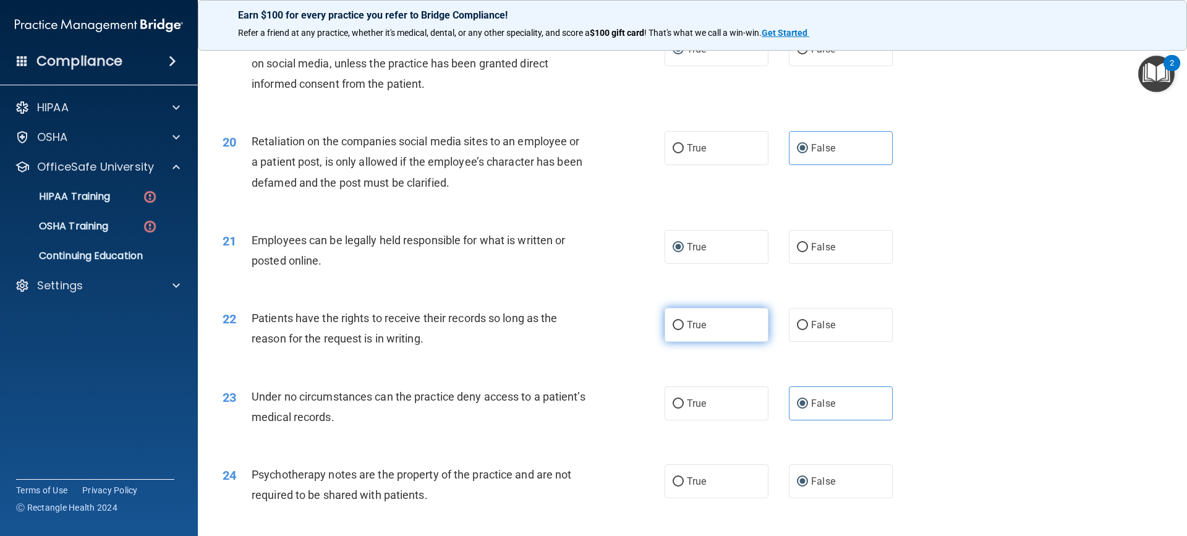
scroll to position [1854, 0]
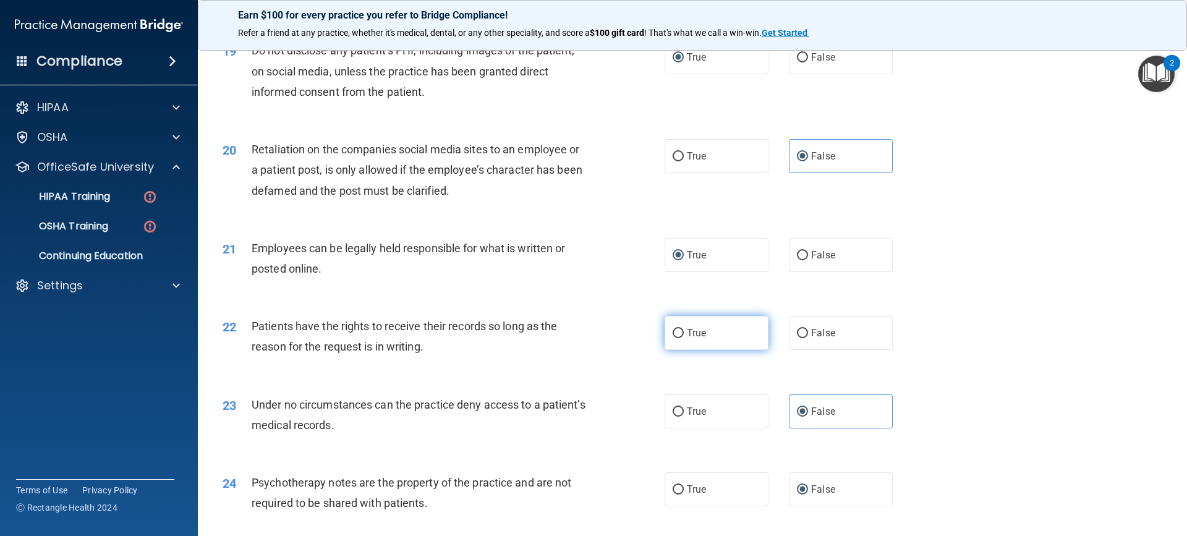
click at [720, 346] on label "True" at bounding box center [716, 333] width 104 height 34
click at [684, 338] on input "True" at bounding box center [678, 333] width 11 height 9
radio input "true"
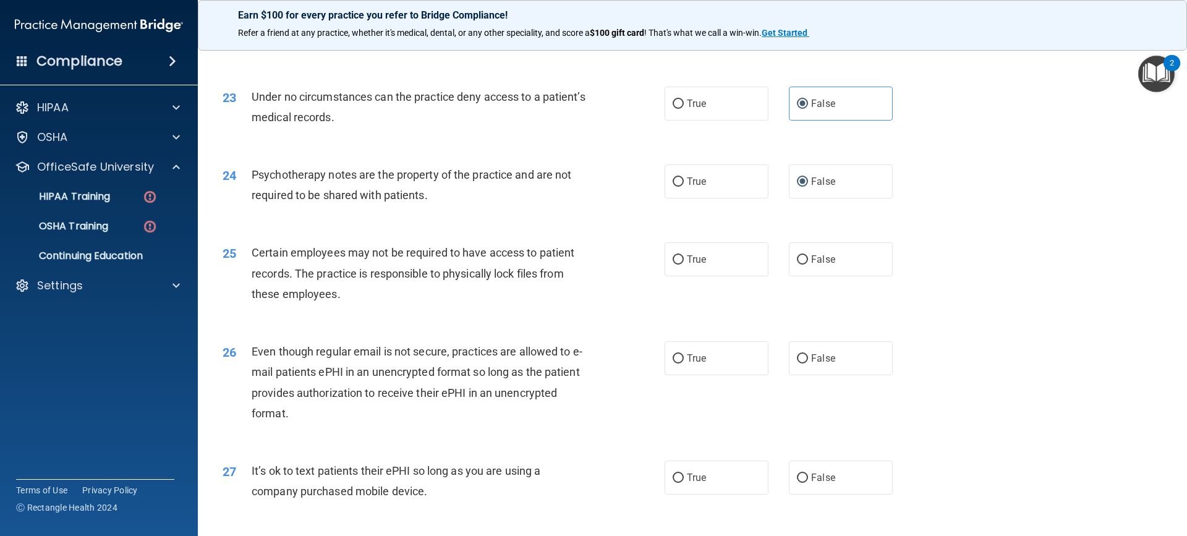
scroll to position [2163, 0]
click at [736, 272] on label "True" at bounding box center [716, 258] width 104 height 34
click at [684, 263] on input "True" at bounding box center [678, 258] width 11 height 9
radio input "true"
click at [811, 264] on span "False" at bounding box center [823, 258] width 24 height 12
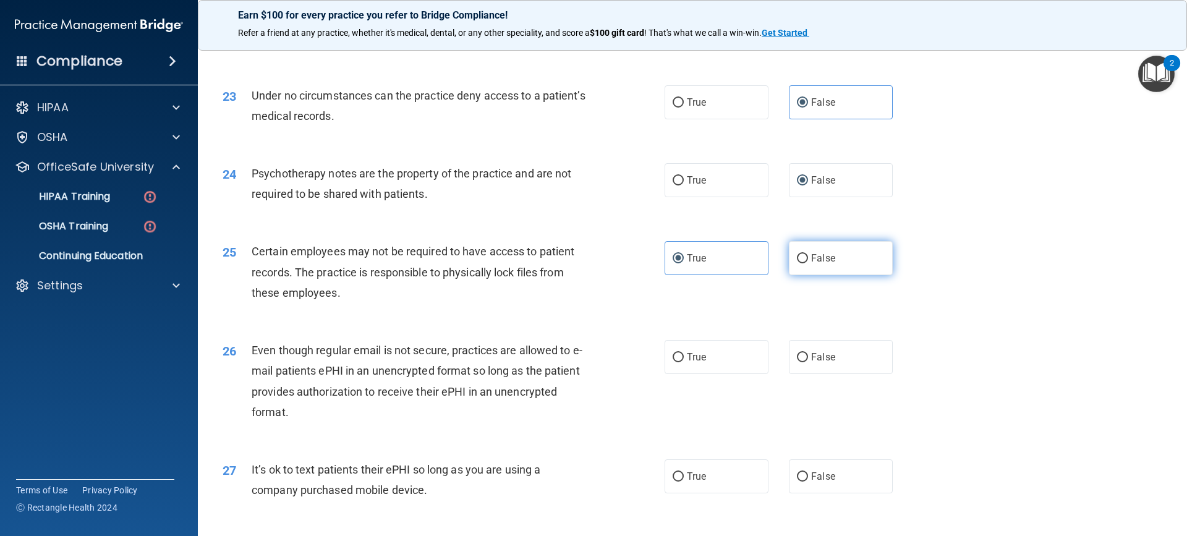
click at [808, 263] on input "False" at bounding box center [802, 258] width 11 height 9
radio input "true"
click at [702, 274] on label "True" at bounding box center [716, 258] width 104 height 34
click at [684, 263] on input "True" at bounding box center [678, 258] width 11 height 9
radio input "true"
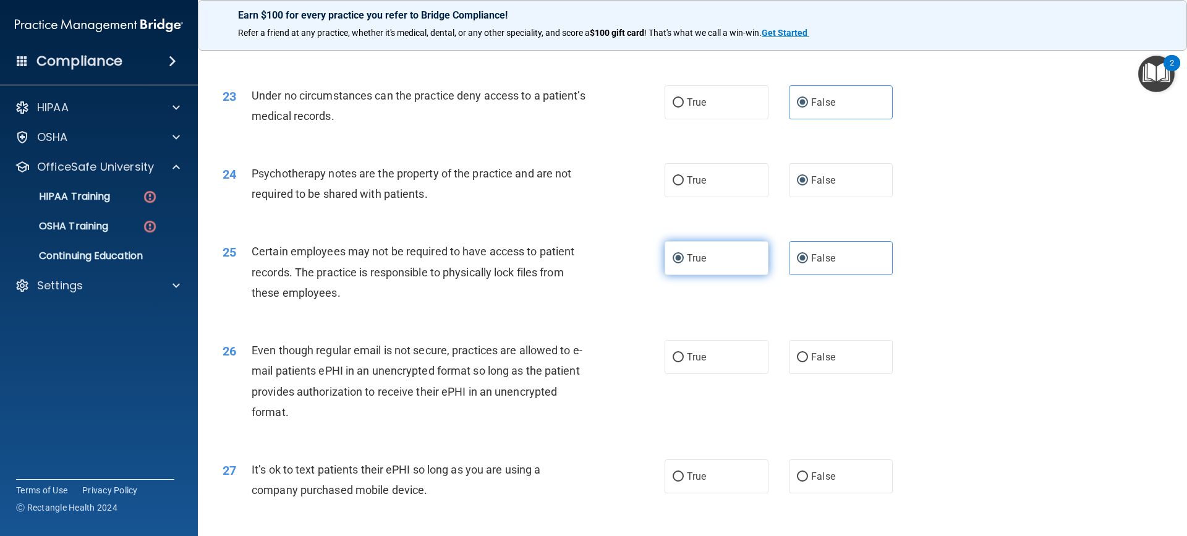
radio input "false"
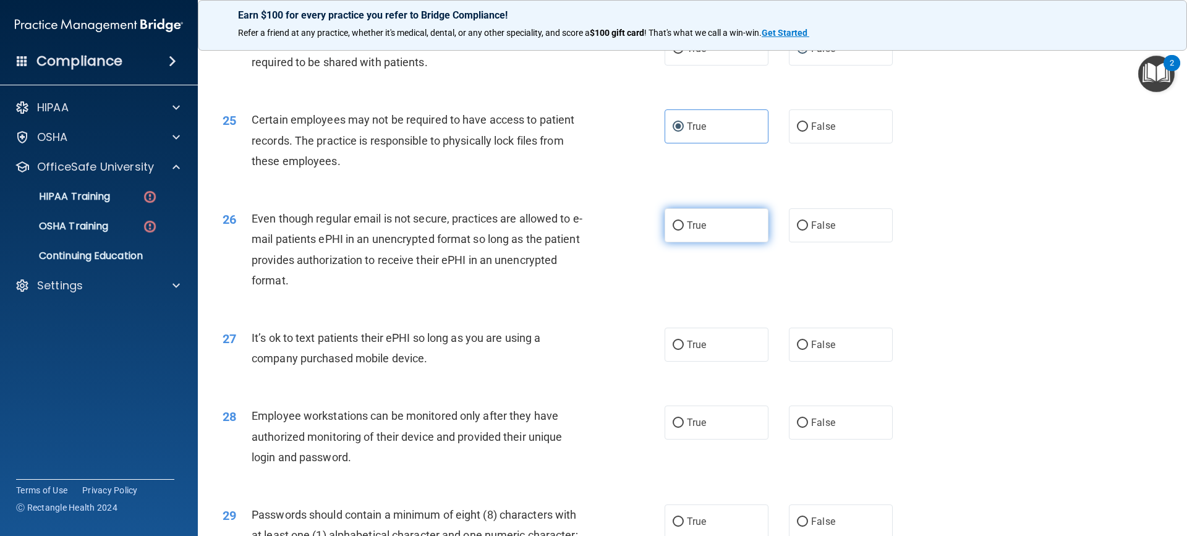
scroll to position [2349, 0]
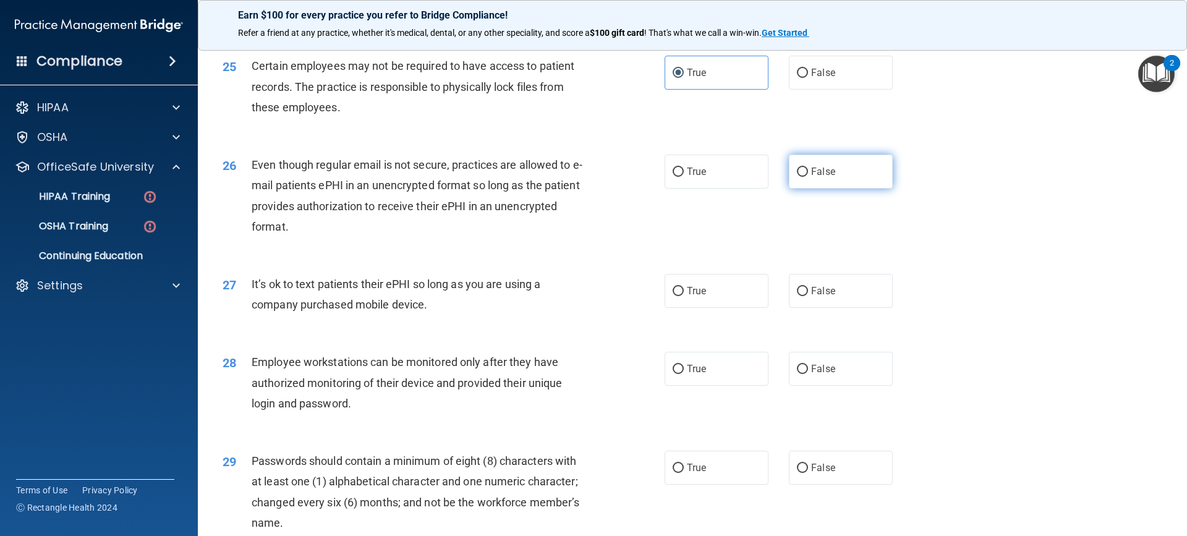
click at [803, 189] on label "False" at bounding box center [841, 172] width 104 height 34
click at [803, 177] on input "False" at bounding box center [802, 172] width 11 height 9
radio input "true"
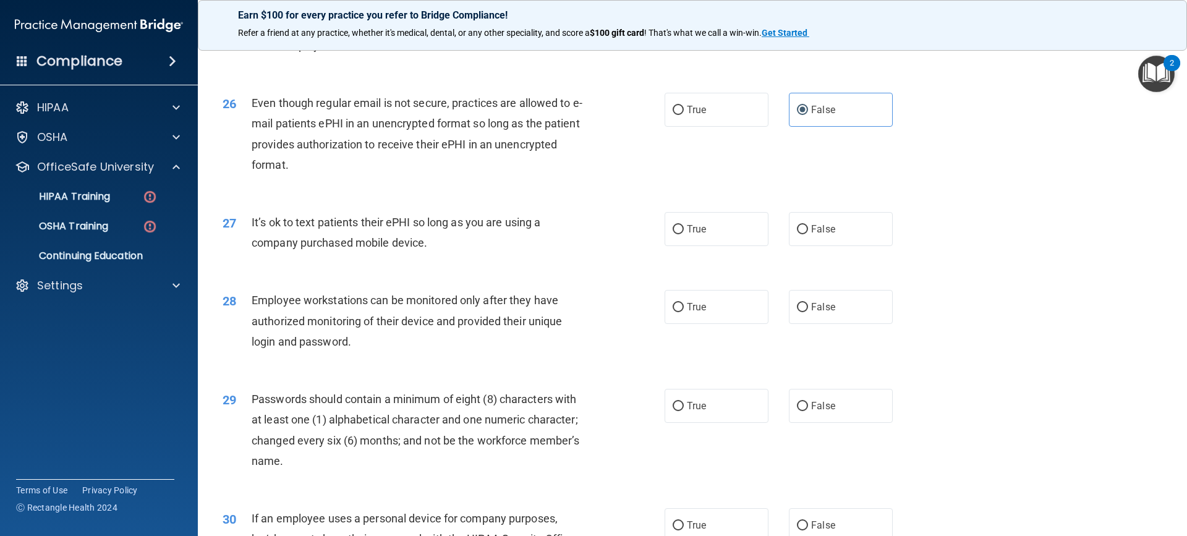
scroll to position [2473, 0]
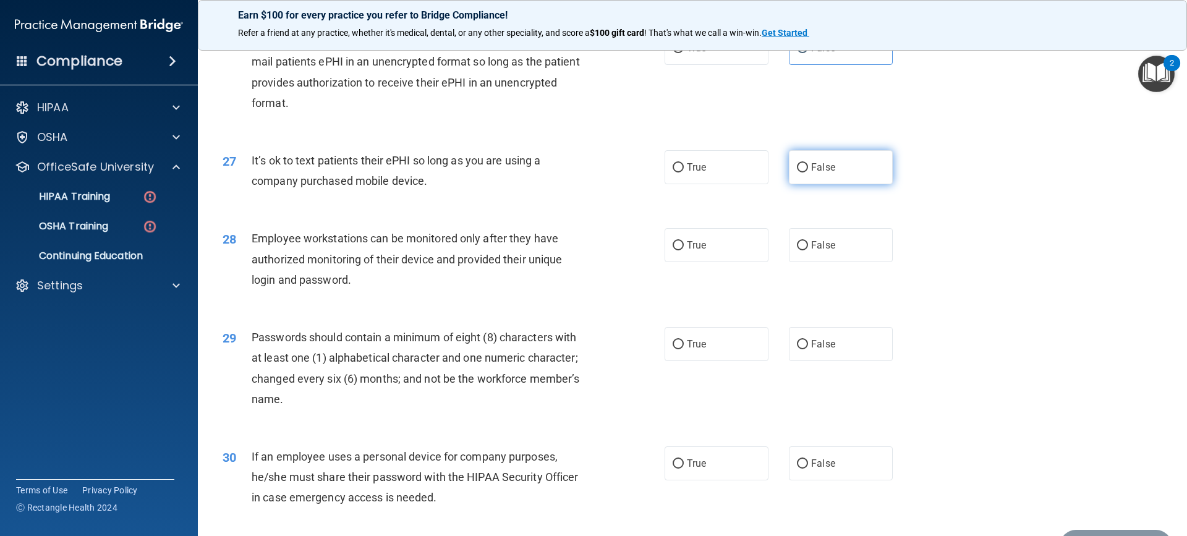
click at [791, 179] on label "False" at bounding box center [841, 167] width 104 height 34
click at [797, 172] on input "False" at bounding box center [802, 167] width 11 height 9
radio input "true"
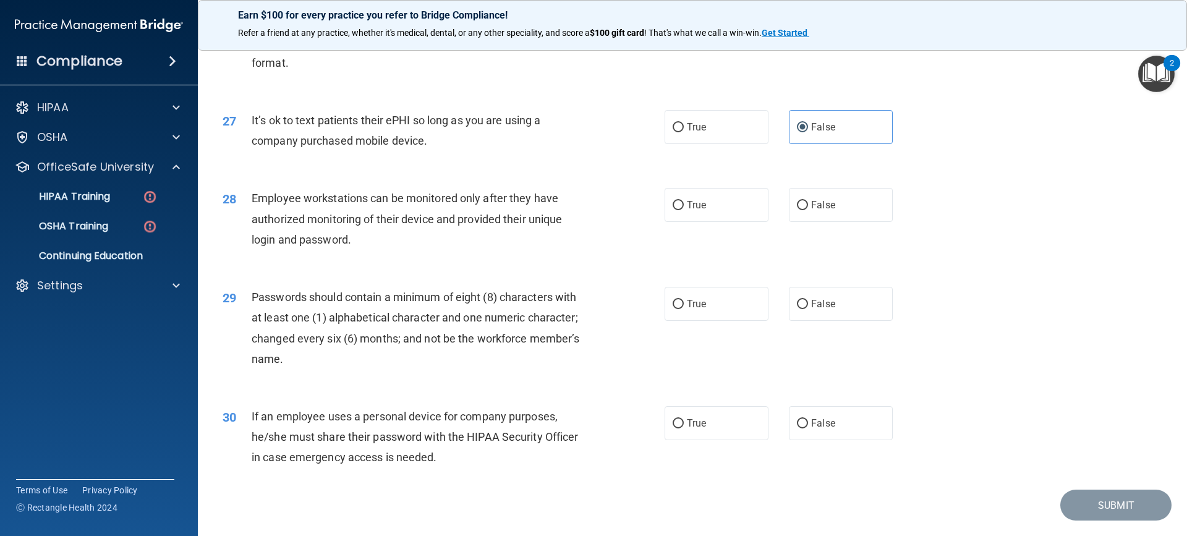
scroll to position [2534, 0]
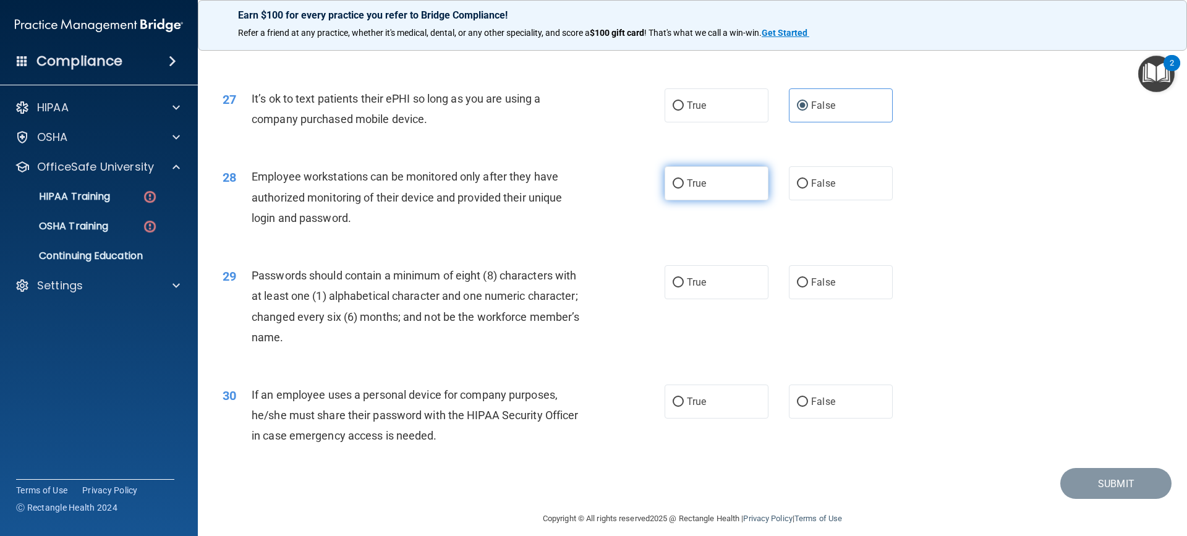
click at [708, 200] on label "True" at bounding box center [716, 183] width 104 height 34
click at [684, 189] on input "True" at bounding box center [678, 183] width 11 height 9
radio input "true"
click at [687, 287] on label "True" at bounding box center [716, 282] width 104 height 34
click at [684, 287] on input "True" at bounding box center [678, 282] width 11 height 9
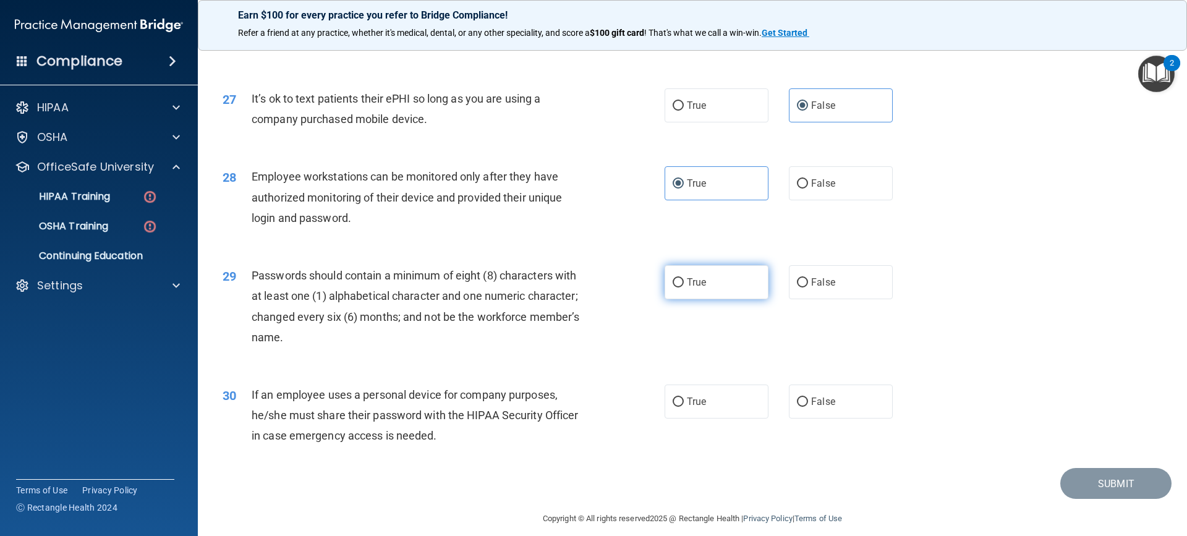
radio input "true"
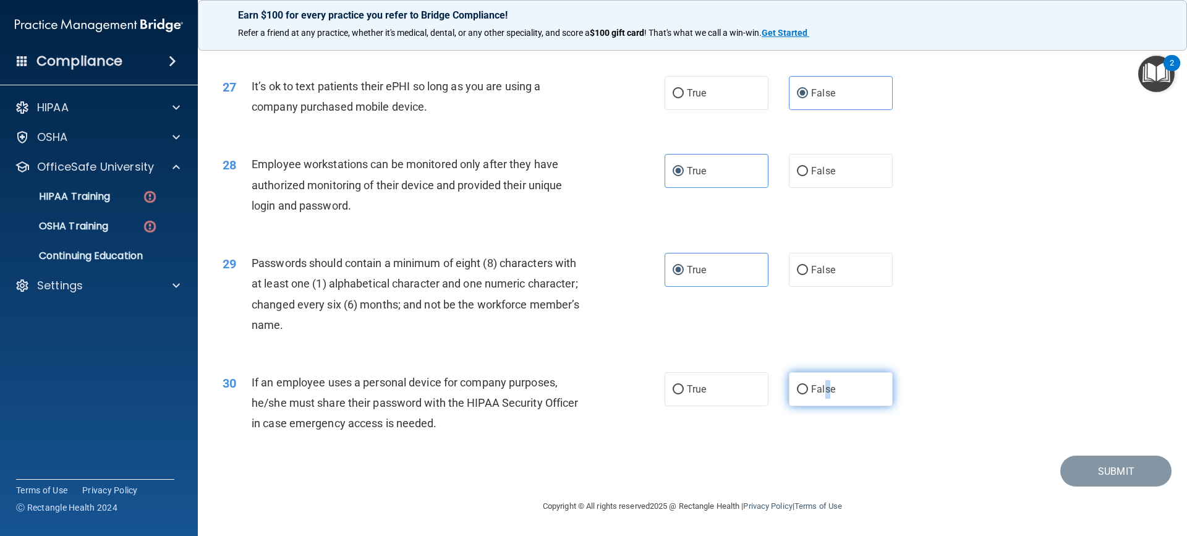
drag, startPoint x: 822, startPoint y: 383, endPoint x: 829, endPoint y: 379, distance: 8.6
click at [823, 380] on label "False" at bounding box center [841, 389] width 104 height 34
click at [792, 382] on label "False" at bounding box center [841, 389] width 104 height 34
click at [797, 385] on input "False" at bounding box center [802, 389] width 11 height 9
radio input "true"
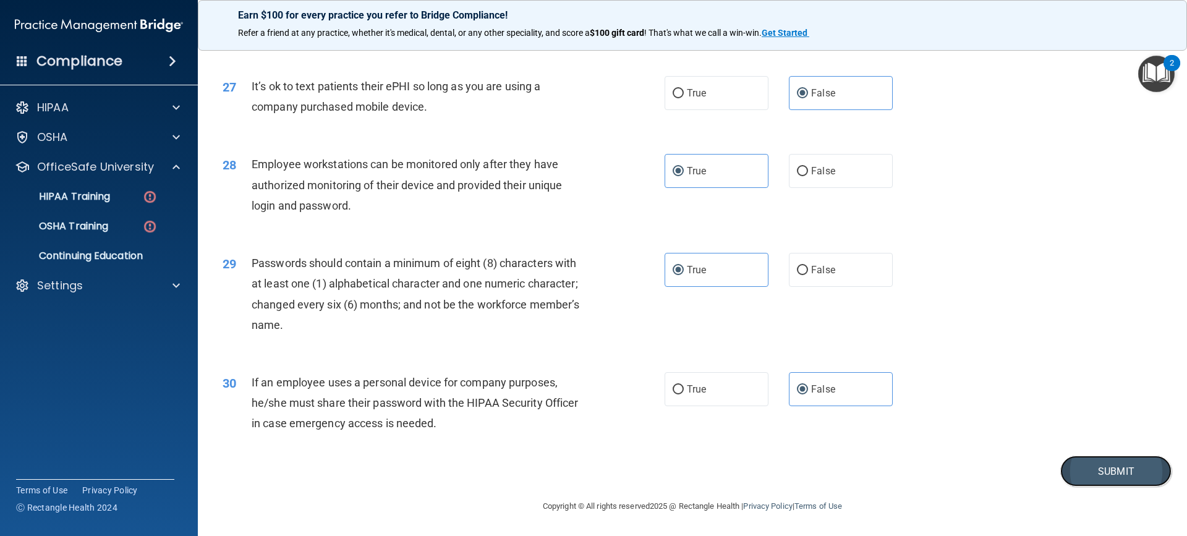
click at [1064, 470] on button "Submit" at bounding box center [1115, 472] width 111 height 32
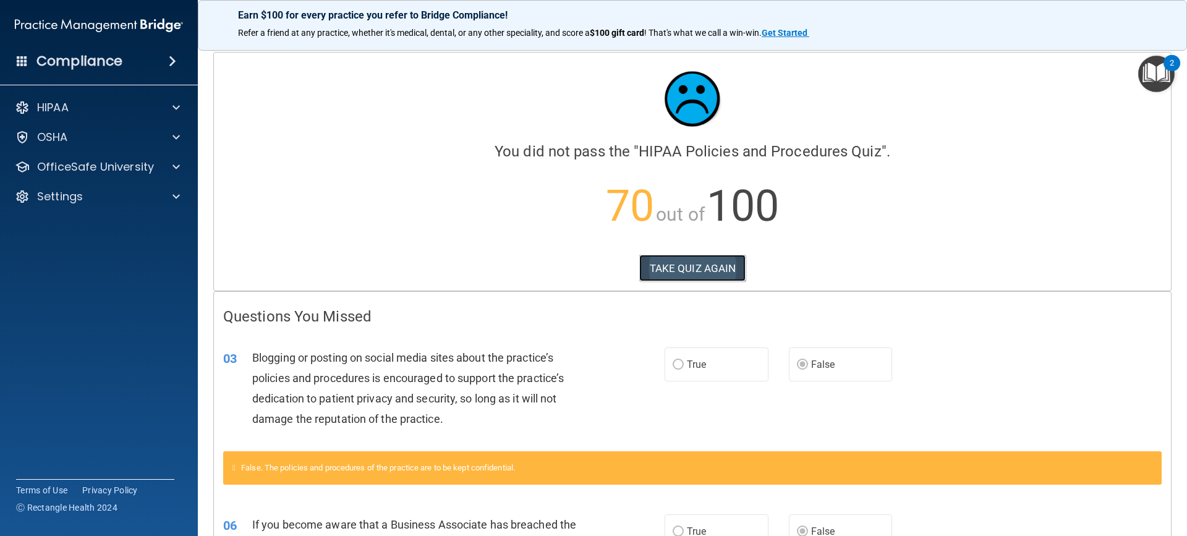
click at [673, 269] on button "TAKE QUIZ AGAIN" at bounding box center [692, 268] width 107 height 27
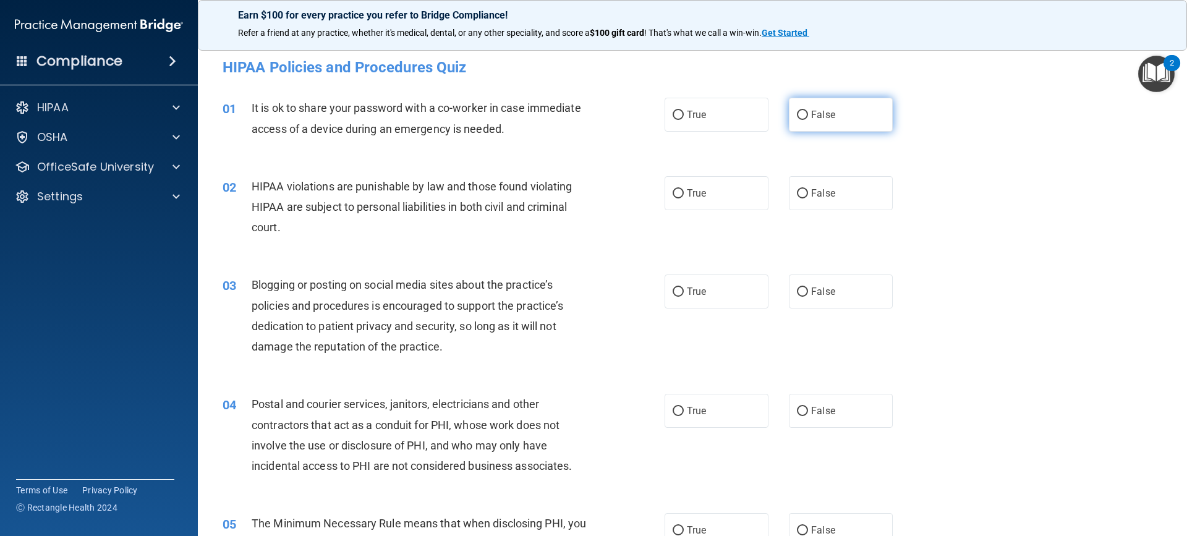
click at [797, 115] on input "False" at bounding box center [802, 115] width 11 height 9
radio input "true"
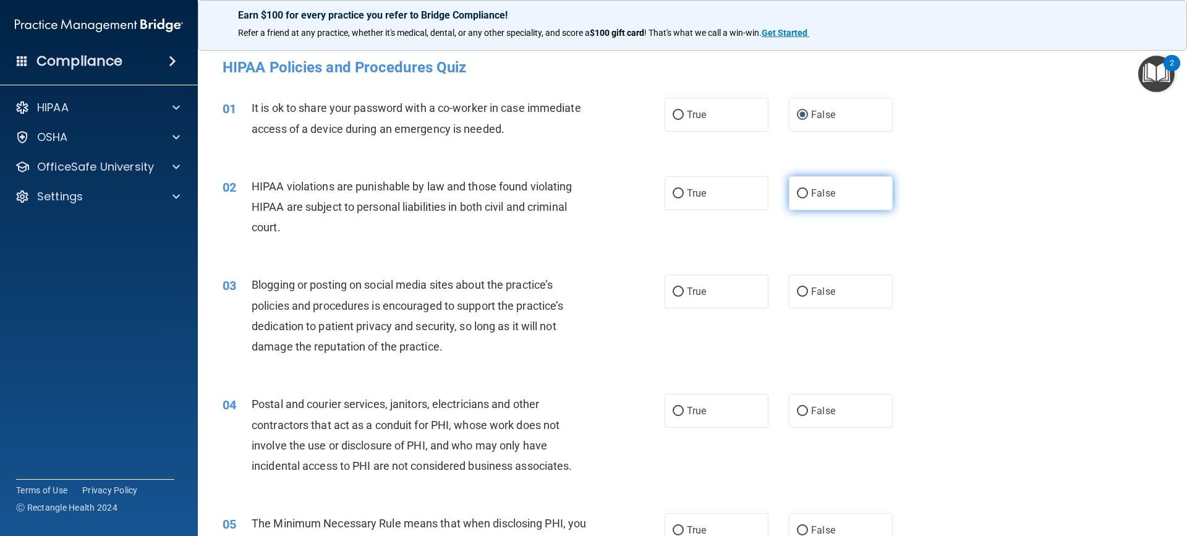
click at [812, 186] on label "False" at bounding box center [841, 193] width 104 height 34
click at [808, 189] on input "False" at bounding box center [802, 193] width 11 height 9
radio input "true"
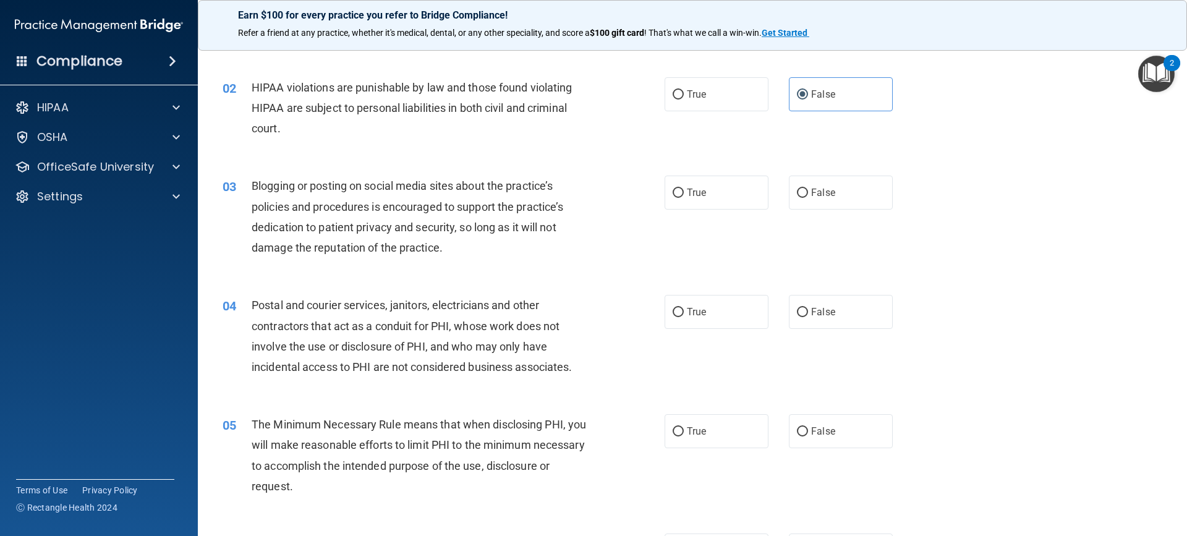
scroll to position [124, 0]
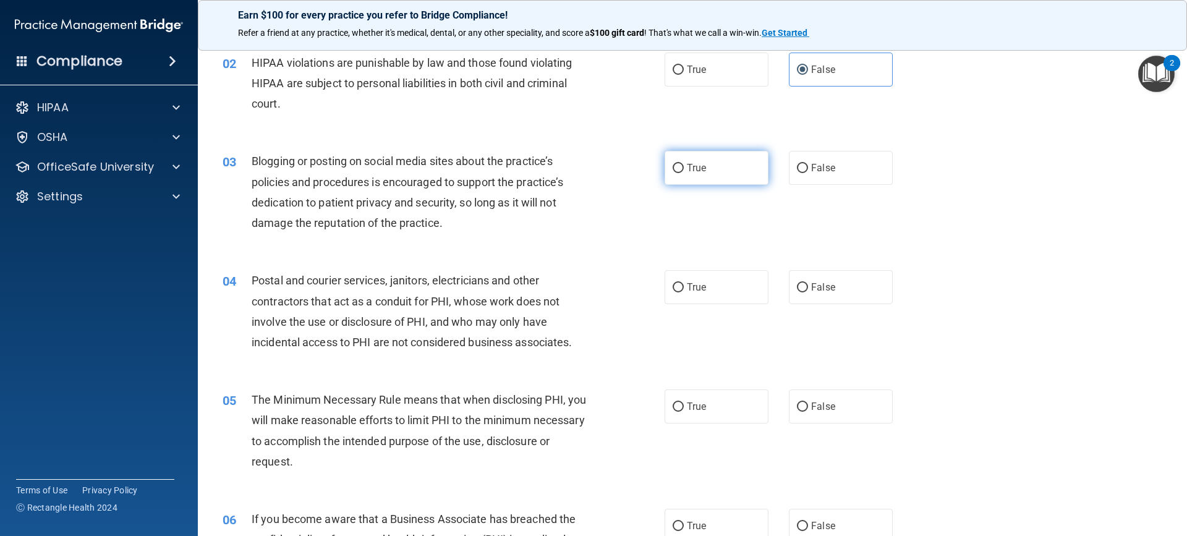
click at [720, 164] on label "True" at bounding box center [716, 168] width 104 height 34
click at [684, 164] on input "True" at bounding box center [678, 168] width 11 height 9
radio input "true"
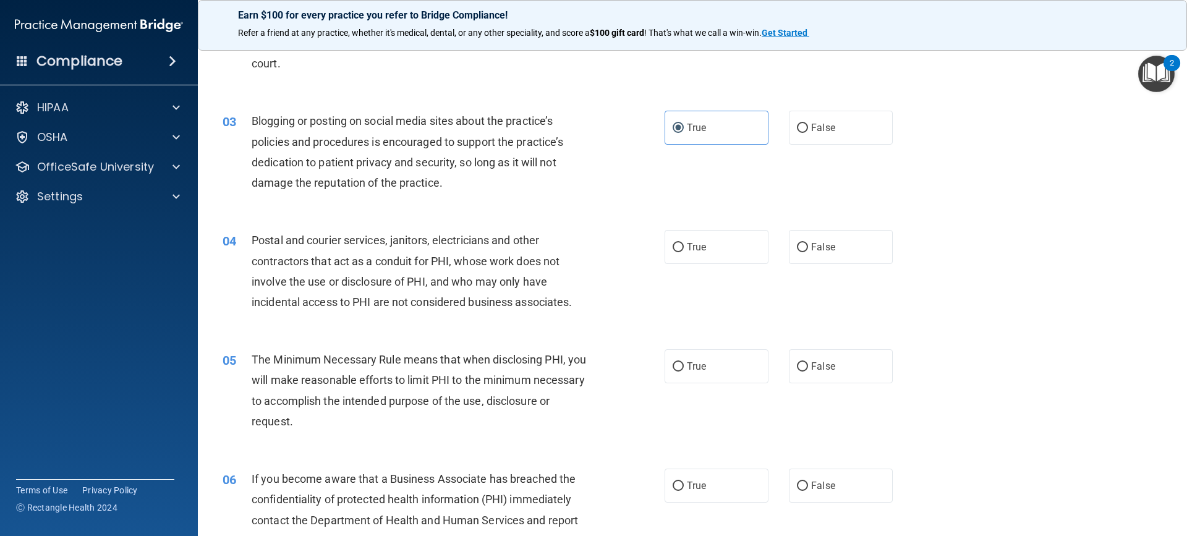
scroll to position [185, 0]
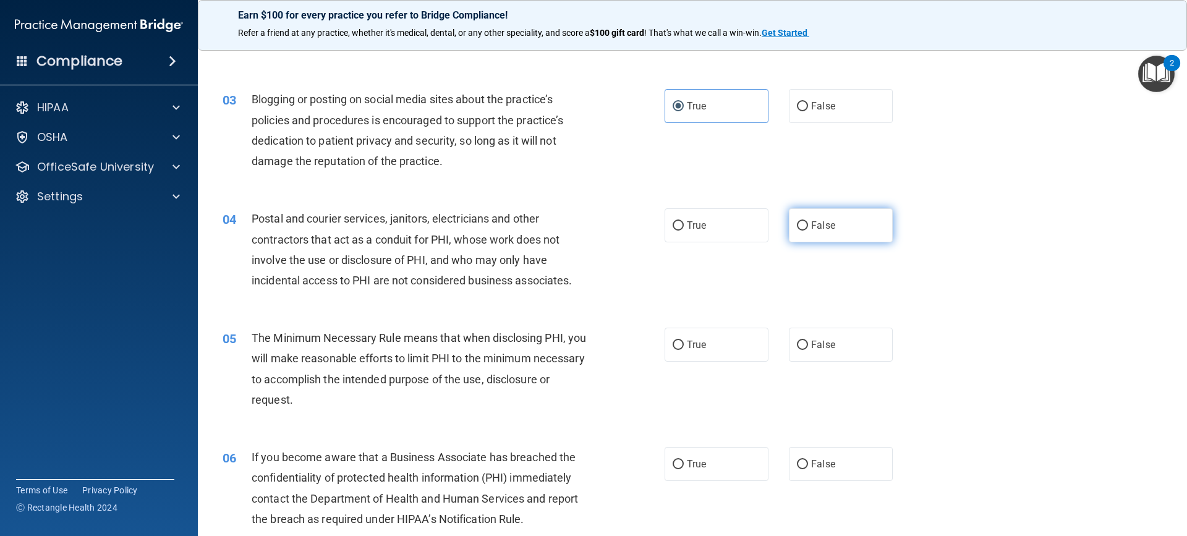
click at [800, 221] on input "False" at bounding box center [802, 225] width 11 height 9
radio input "true"
click at [673, 224] on input "True" at bounding box center [678, 225] width 11 height 9
radio input "true"
radio input "false"
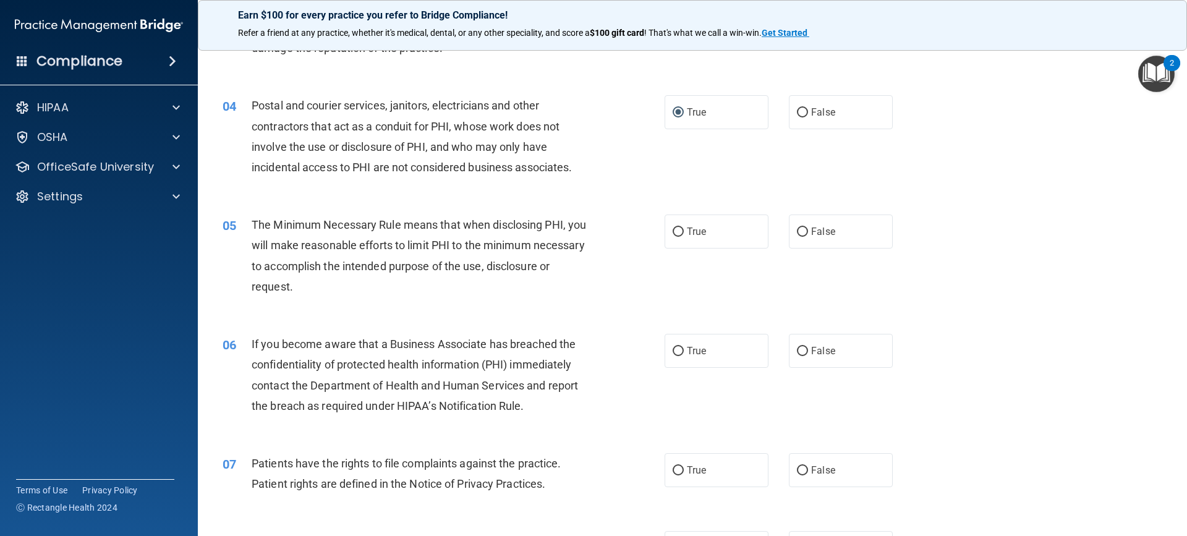
scroll to position [309, 0]
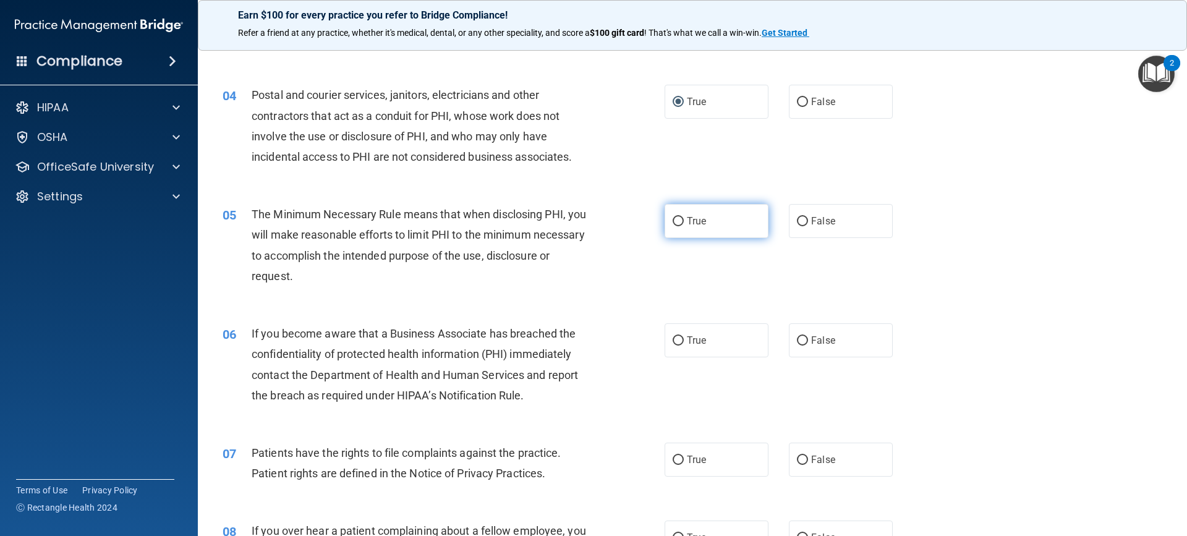
click at [689, 217] on span "True" at bounding box center [696, 221] width 19 height 12
click at [684, 217] on input "True" at bounding box center [678, 221] width 11 height 9
radio input "true"
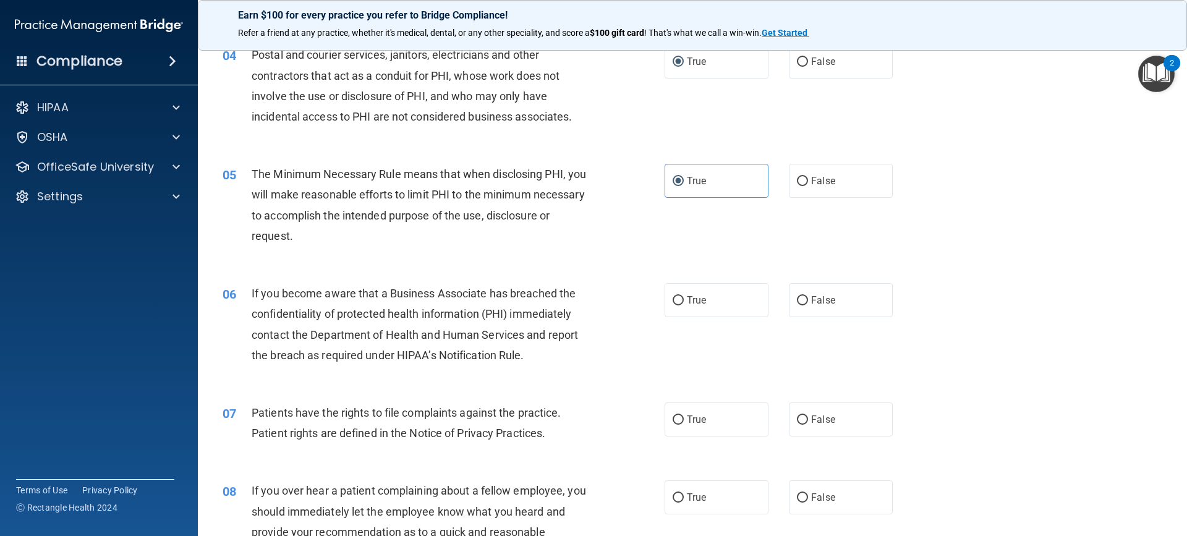
scroll to position [371, 0]
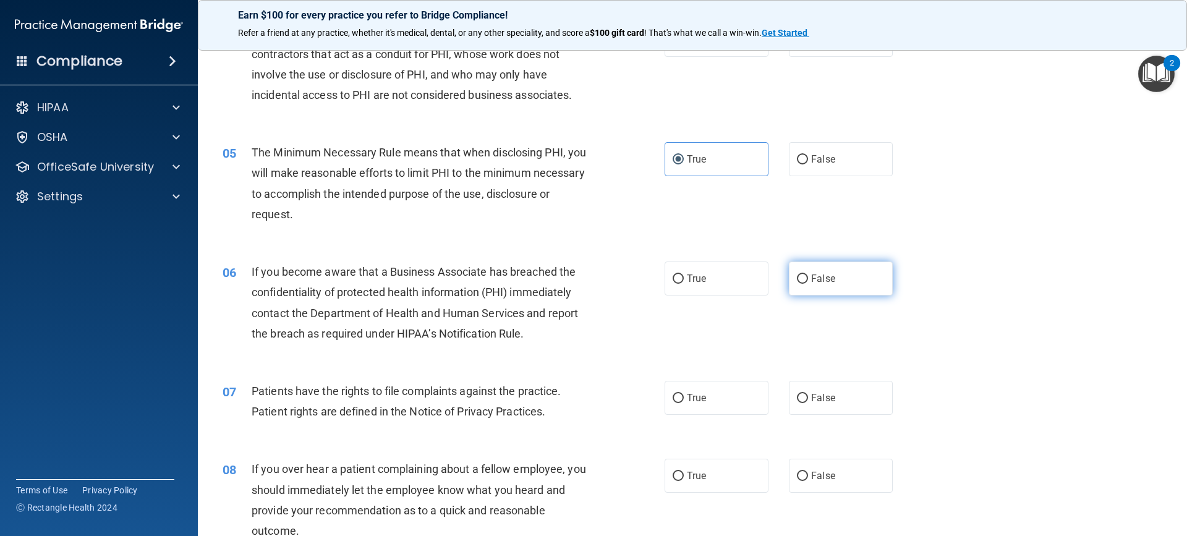
click at [798, 276] on input "False" at bounding box center [802, 278] width 11 height 9
radio input "true"
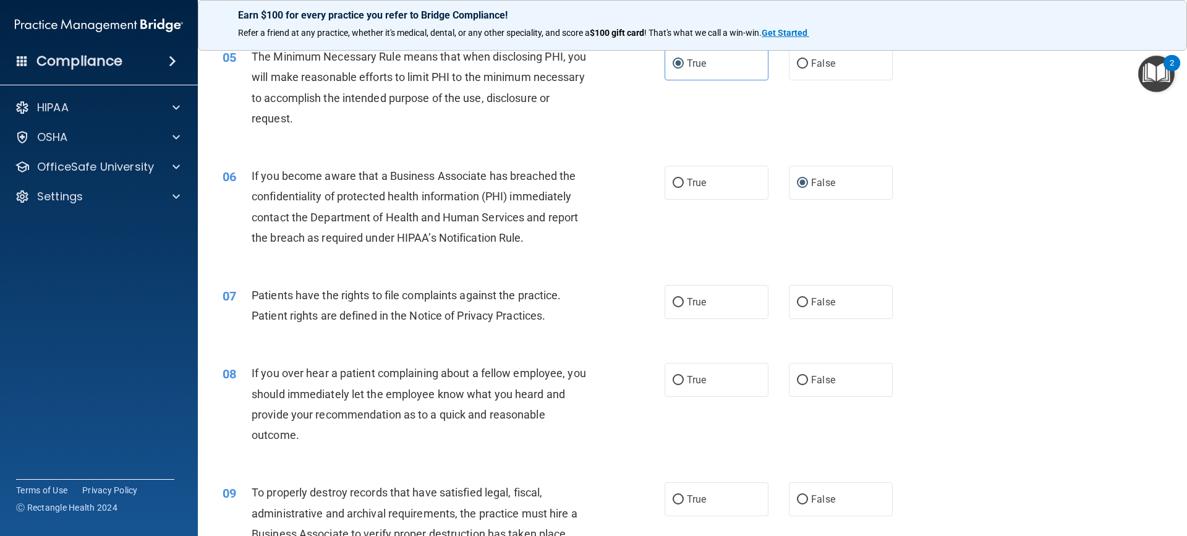
scroll to position [495, 0]
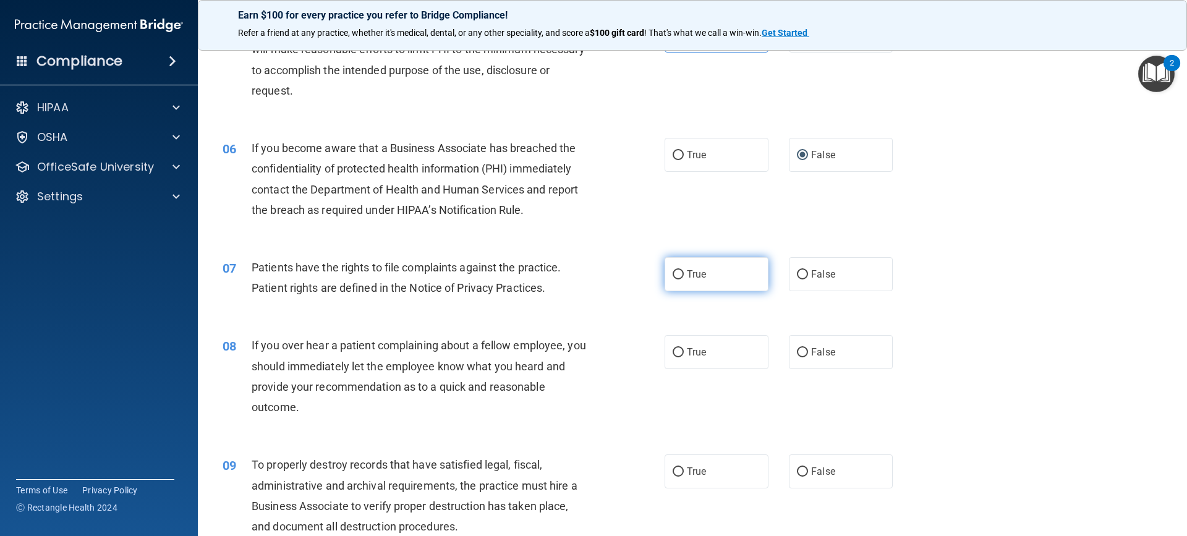
click at [697, 281] on label "True" at bounding box center [716, 274] width 104 height 34
click at [684, 279] on input "True" at bounding box center [678, 274] width 11 height 9
radio input "true"
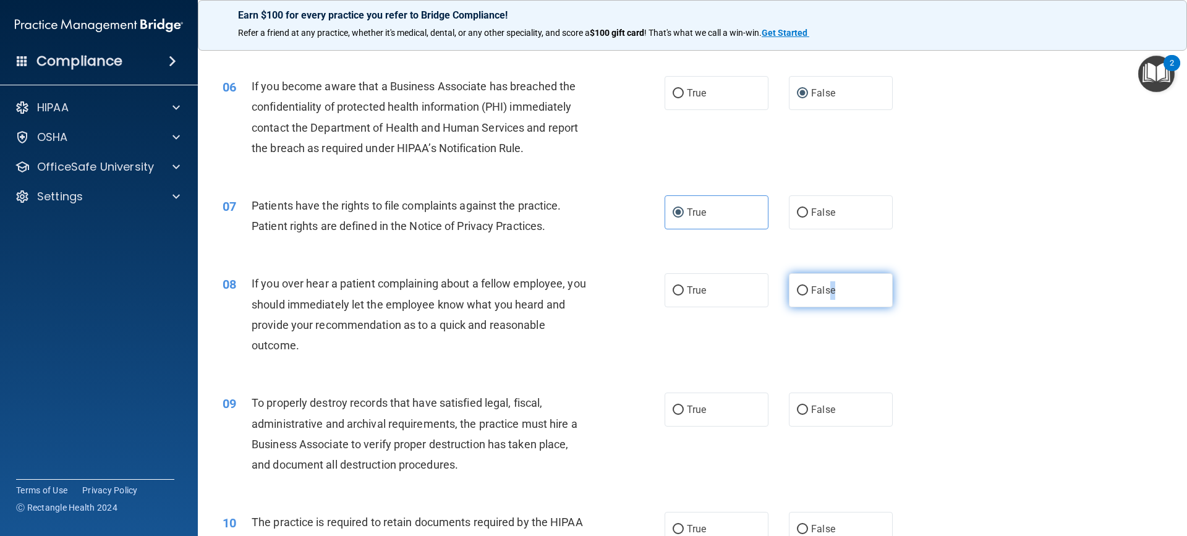
click at [826, 287] on span "False" at bounding box center [823, 290] width 24 height 12
click at [797, 289] on input "False" at bounding box center [802, 290] width 11 height 9
radio input "true"
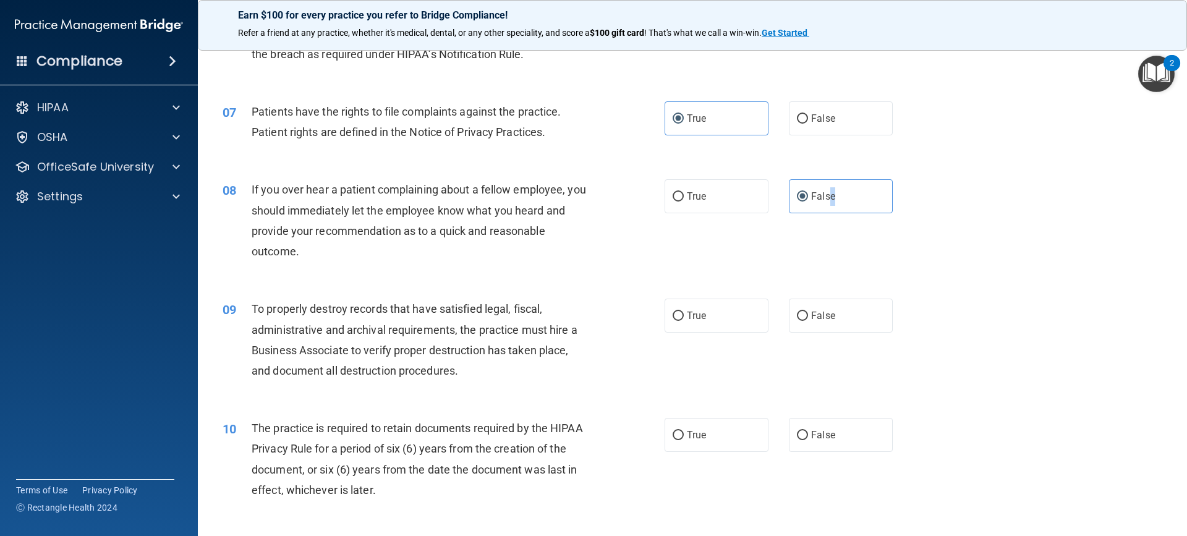
scroll to position [680, 0]
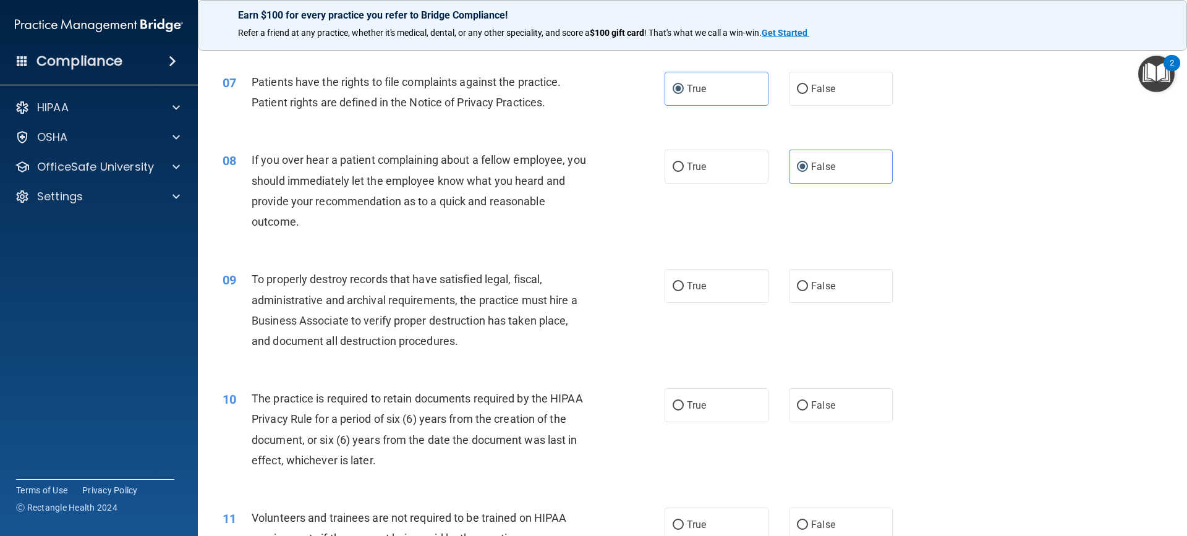
click at [603, 226] on div "08 If you over hear a patient complaining about a fellow employee, you should i…" at bounding box center [443, 194] width 479 height 88
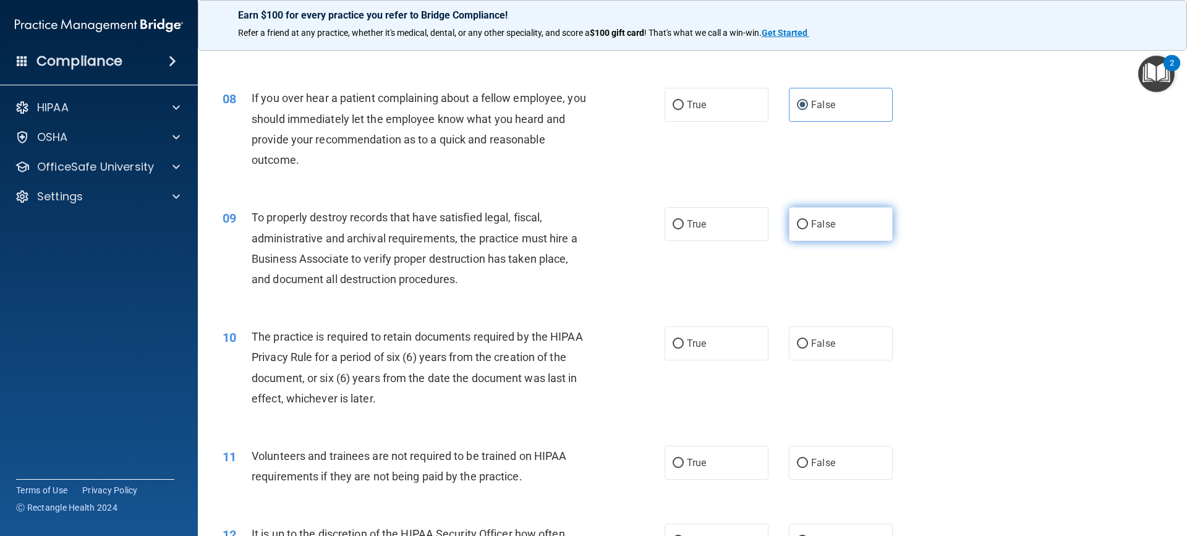
drag, startPoint x: 796, startPoint y: 224, endPoint x: 788, endPoint y: 224, distance: 8.7
click at [797, 224] on input "False" at bounding box center [802, 224] width 11 height 9
radio input "true"
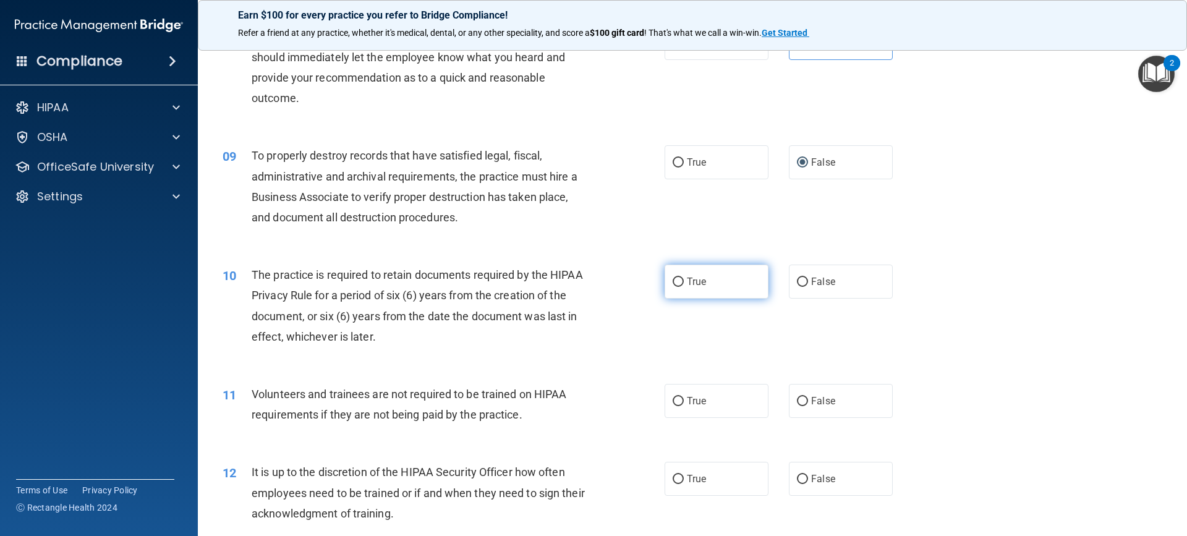
click at [673, 281] on input "True" at bounding box center [678, 282] width 11 height 9
radio input "true"
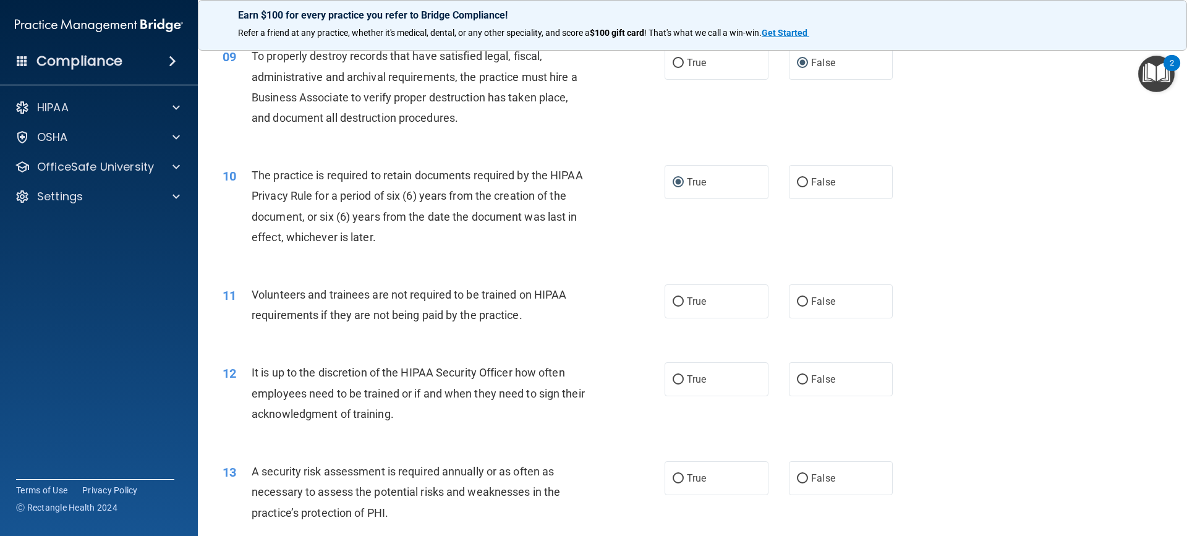
scroll to position [927, 0]
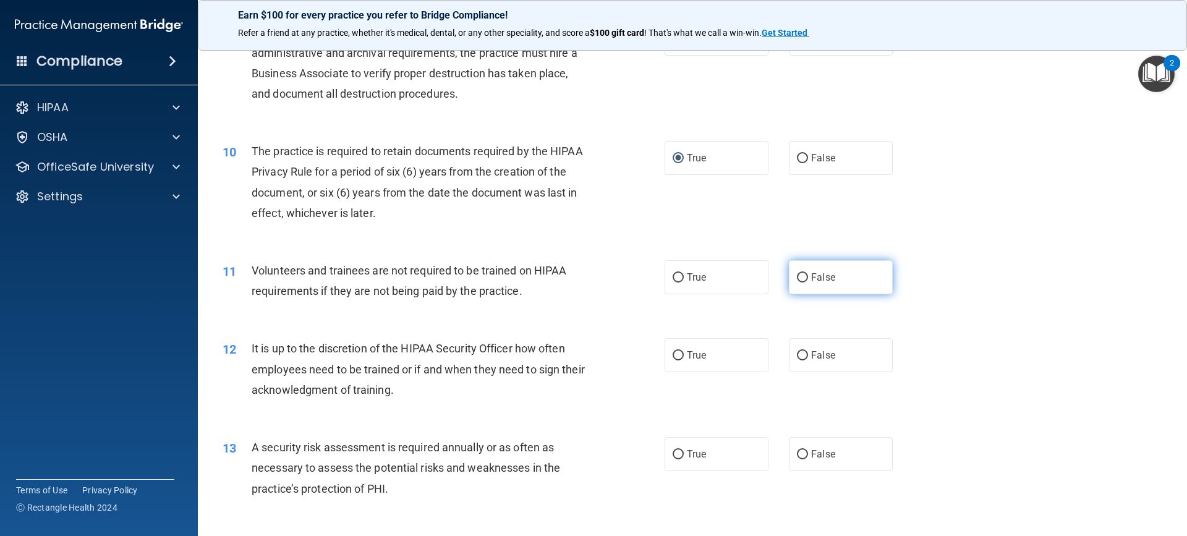
click at [797, 276] on input "False" at bounding box center [802, 277] width 11 height 9
radio input "true"
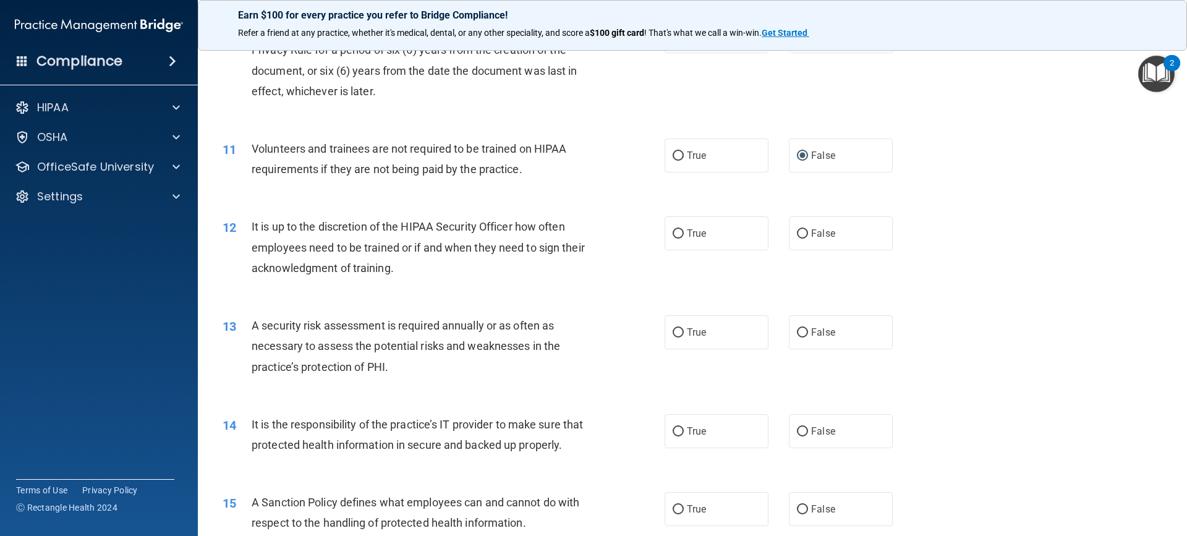
scroll to position [1051, 0]
click at [797, 233] on input "False" at bounding box center [802, 231] width 11 height 9
radio input "true"
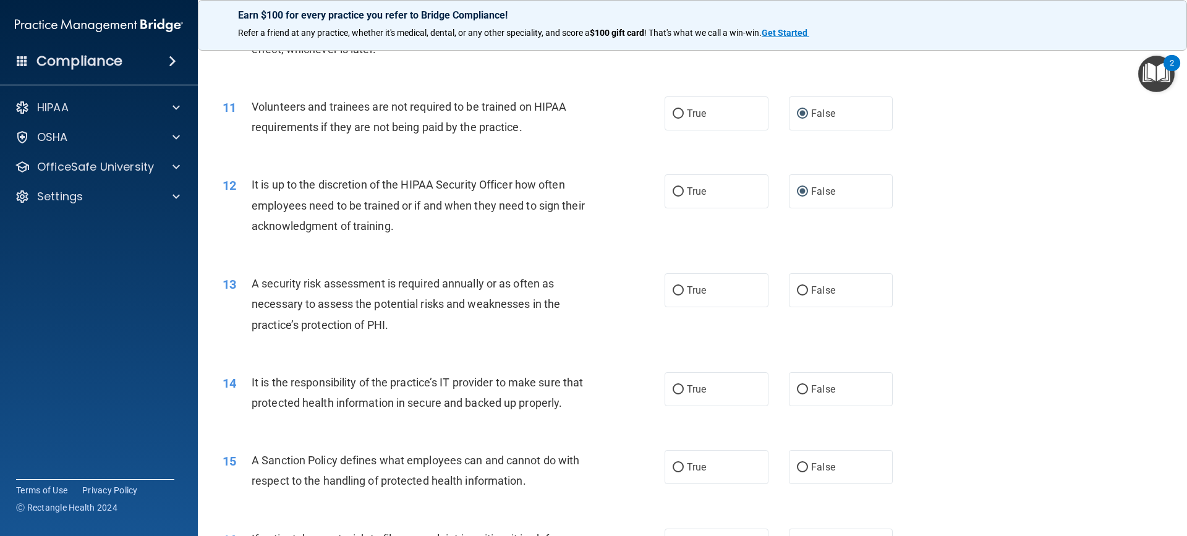
scroll to position [1113, 0]
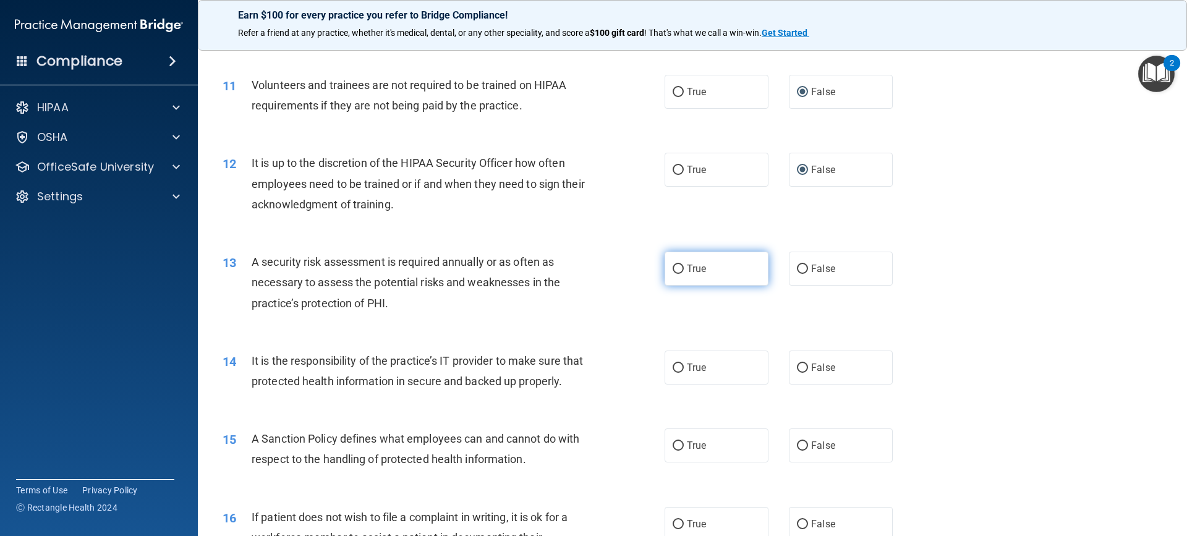
click at [673, 266] on input "True" at bounding box center [678, 269] width 11 height 9
radio input "true"
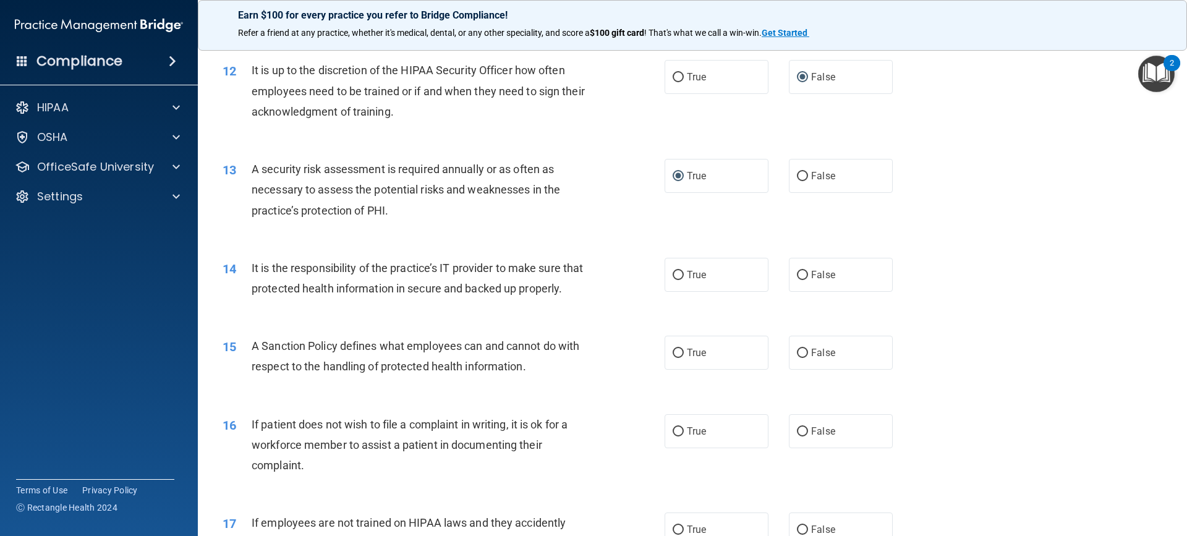
scroll to position [1236, 0]
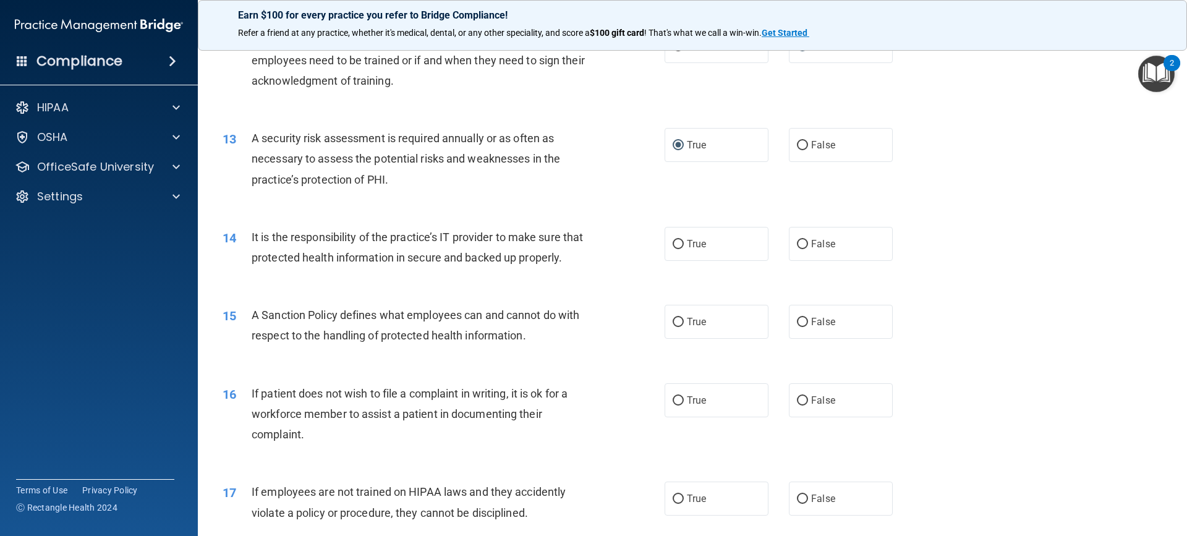
drag, startPoint x: 794, startPoint y: 244, endPoint x: 771, endPoint y: 252, distance: 24.2
click at [797, 244] on input "False" at bounding box center [802, 244] width 11 height 9
radio input "true"
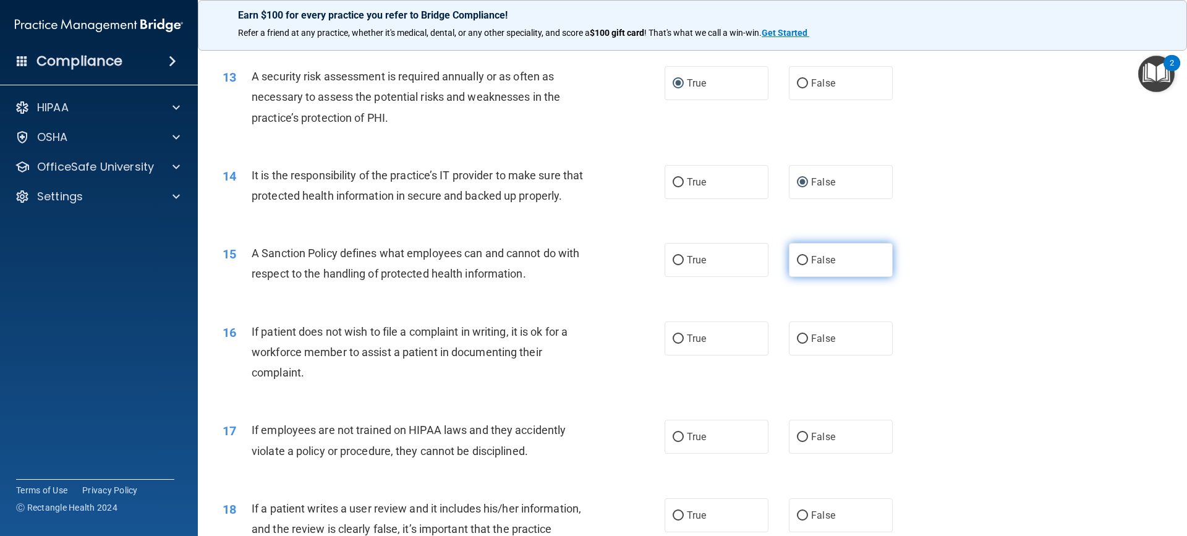
click at [799, 265] on input "False" at bounding box center [802, 260] width 11 height 9
radio input "true"
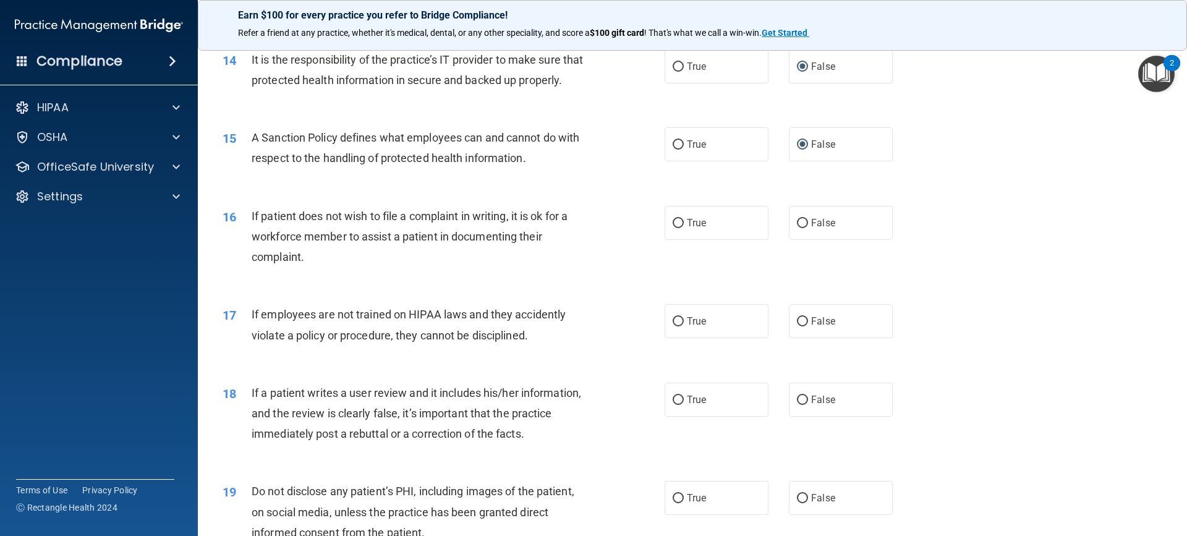
scroll to position [1422, 0]
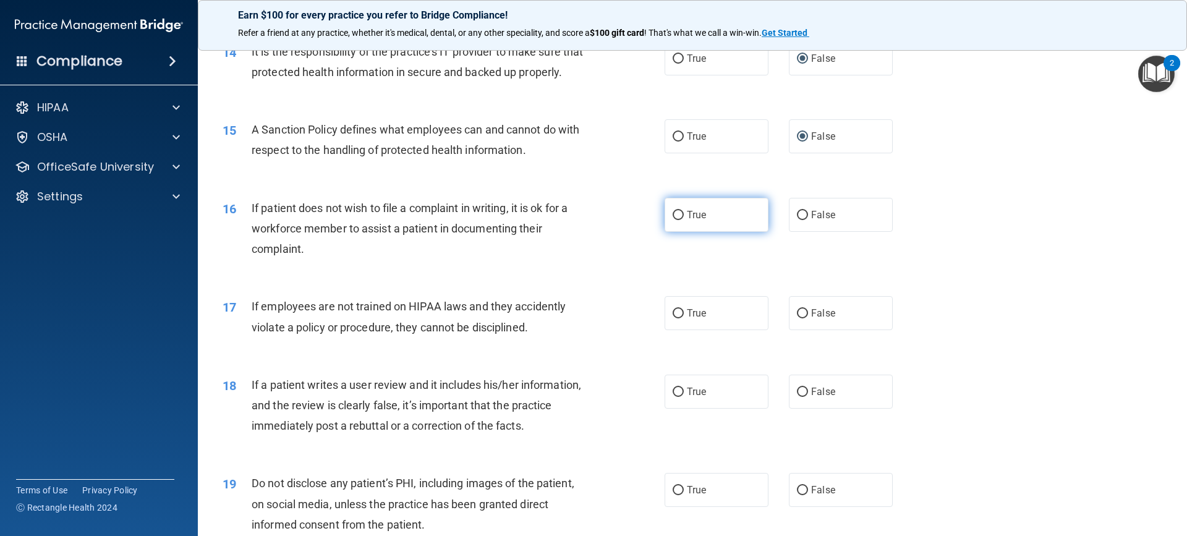
click at [673, 220] on input "True" at bounding box center [678, 215] width 11 height 9
radio input "true"
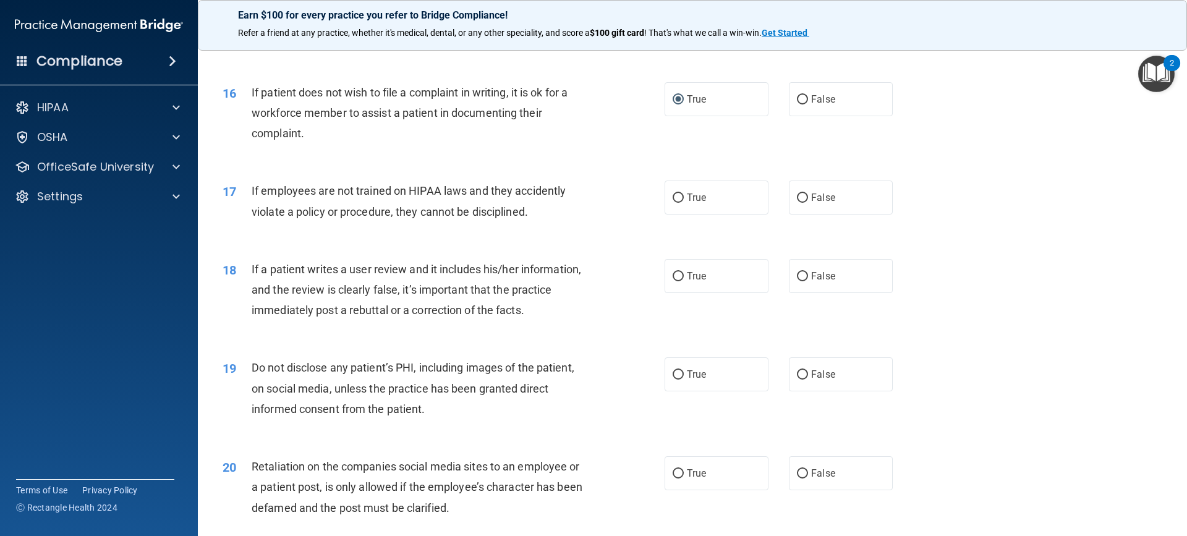
scroll to position [1545, 0]
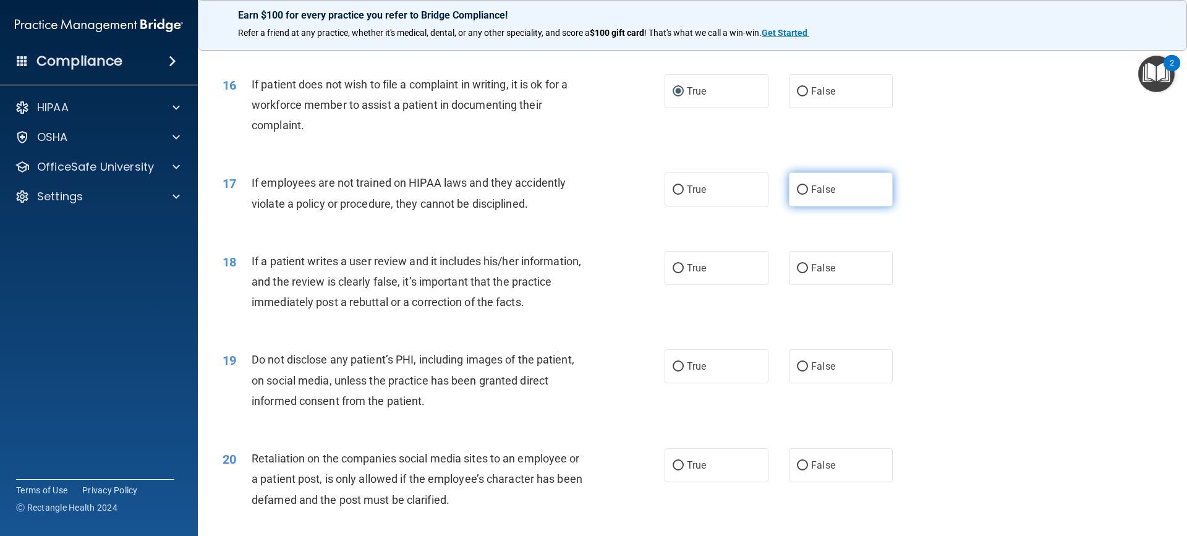
click at [797, 195] on input "False" at bounding box center [802, 189] width 11 height 9
radio input "true"
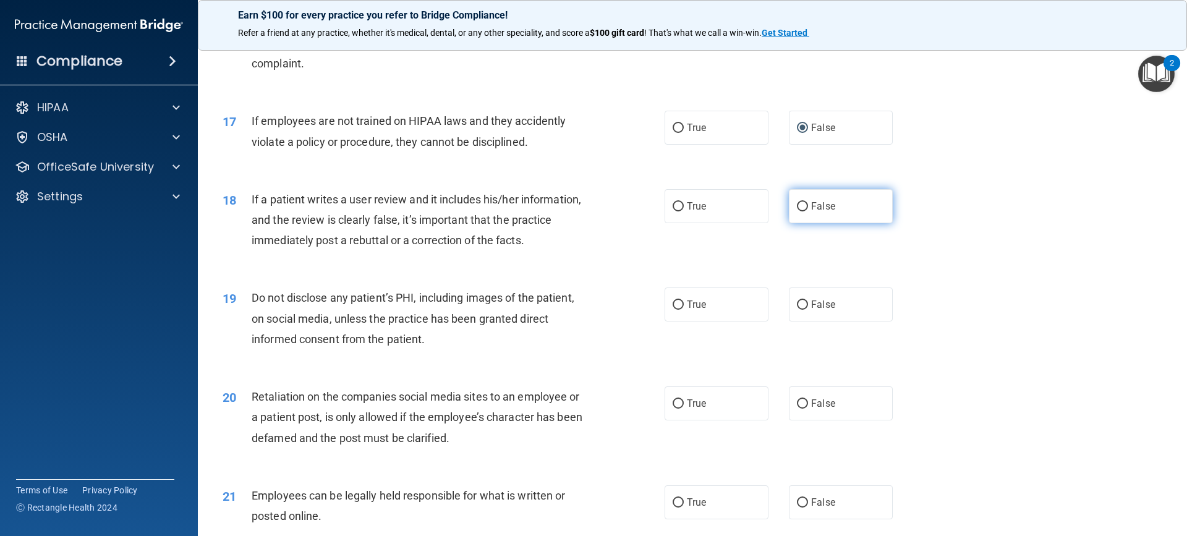
click at [797, 211] on input "False" at bounding box center [802, 206] width 11 height 9
radio input "true"
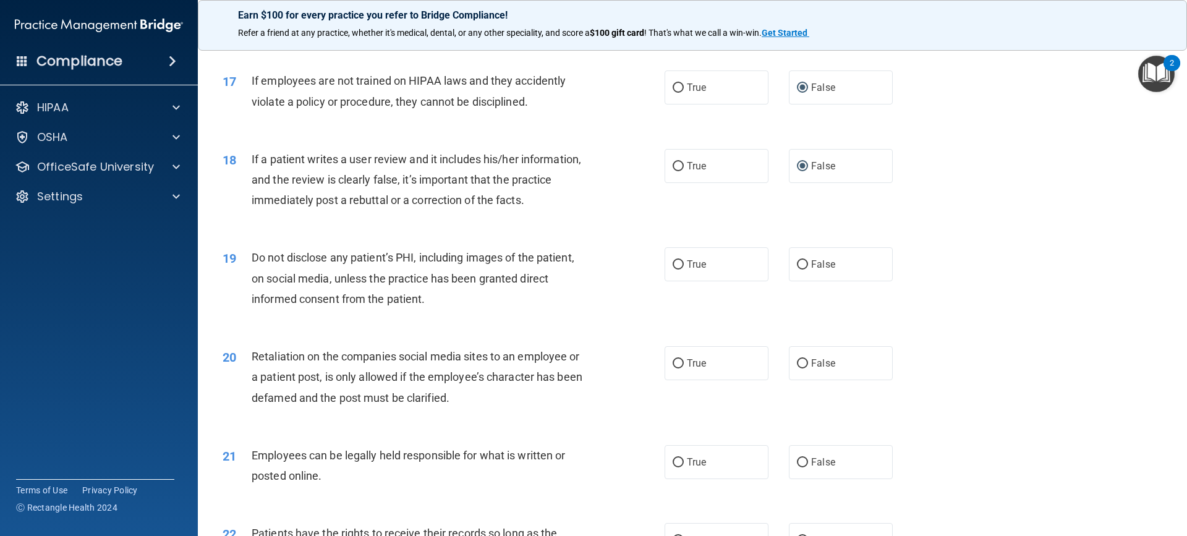
scroll to position [1669, 0]
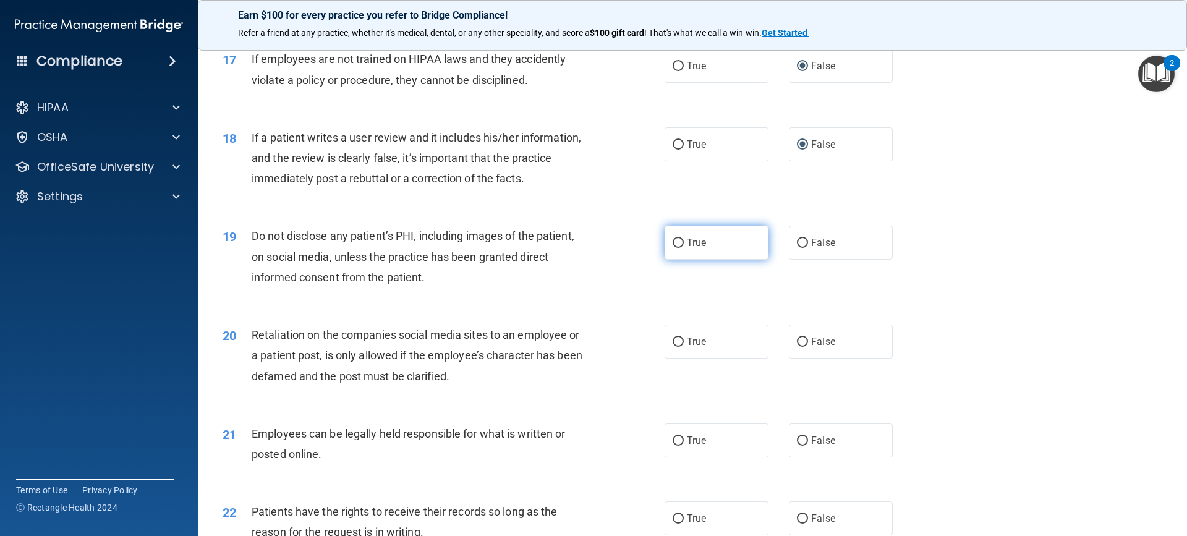
click at [676, 248] on input "True" at bounding box center [678, 243] width 11 height 9
radio input "true"
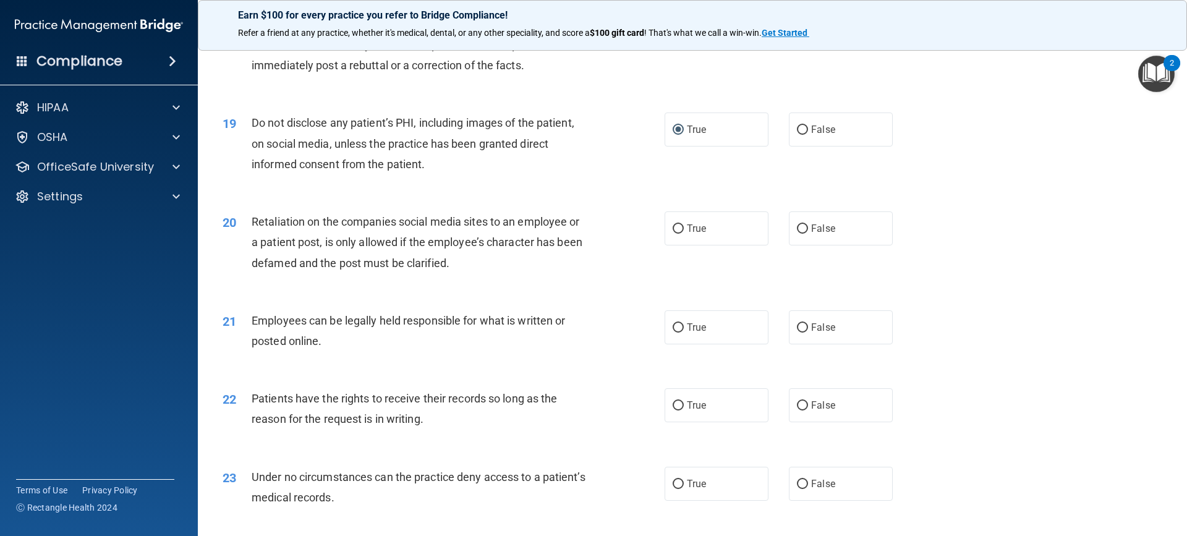
scroll to position [1793, 0]
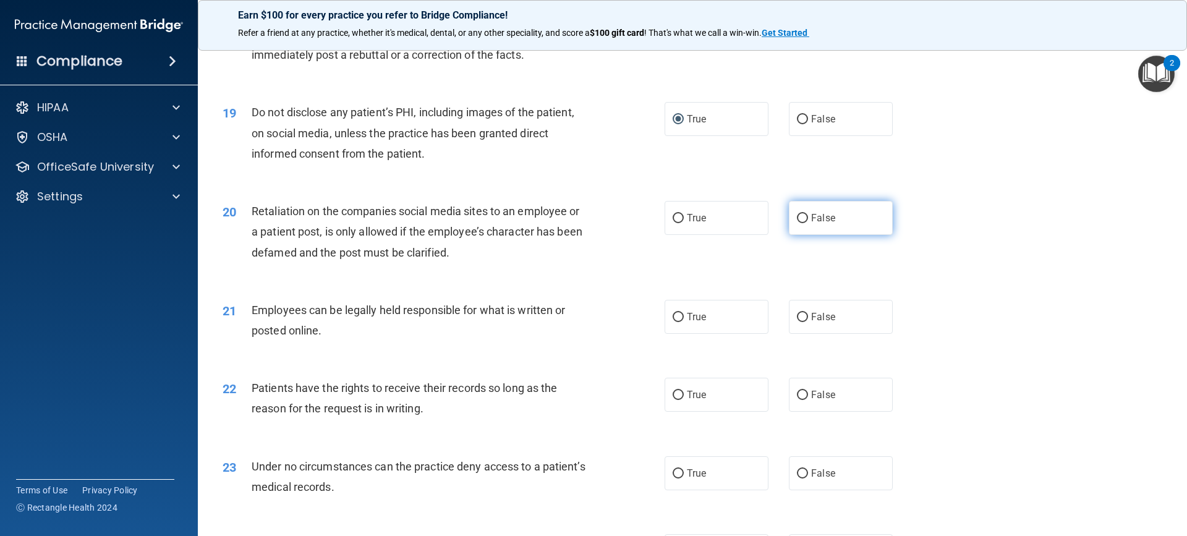
click at [798, 223] on input "False" at bounding box center [802, 218] width 11 height 9
radio input "true"
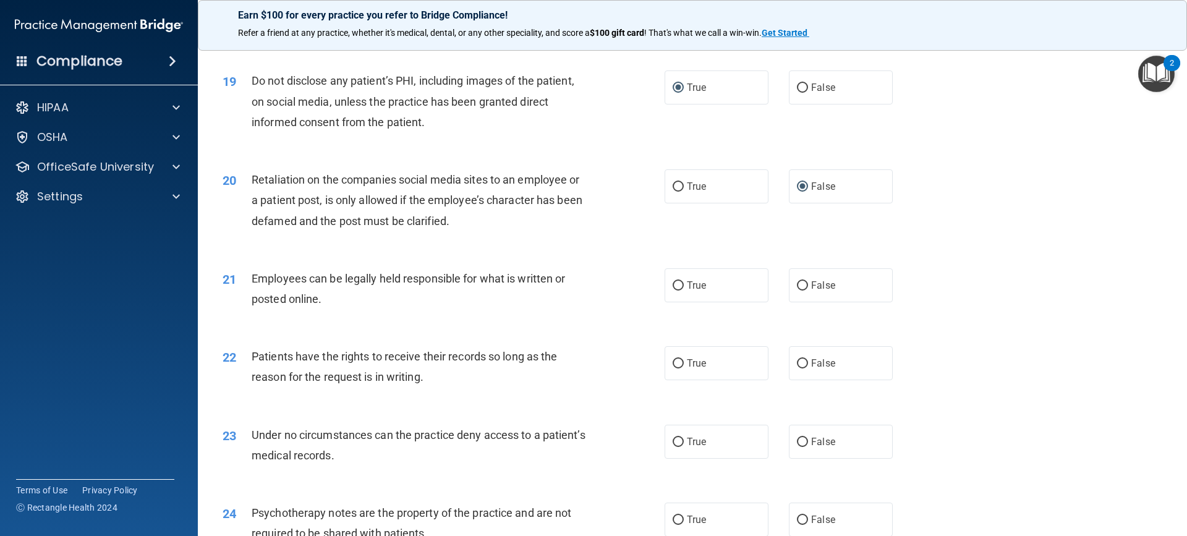
scroll to position [1854, 0]
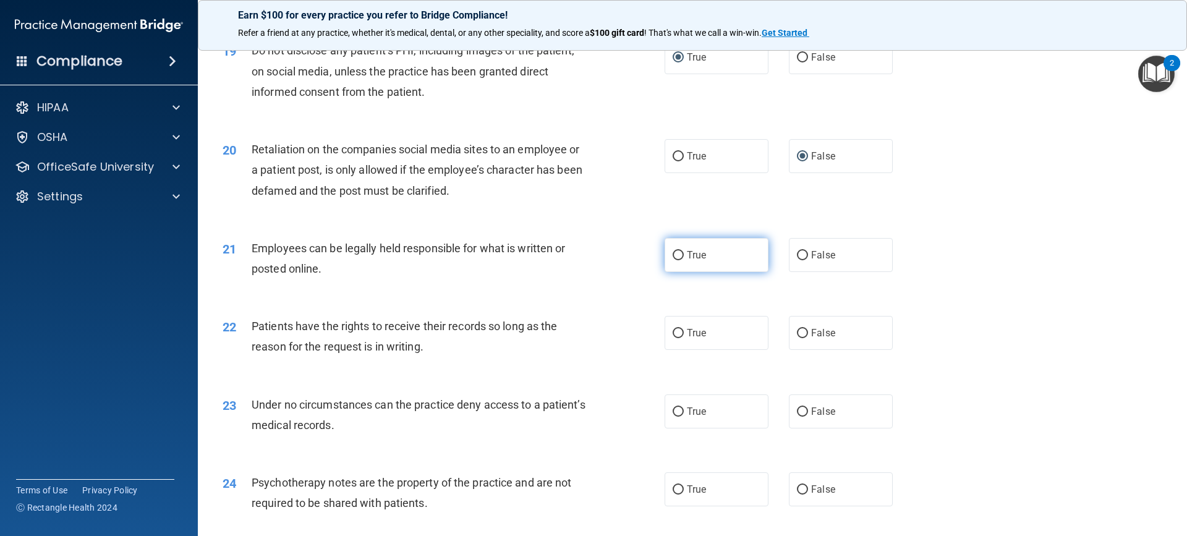
click at [679, 272] on label "True" at bounding box center [716, 255] width 104 height 34
click at [679, 260] on input "True" at bounding box center [678, 255] width 11 height 9
radio input "true"
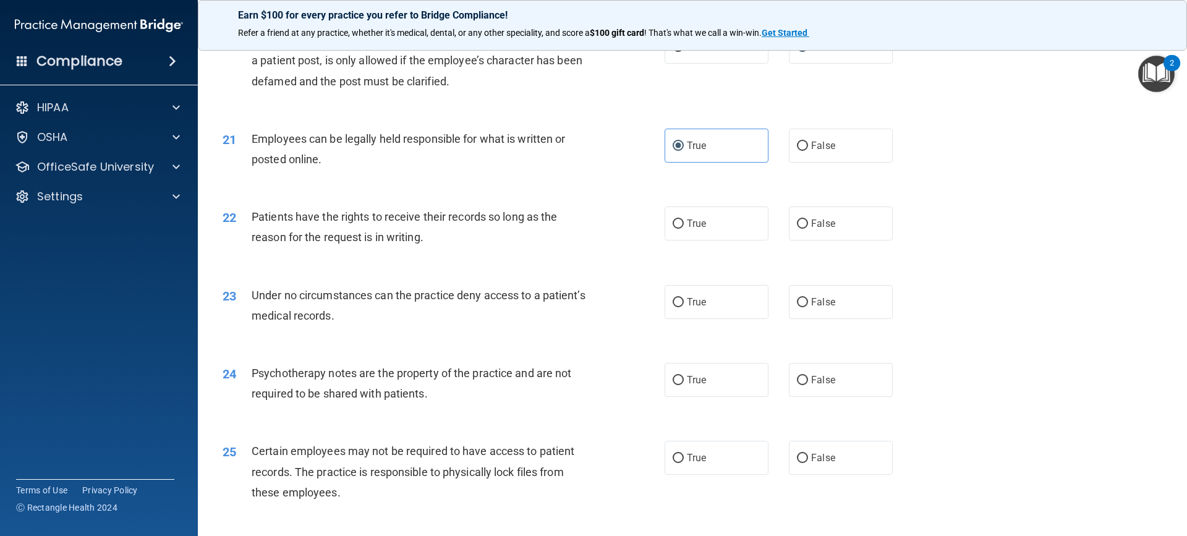
scroll to position [1978, 0]
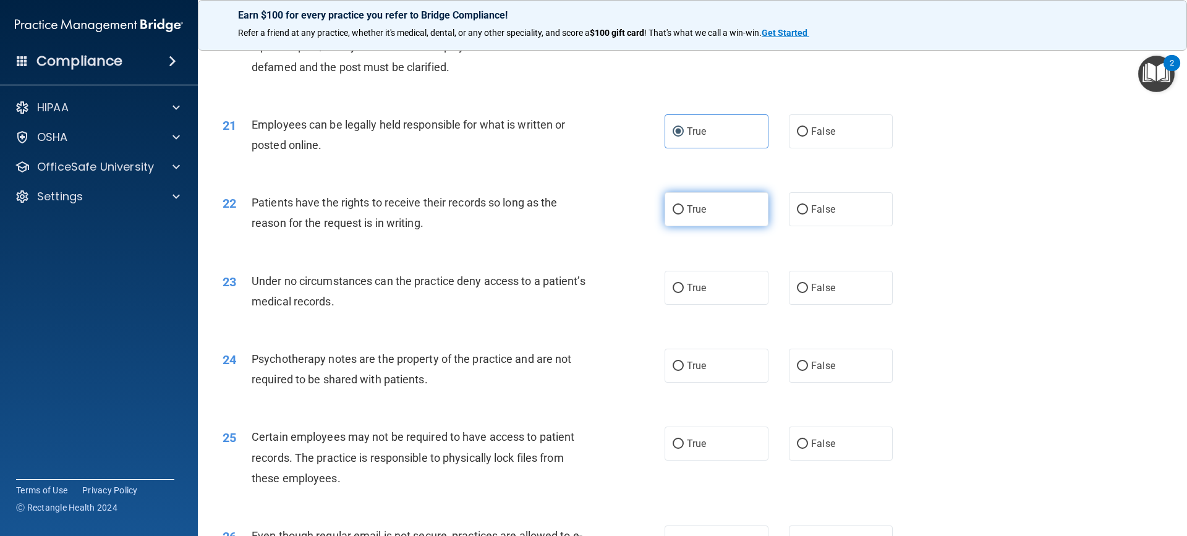
click at [674, 214] on input "True" at bounding box center [678, 209] width 11 height 9
radio input "true"
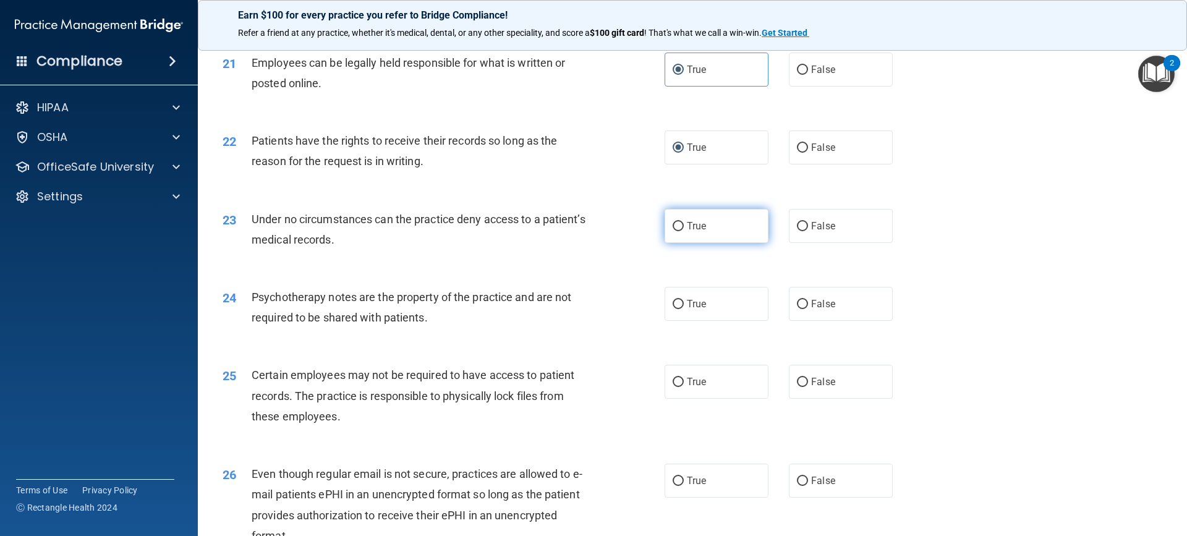
click at [676, 231] on input "True" at bounding box center [678, 226] width 11 height 9
radio input "true"
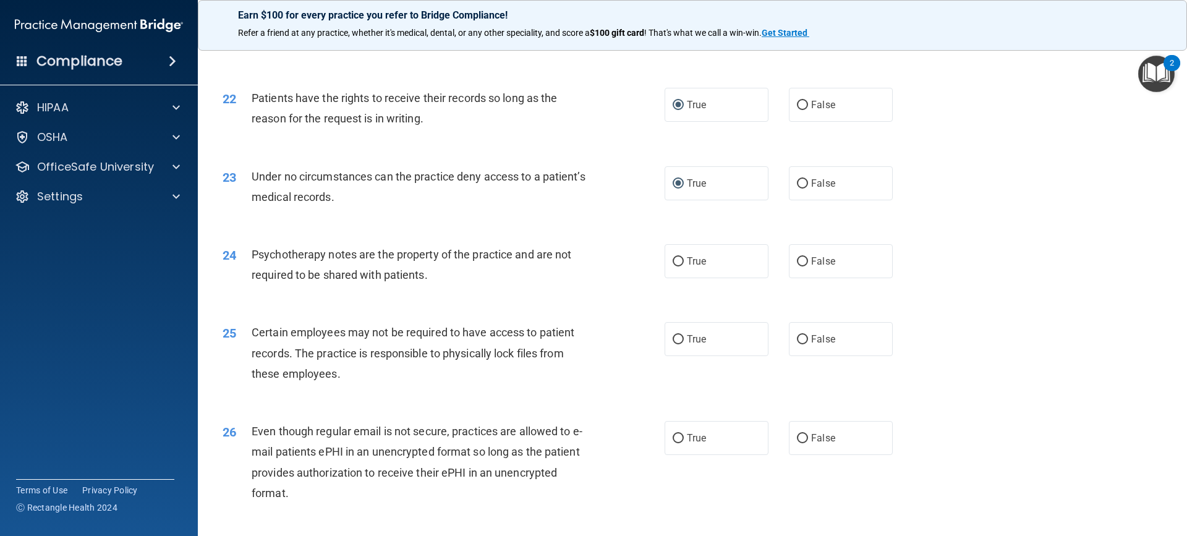
scroll to position [2163, 0]
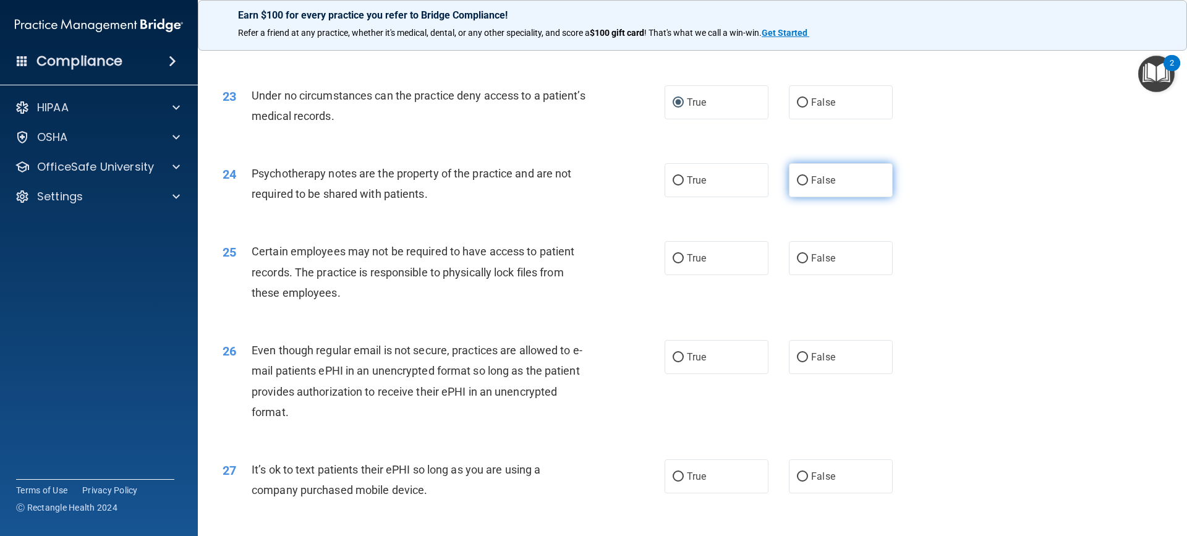
click at [797, 185] on input "False" at bounding box center [802, 180] width 11 height 9
radio input "true"
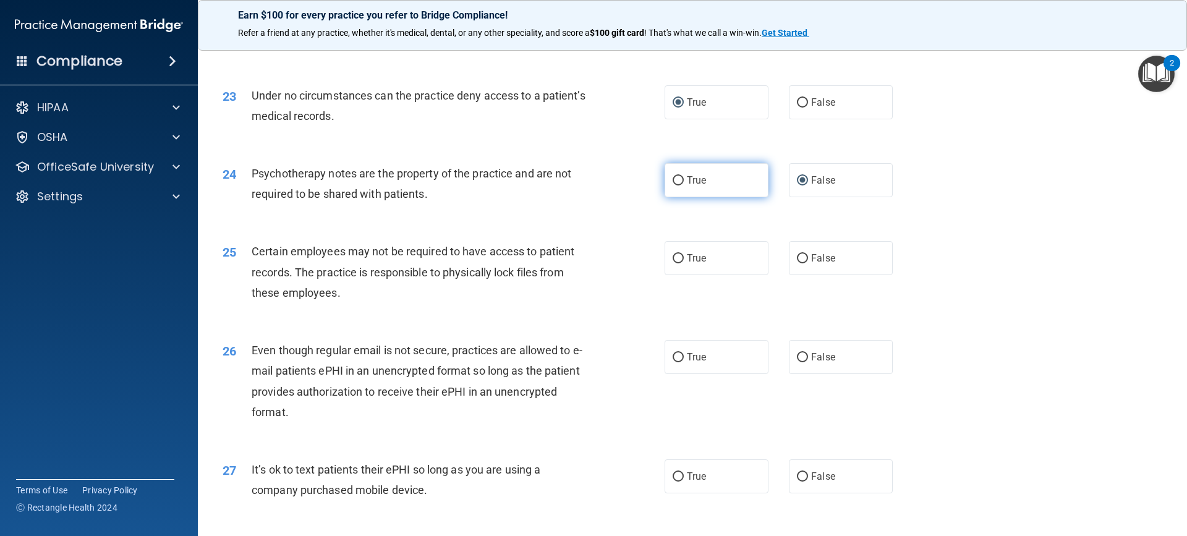
click at [673, 185] on input "True" at bounding box center [678, 180] width 11 height 9
radio input "true"
radio input "false"
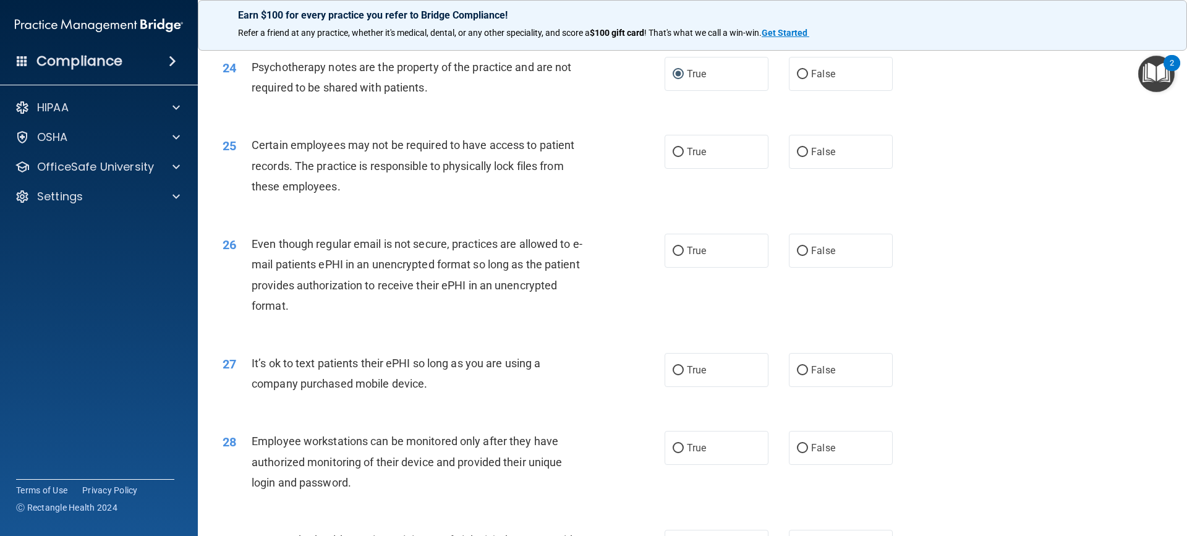
scroll to position [2287, 0]
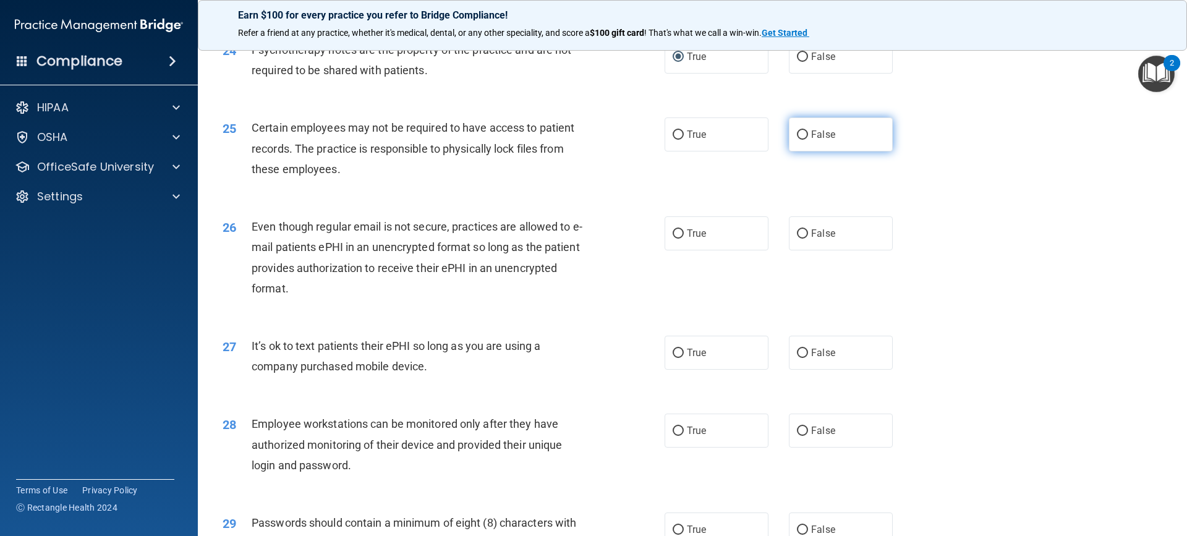
click at [797, 140] on input "False" at bounding box center [802, 134] width 11 height 9
radio input "true"
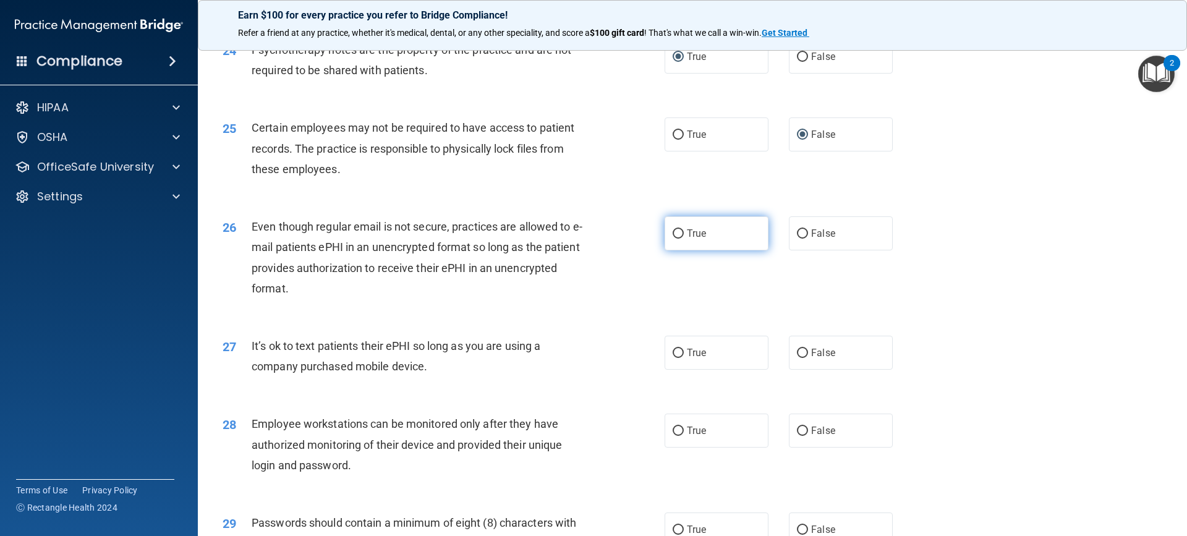
click at [674, 239] on input "True" at bounding box center [678, 233] width 11 height 9
radio input "true"
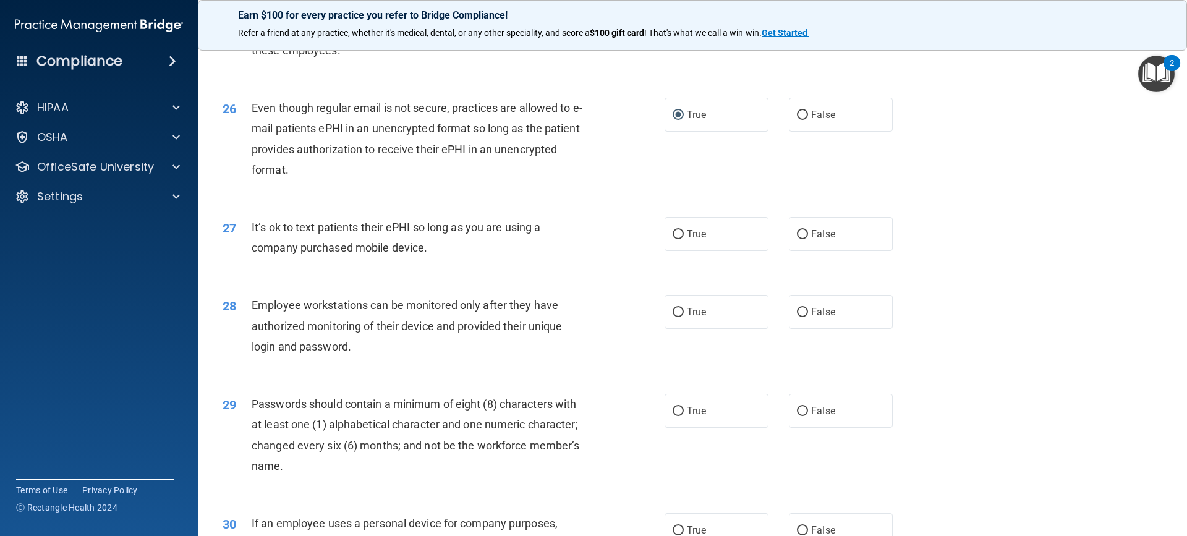
scroll to position [2411, 0]
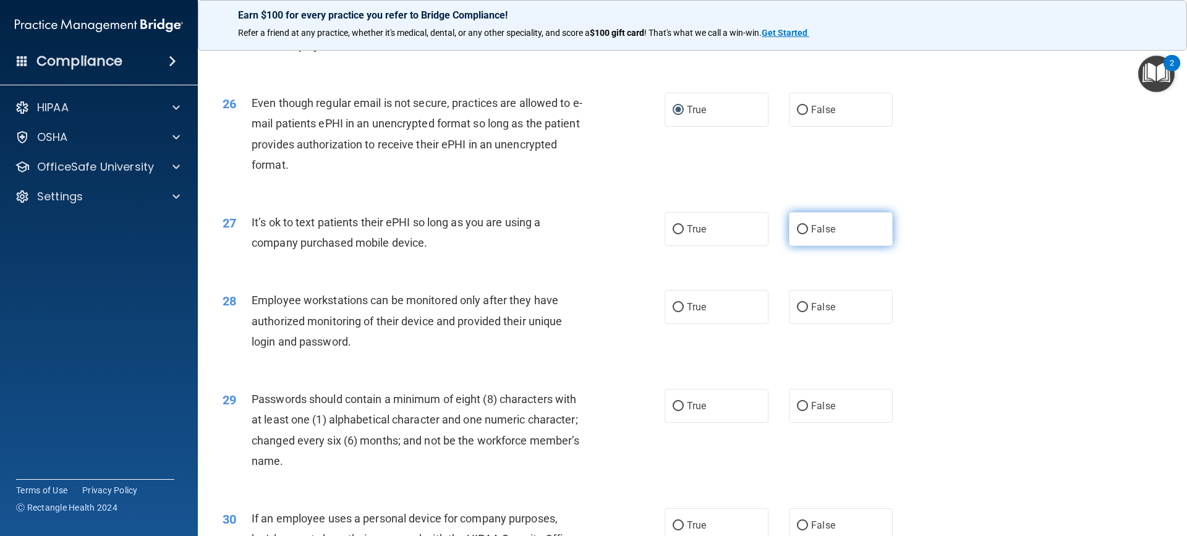
click at [789, 246] on label "False" at bounding box center [841, 229] width 104 height 34
click at [797, 234] on input "False" at bounding box center [802, 229] width 11 height 9
radio input "true"
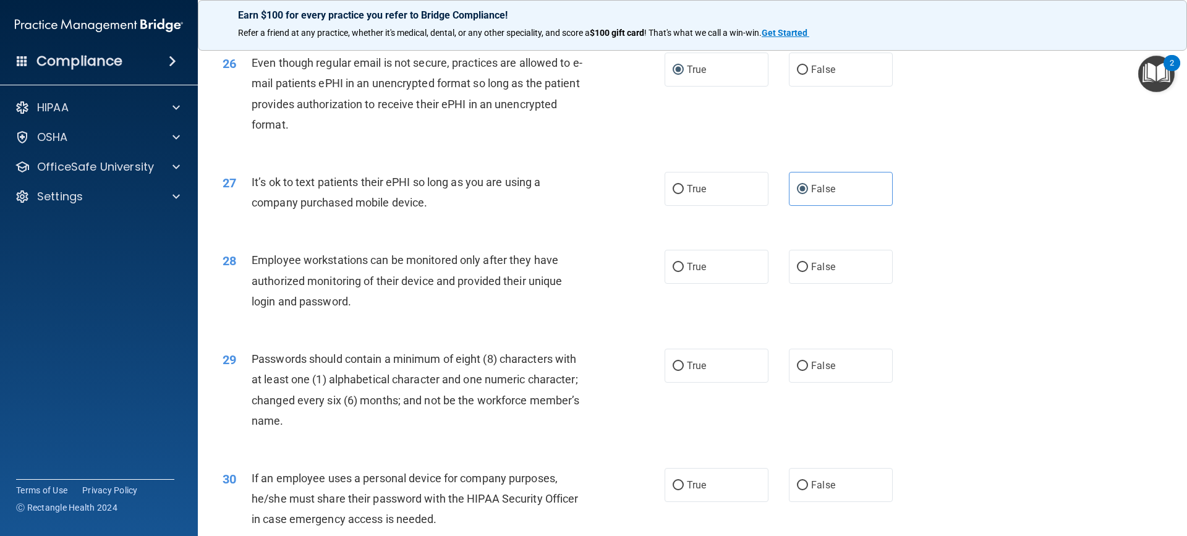
scroll to position [2473, 0]
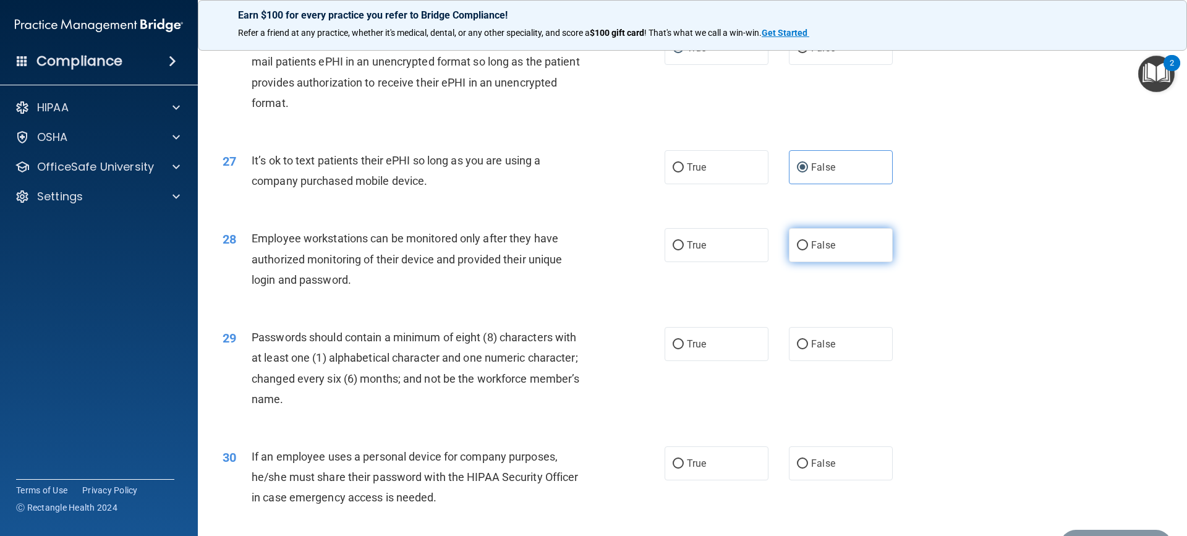
click at [797, 250] on input "False" at bounding box center [802, 245] width 11 height 9
radio input "true"
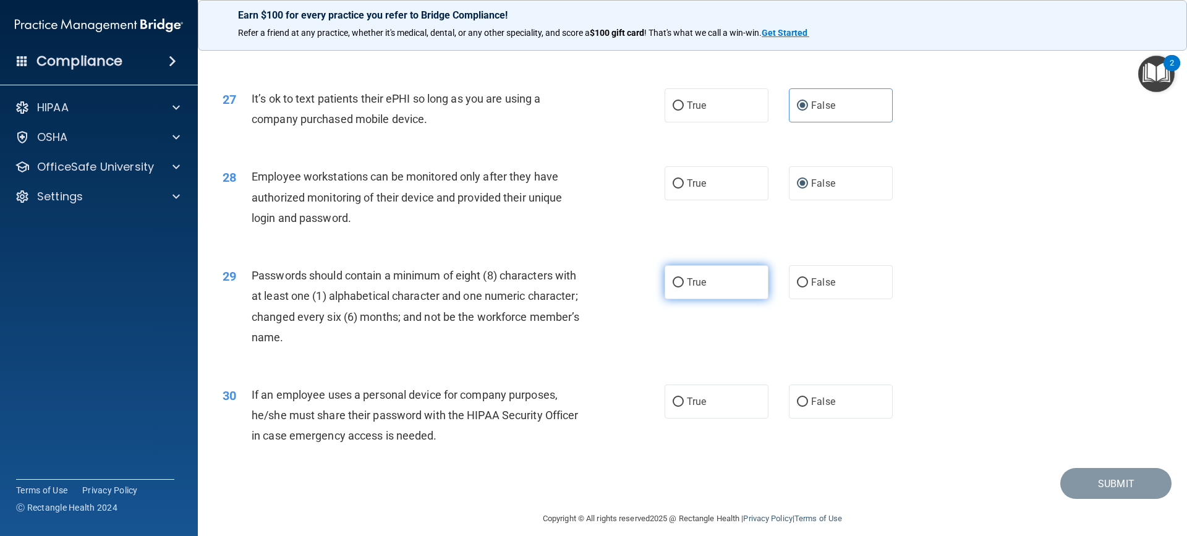
click at [673, 287] on input "True" at bounding box center [678, 282] width 11 height 9
radio input "true"
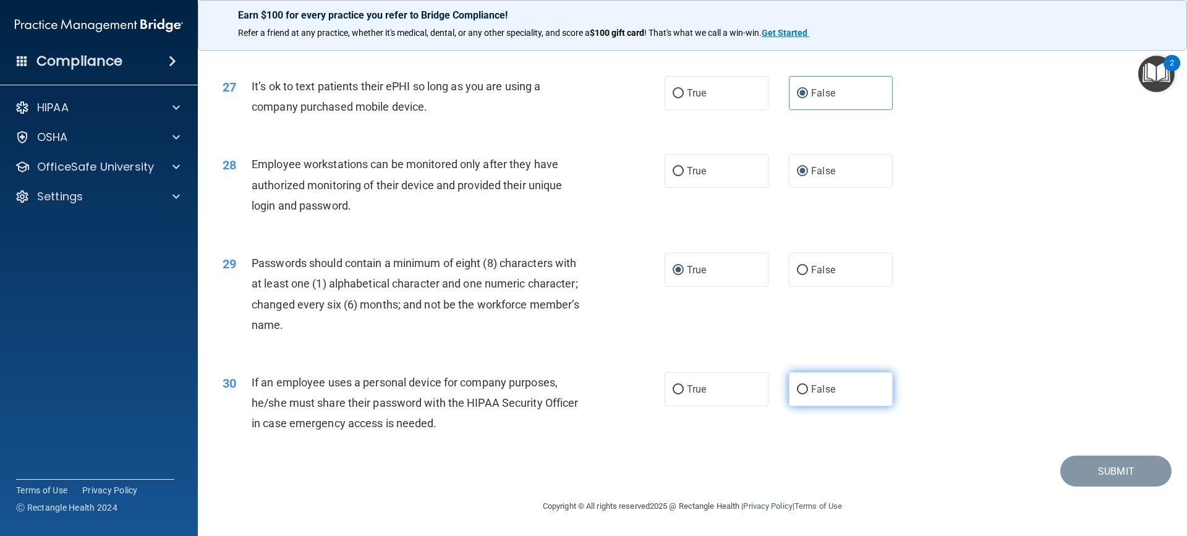
click at [797, 388] on input "False" at bounding box center [802, 389] width 11 height 9
radio input "true"
click at [1116, 469] on button "Submit" at bounding box center [1115, 472] width 111 height 32
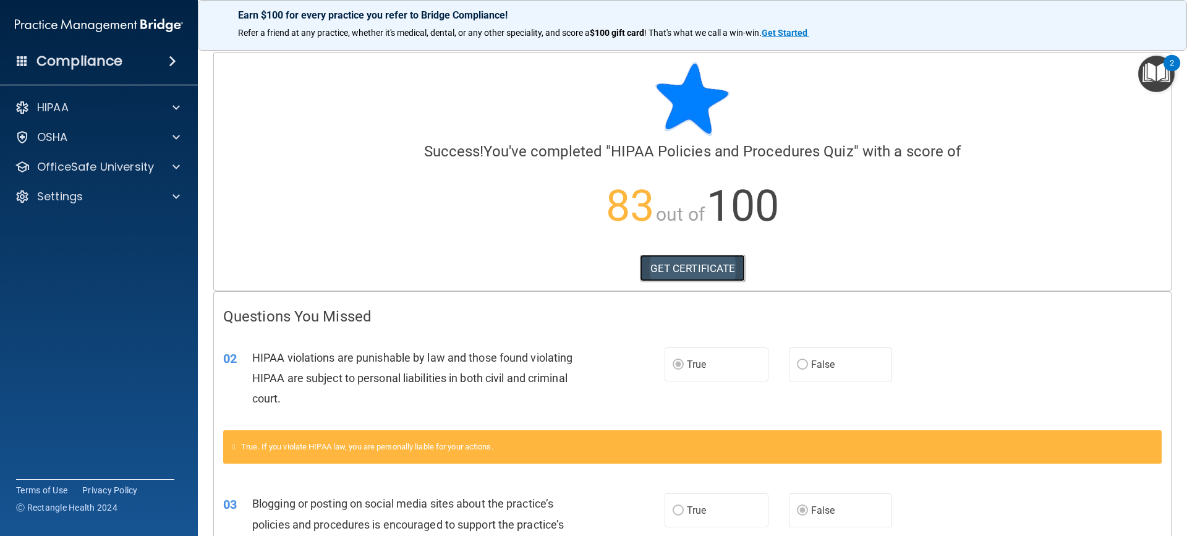
click at [658, 269] on link "GET CERTIFICATE" at bounding box center [693, 268] width 106 height 27
click at [112, 170] on p "OfficeSafe University" at bounding box center [95, 166] width 117 height 15
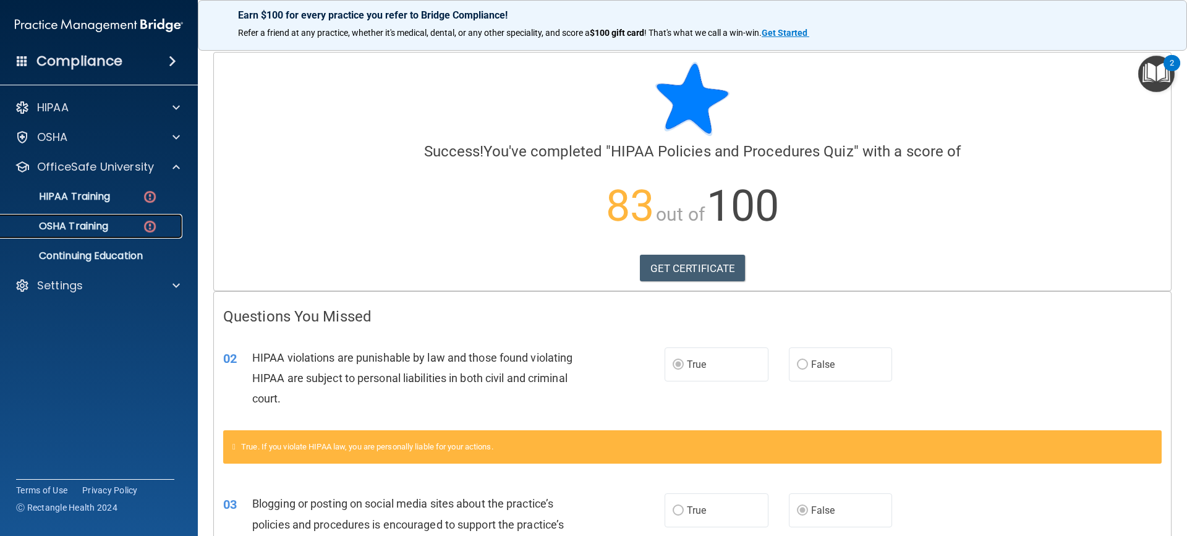
click at [98, 218] on link "OSHA Training" at bounding box center [85, 226] width 195 height 25
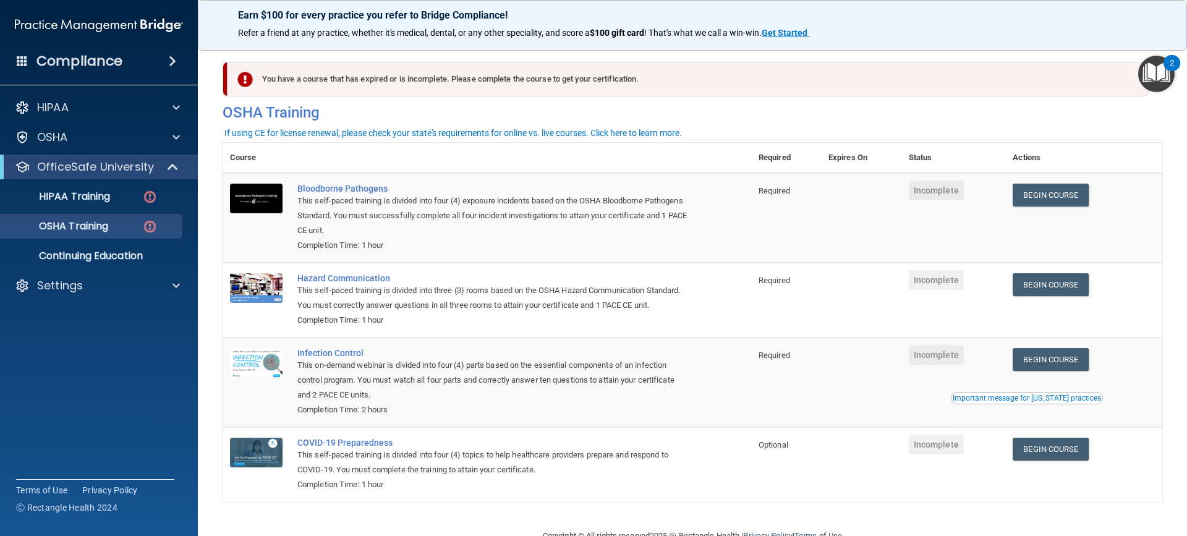
click at [355, 211] on div "This self-paced training is divided into four (4) exposure incidents based on t…" at bounding box center [493, 215] width 392 height 45
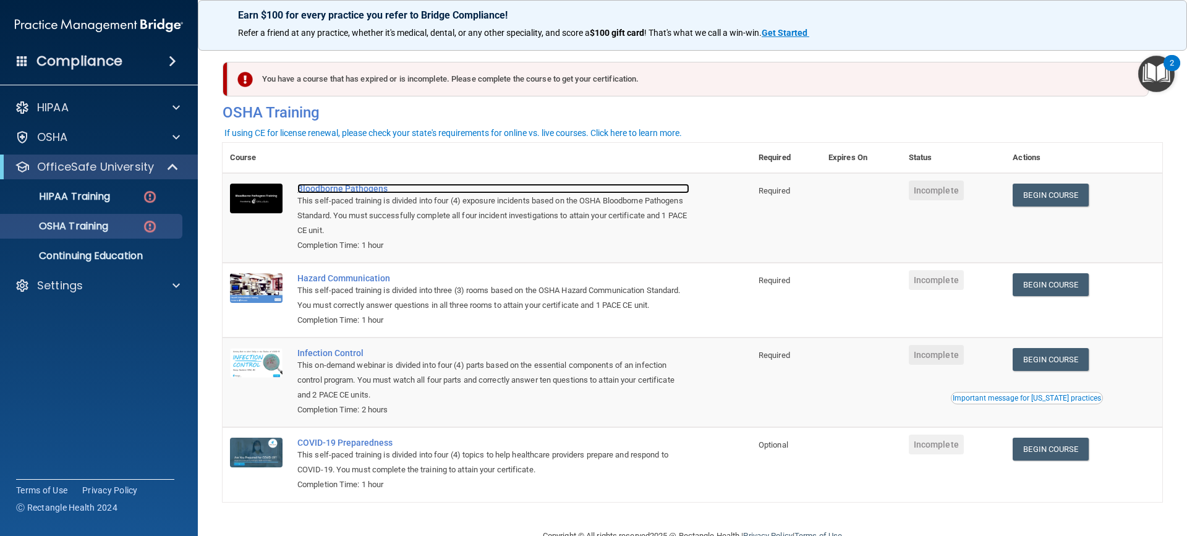
click at [342, 187] on div "Bloodborne Pathogens" at bounding box center [493, 189] width 392 height 10
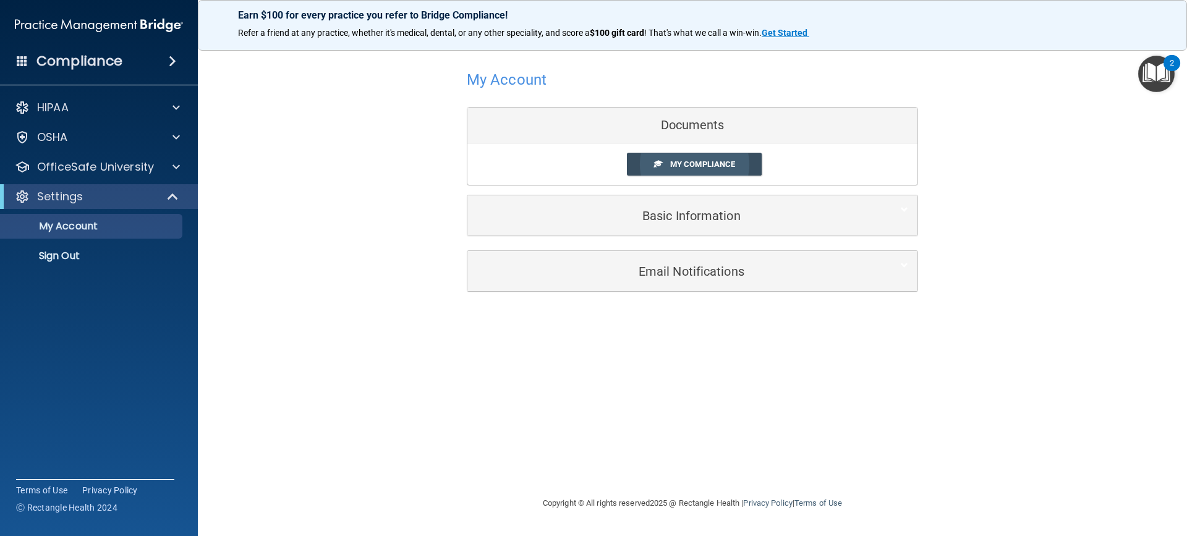
click at [698, 169] on link "My Compliance" at bounding box center [694, 164] width 135 height 23
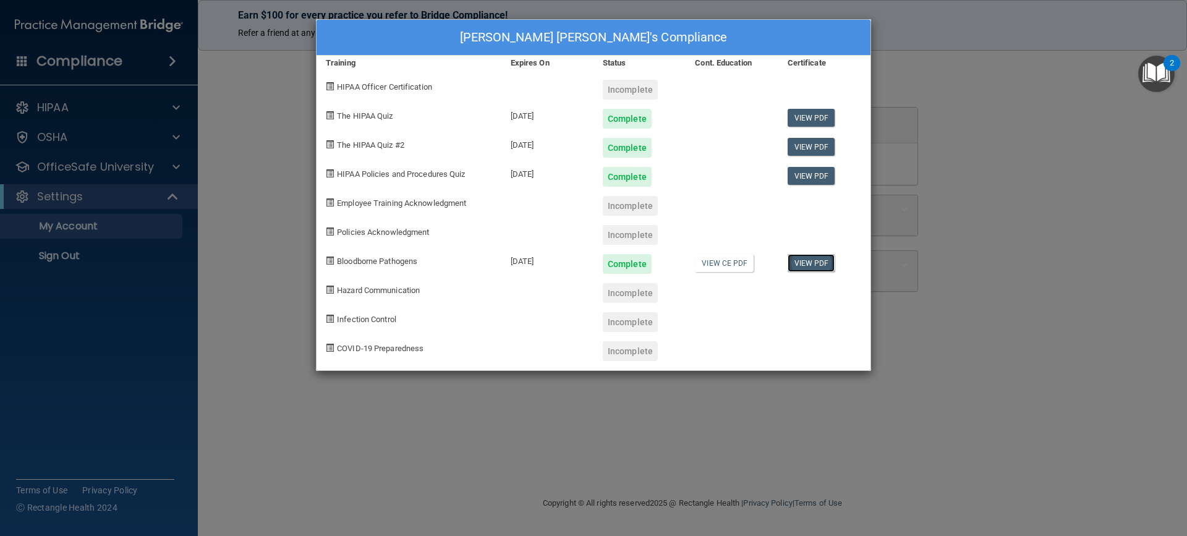
click at [811, 263] on link "View PDF" at bounding box center [812, 263] width 48 height 18
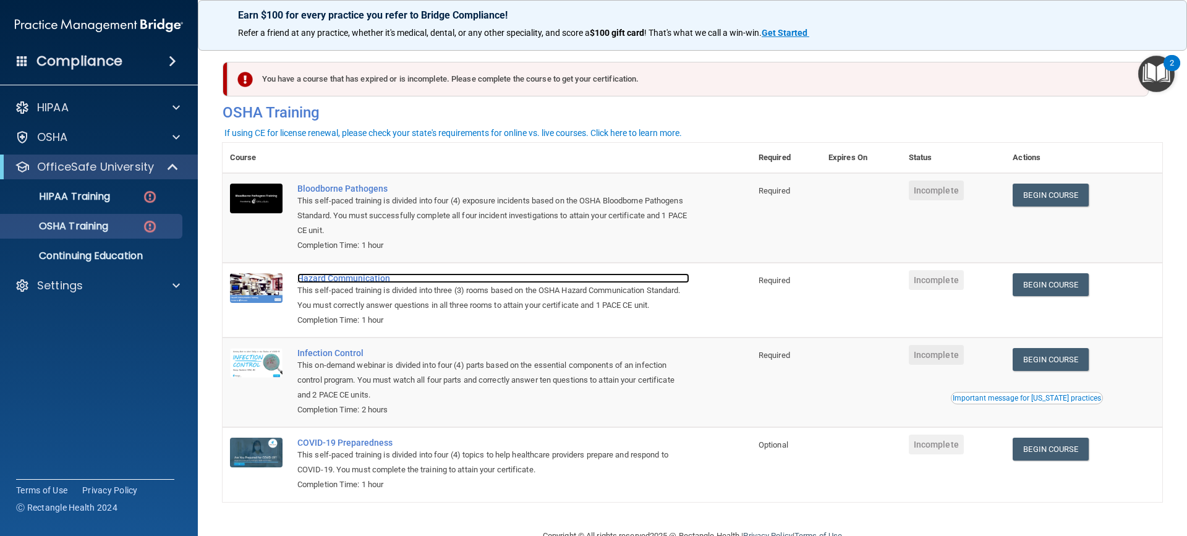
click at [326, 282] on div "Hazard Communication" at bounding box center [493, 278] width 392 height 10
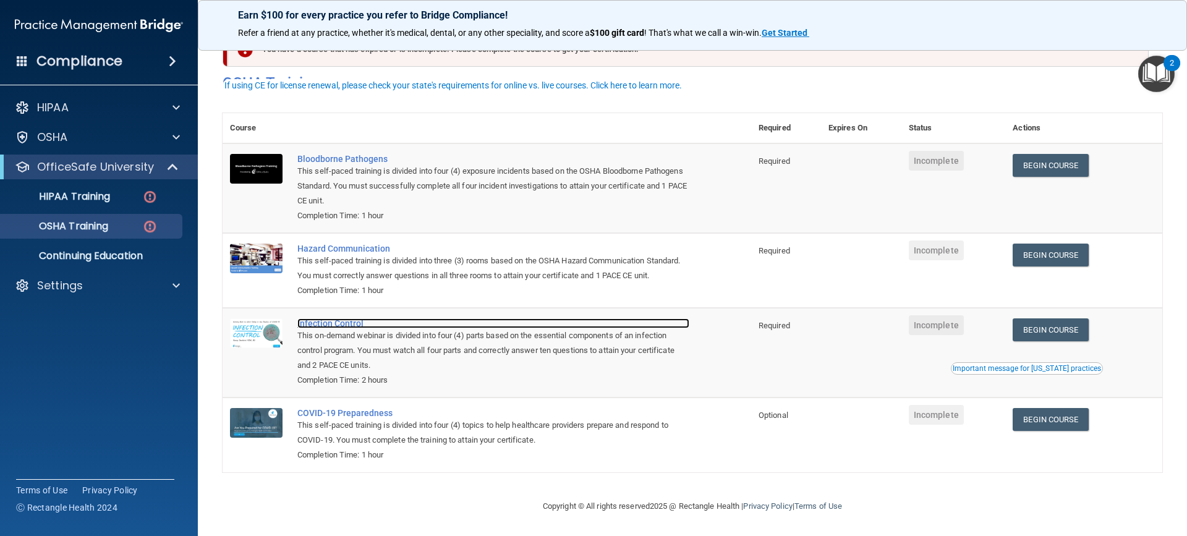
click at [325, 320] on div "Infection Control" at bounding box center [493, 323] width 392 height 10
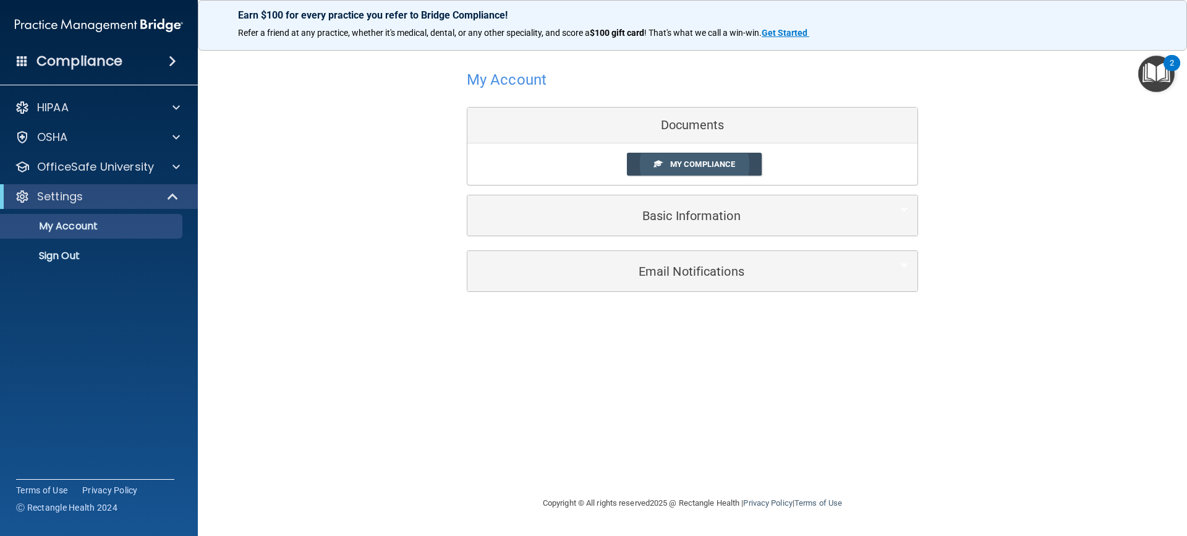
click at [707, 162] on span "My Compliance" at bounding box center [702, 163] width 65 height 9
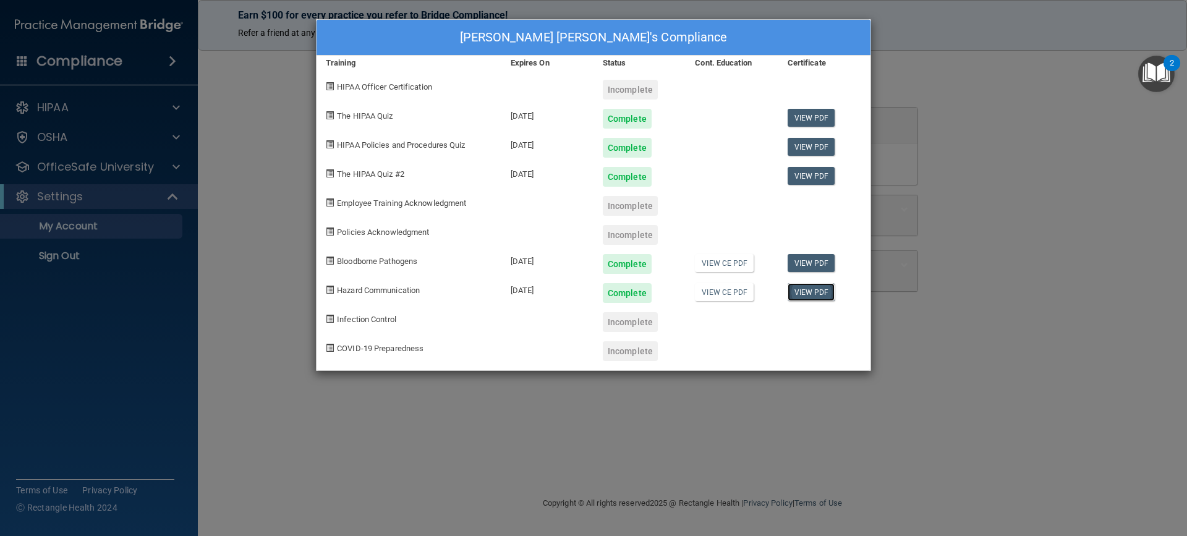
click at [800, 292] on link "View PDF" at bounding box center [812, 292] width 48 height 18
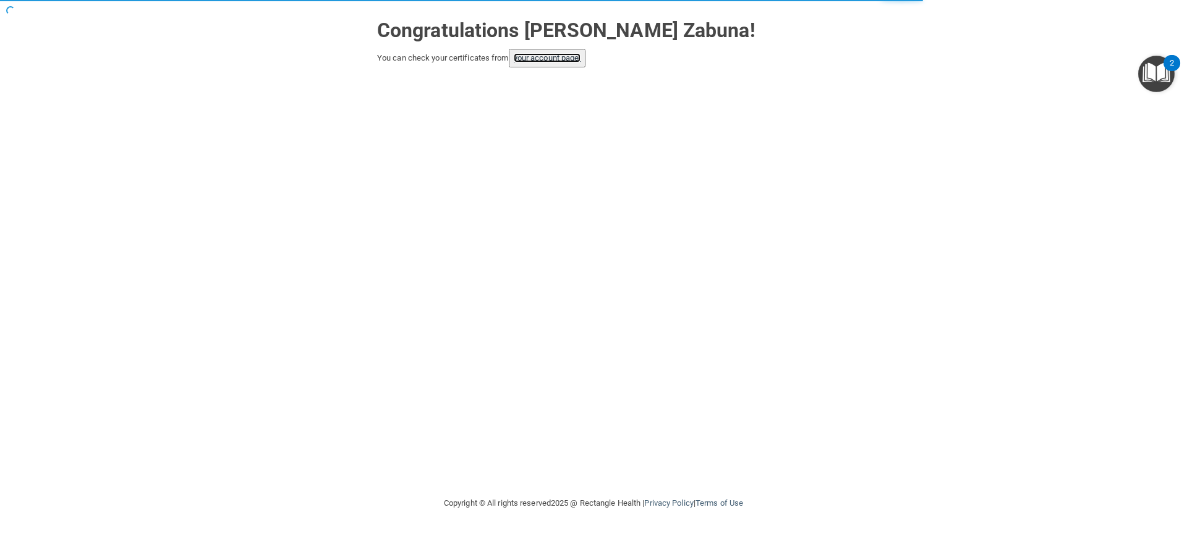
click at [541, 61] on link "your account page!" at bounding box center [547, 57] width 67 height 9
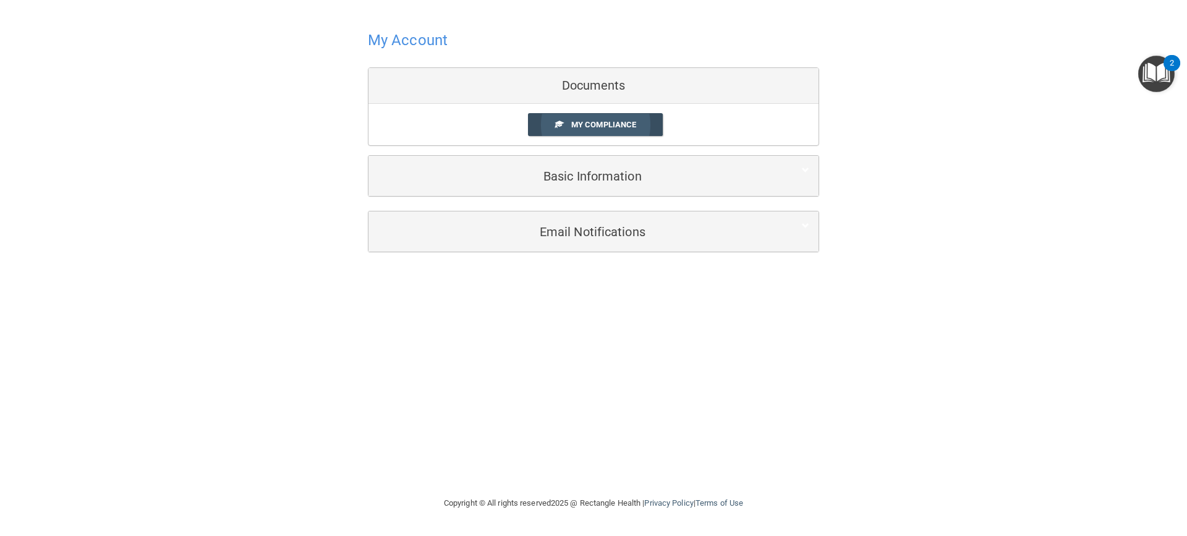
click at [597, 118] on link "My Compliance" at bounding box center [595, 124] width 135 height 23
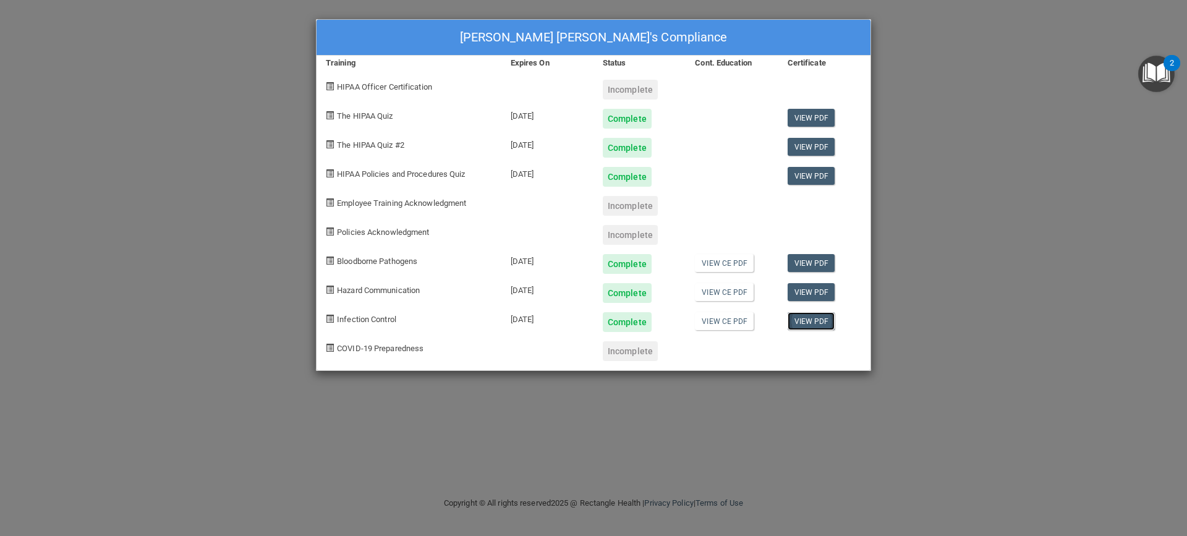
click at [823, 316] on link "View PDF" at bounding box center [812, 321] width 48 height 18
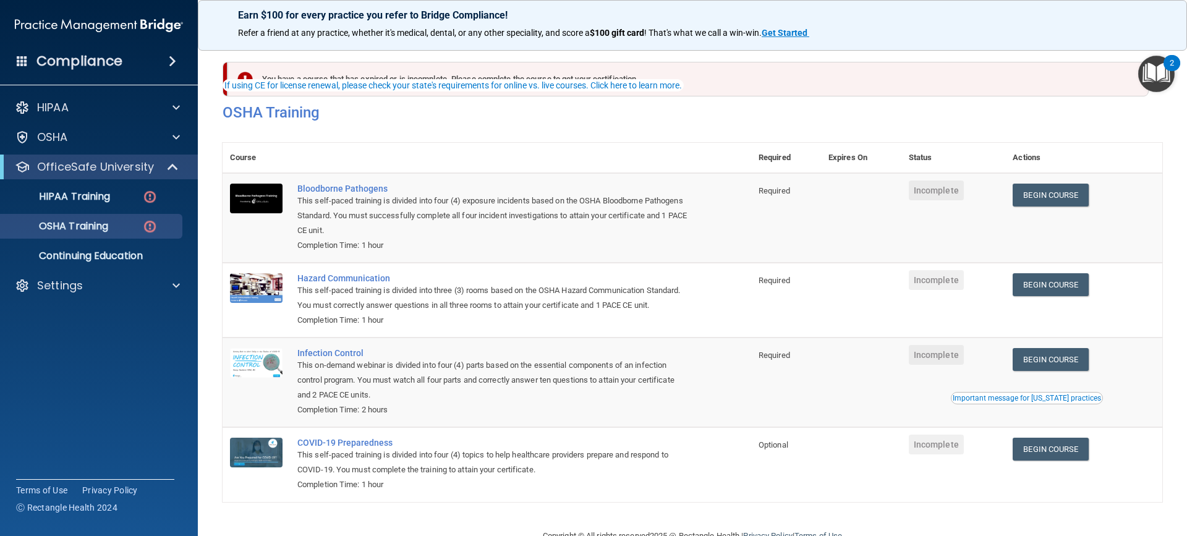
scroll to position [48, 0]
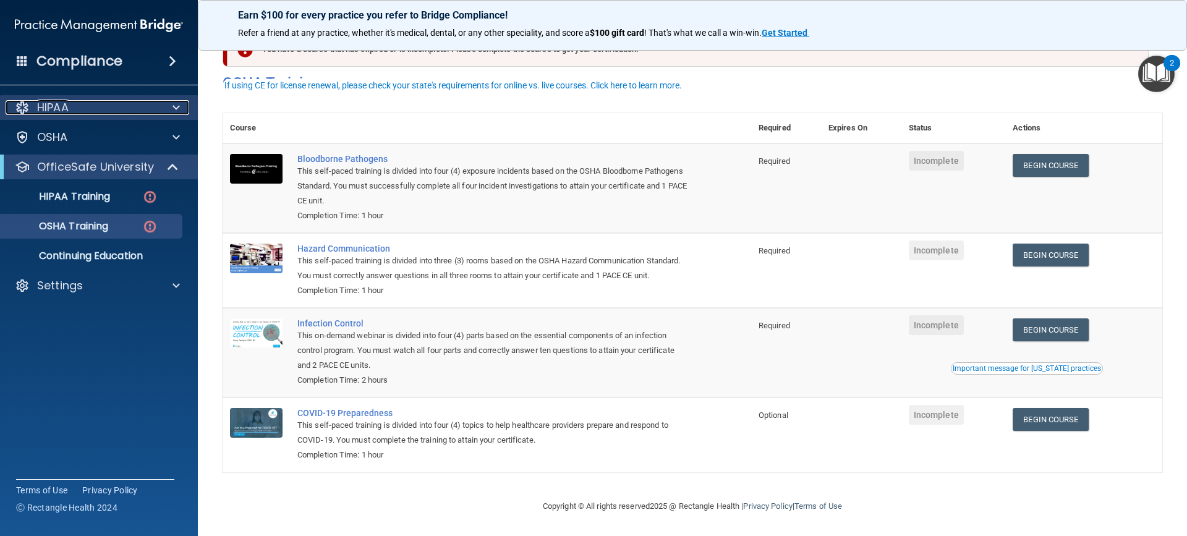
click at [106, 109] on div "HIPAA" at bounding box center [82, 107] width 153 height 15
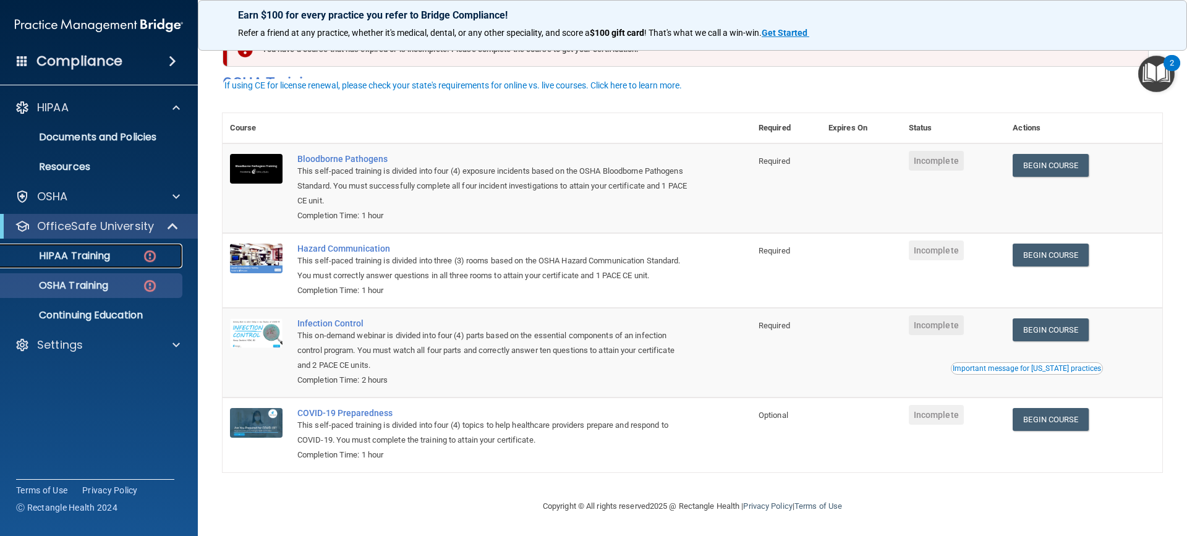
click at [111, 247] on link "HIPAA Training" at bounding box center [85, 256] width 195 height 25
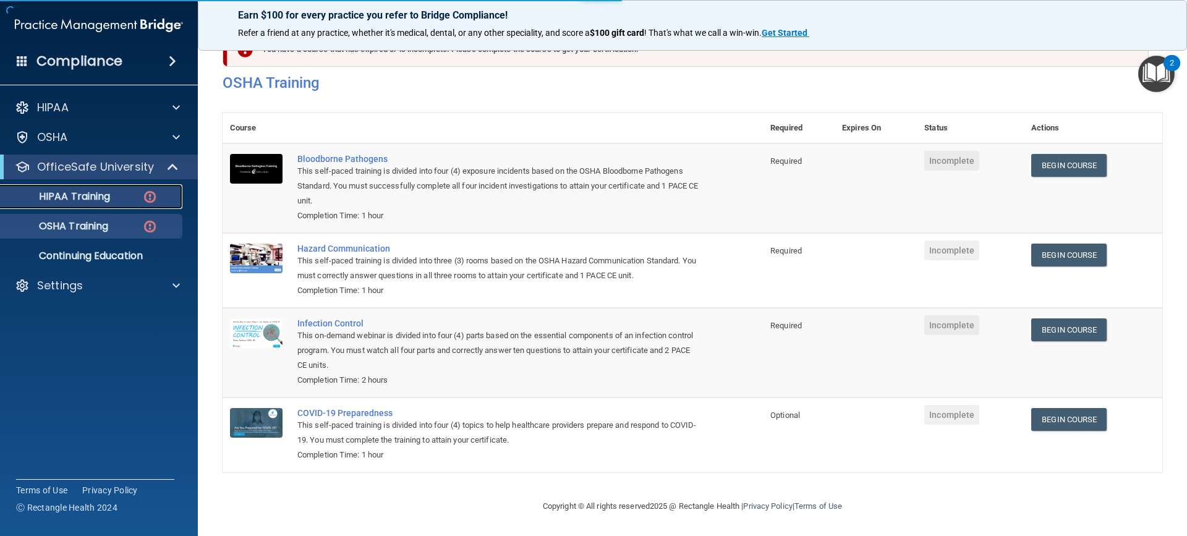
scroll to position [369, 0]
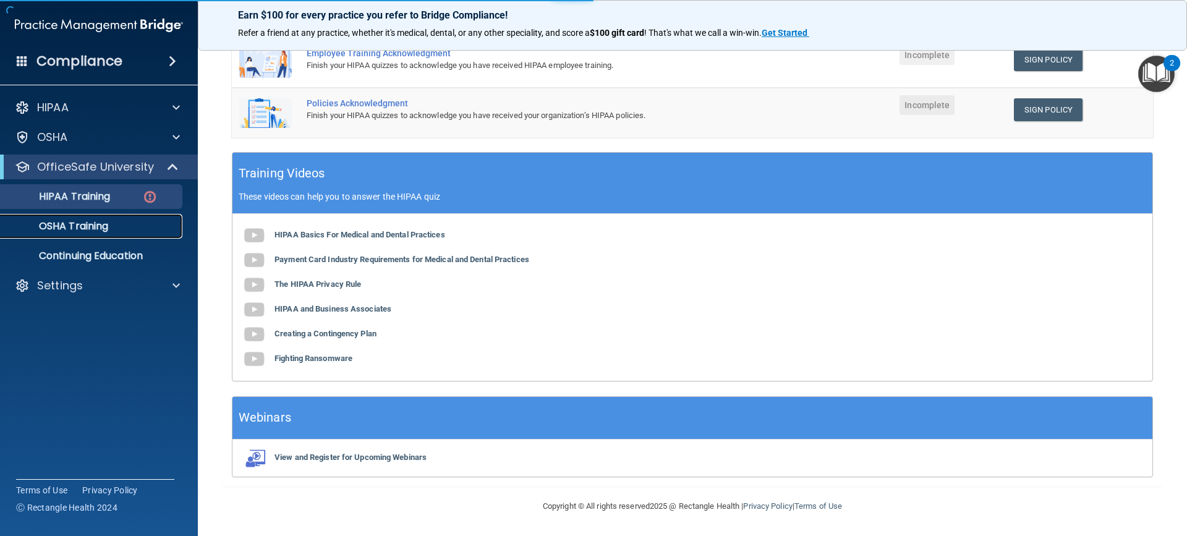
click at [108, 221] on p "OSHA Training" at bounding box center [58, 226] width 100 height 12
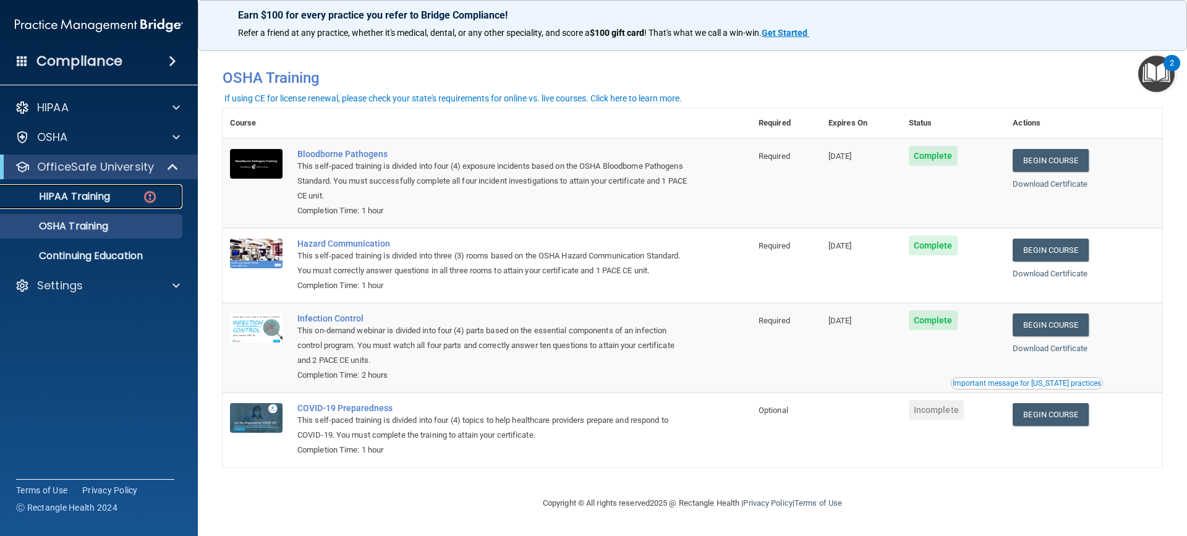
click at [64, 198] on p "HIPAA Training" at bounding box center [59, 196] width 102 height 12
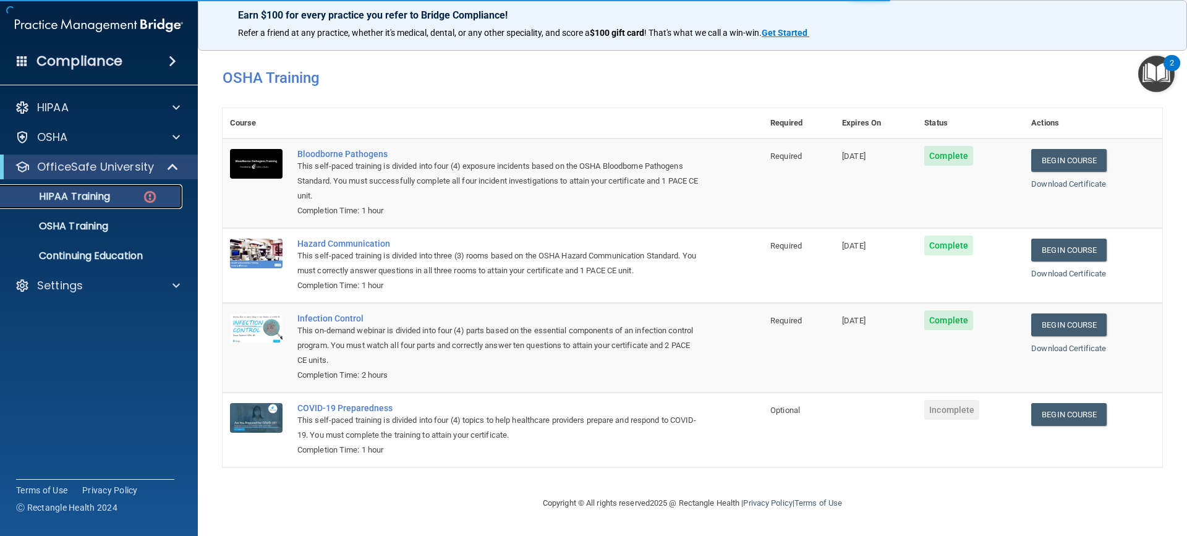
click at [49, 193] on p "HIPAA Training" at bounding box center [59, 196] width 102 height 12
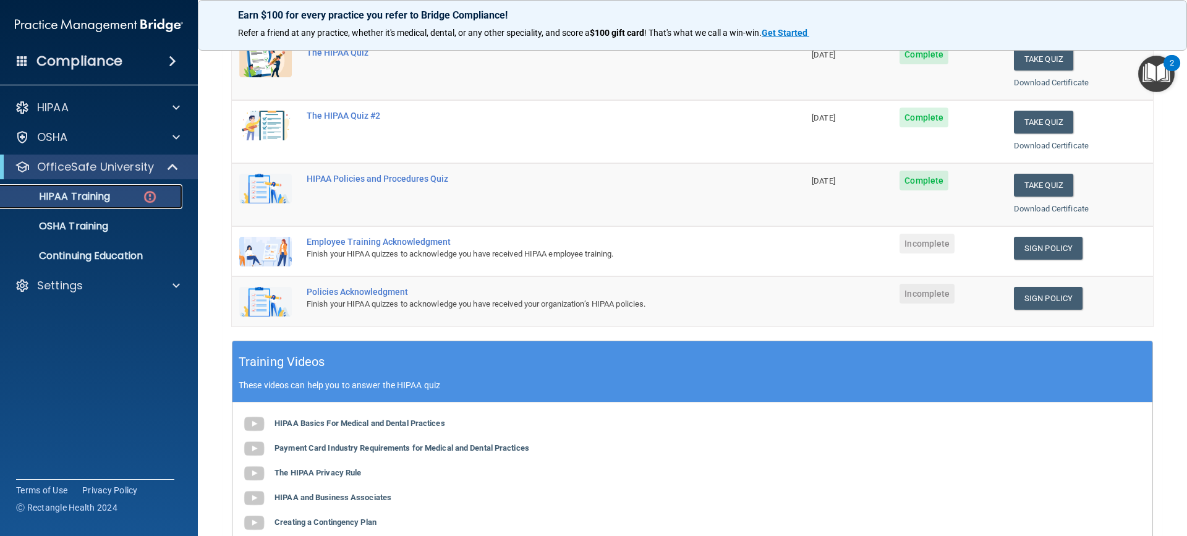
scroll to position [185, 0]
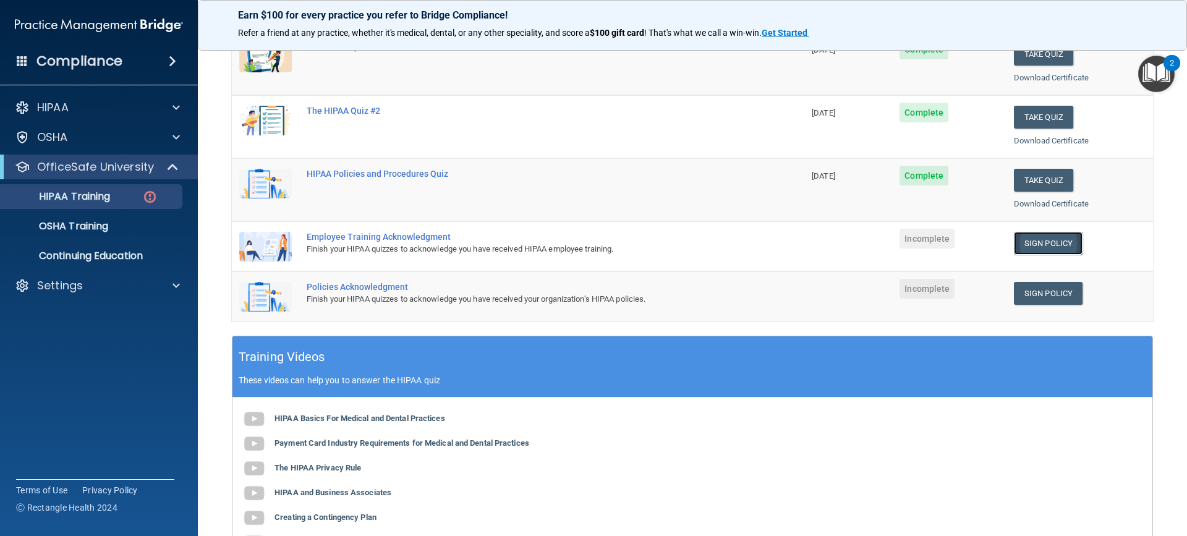
click at [1023, 246] on link "Sign Policy" at bounding box center [1048, 243] width 69 height 23
click at [1029, 297] on link "Sign Policy" at bounding box center [1048, 293] width 69 height 23
click at [82, 224] on p "OSHA Training" at bounding box center [58, 226] width 100 height 12
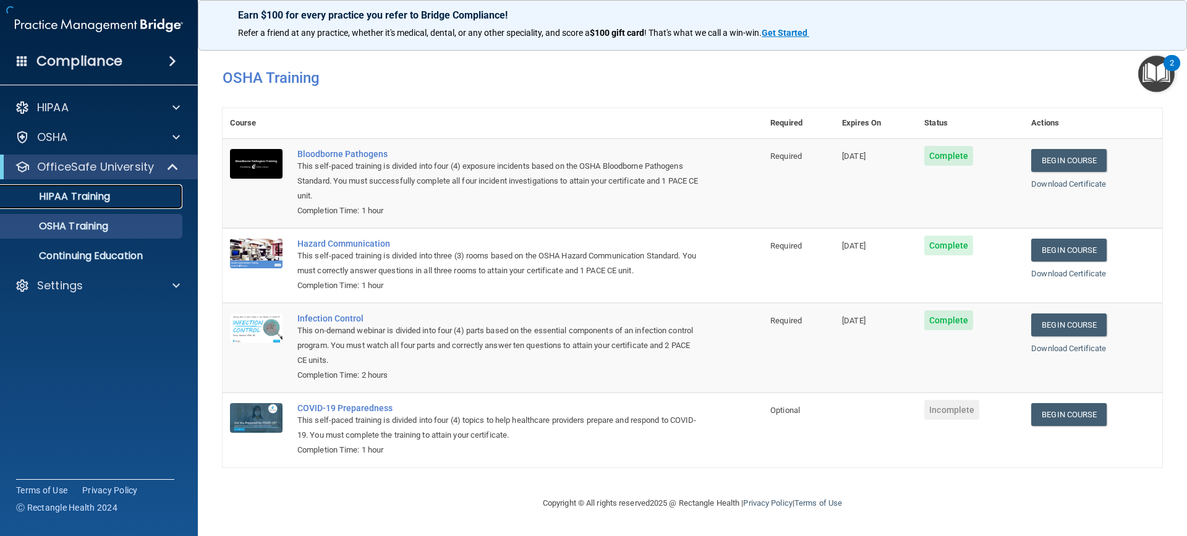
click at [75, 195] on p "HIPAA Training" at bounding box center [59, 196] width 102 height 12
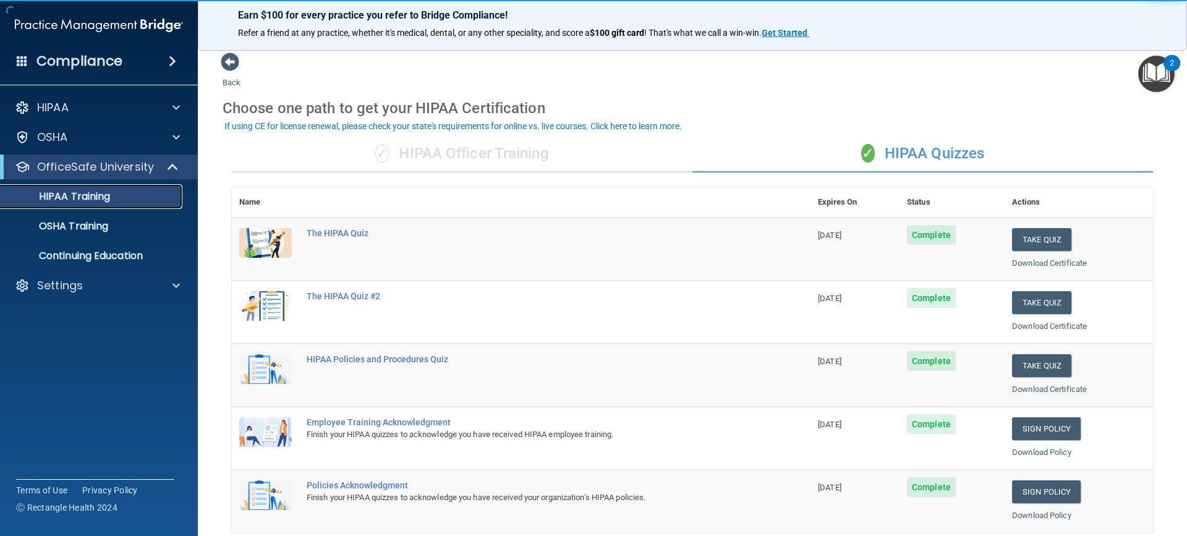
click at [79, 197] on p "HIPAA Training" at bounding box center [59, 196] width 102 height 12
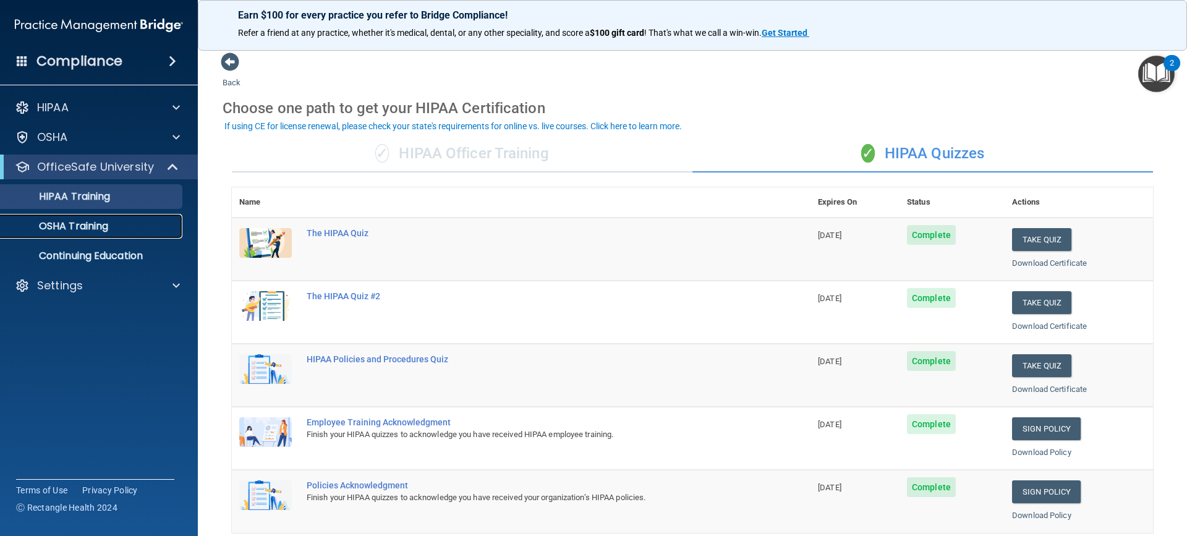
click at [67, 227] on p "OSHA Training" at bounding box center [58, 226] width 100 height 12
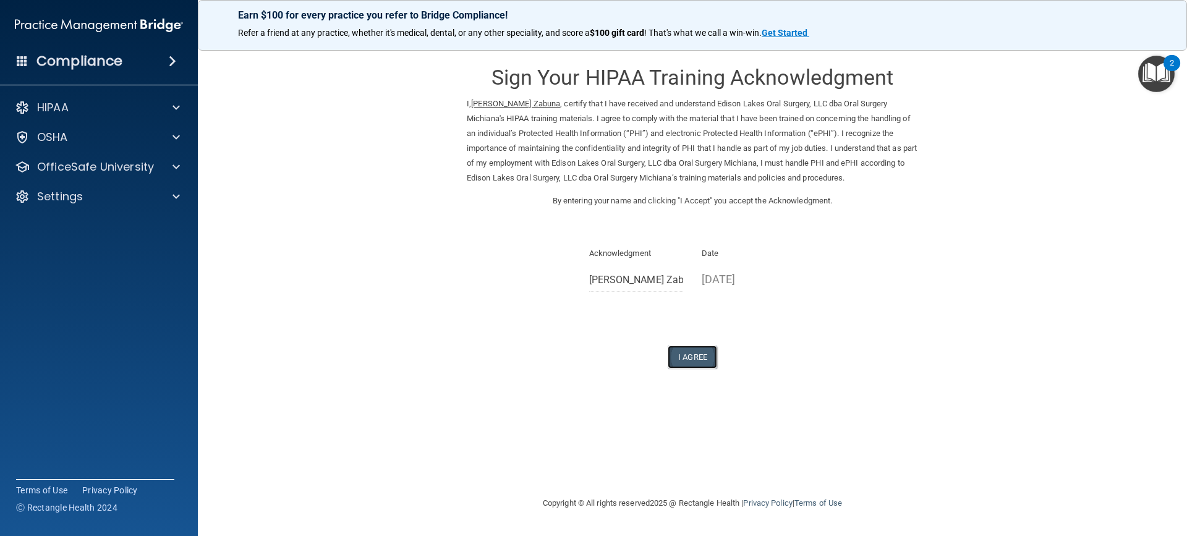
click at [684, 361] on button "I Agree" at bounding box center [692, 357] width 49 height 23
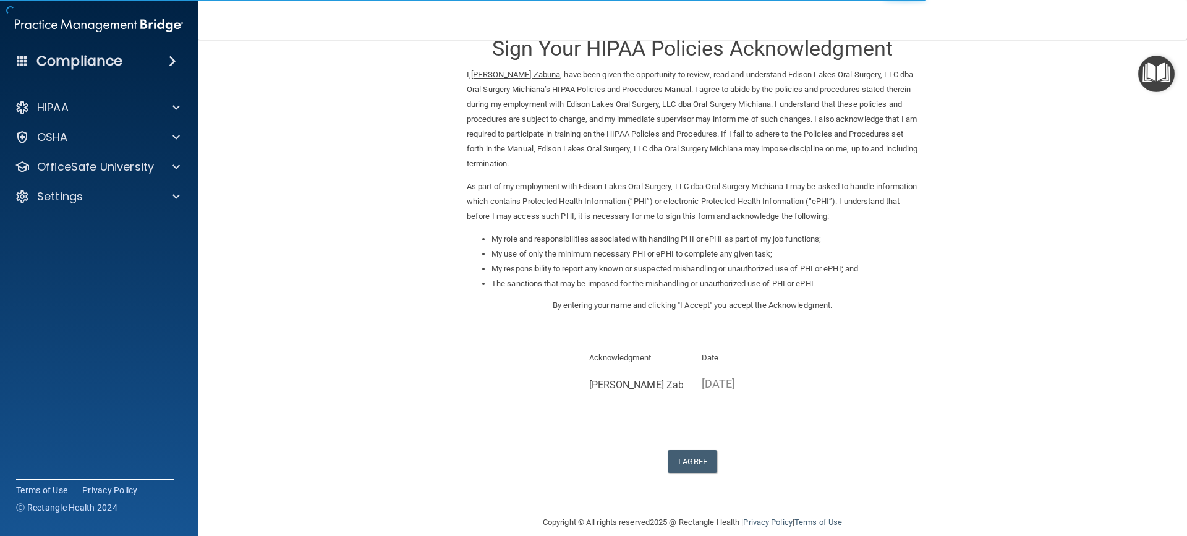
scroll to position [45, 0]
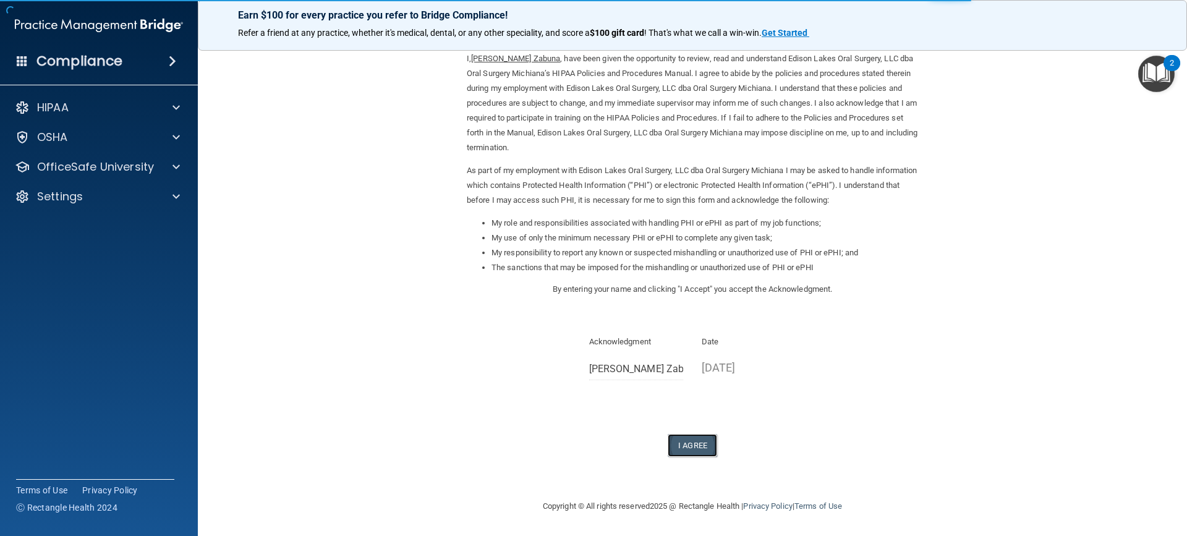
click at [679, 444] on button "I Agree" at bounding box center [692, 445] width 49 height 23
